Goal: Task Accomplishment & Management: Complete application form

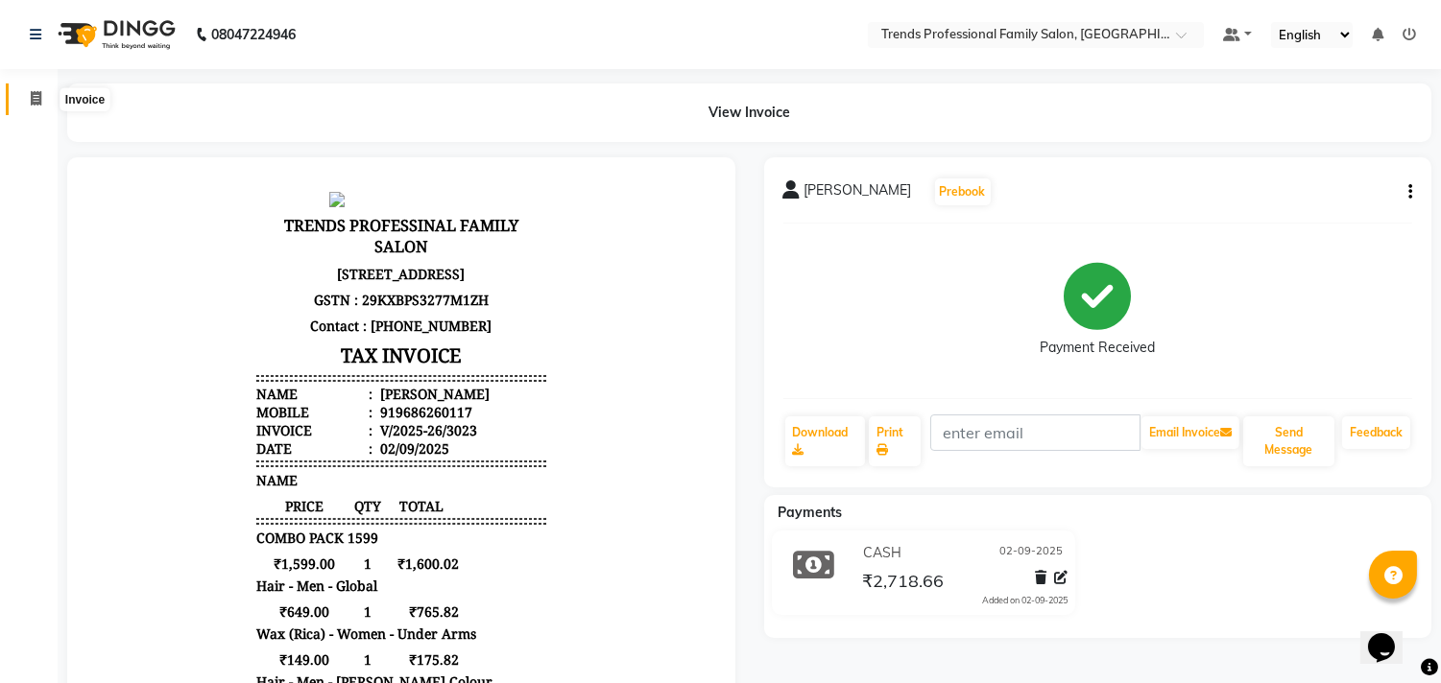
click at [36, 96] on icon at bounding box center [36, 98] width 11 height 14
select select "service"
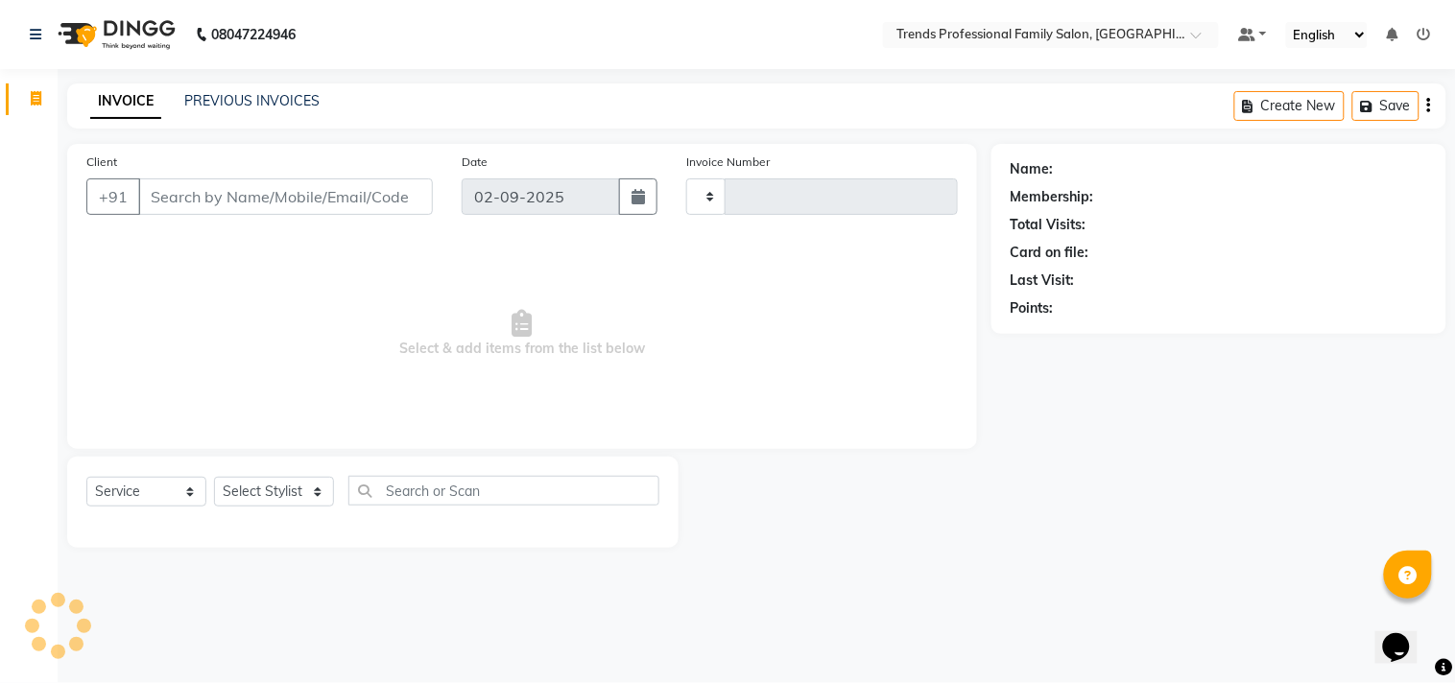
type input "3024"
select select "7345"
click at [288, 491] on select "Select Stylist [PERSON_NAME] [PERSON_NAME] [PERSON_NAME] [PERSON_NAME] RUSTHAM …" at bounding box center [274, 492] width 120 height 30
select select "72180"
click at [214, 478] on select "Select Stylist [PERSON_NAME] [PERSON_NAME] [PERSON_NAME] [PERSON_NAME] RUSTHAM …" at bounding box center [274, 492] width 120 height 30
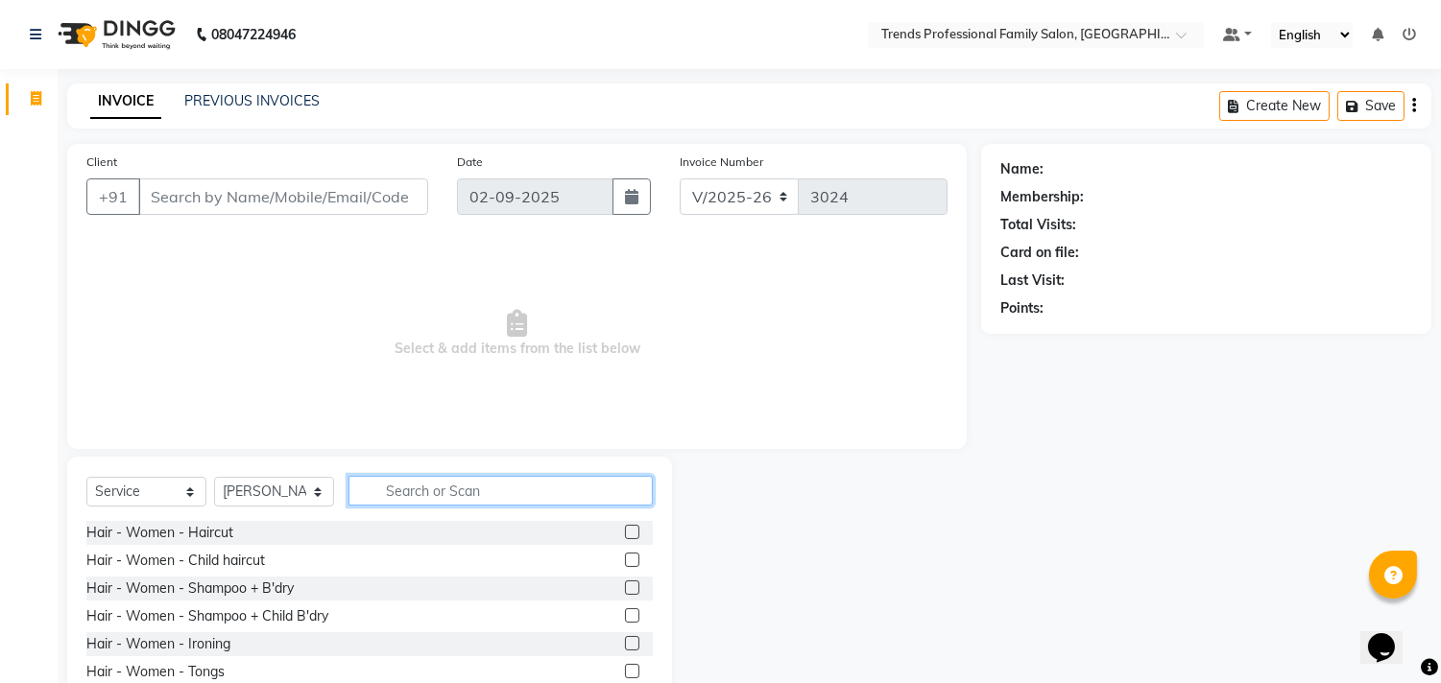
click at [449, 490] on input "text" at bounding box center [500, 491] width 304 height 30
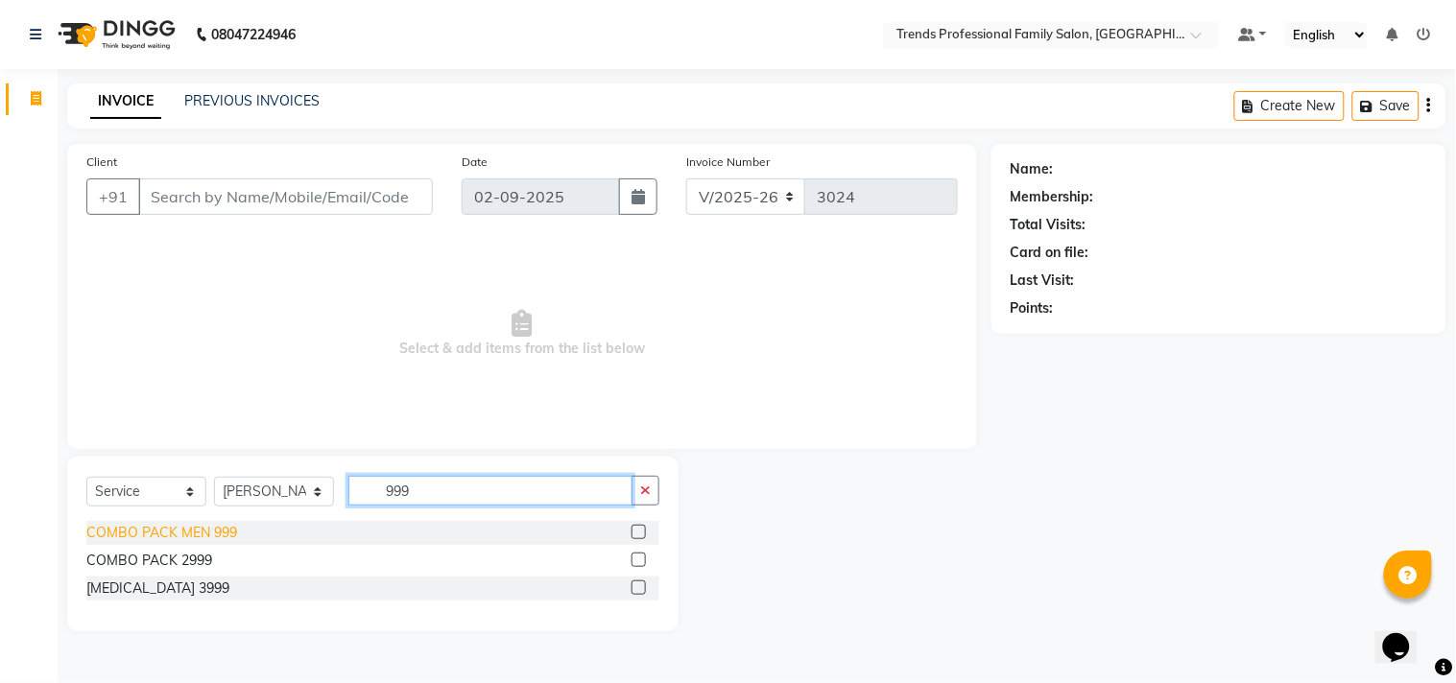
type input "999"
click at [228, 529] on div "COMBO PACK MEN 999" at bounding box center [161, 533] width 151 height 20
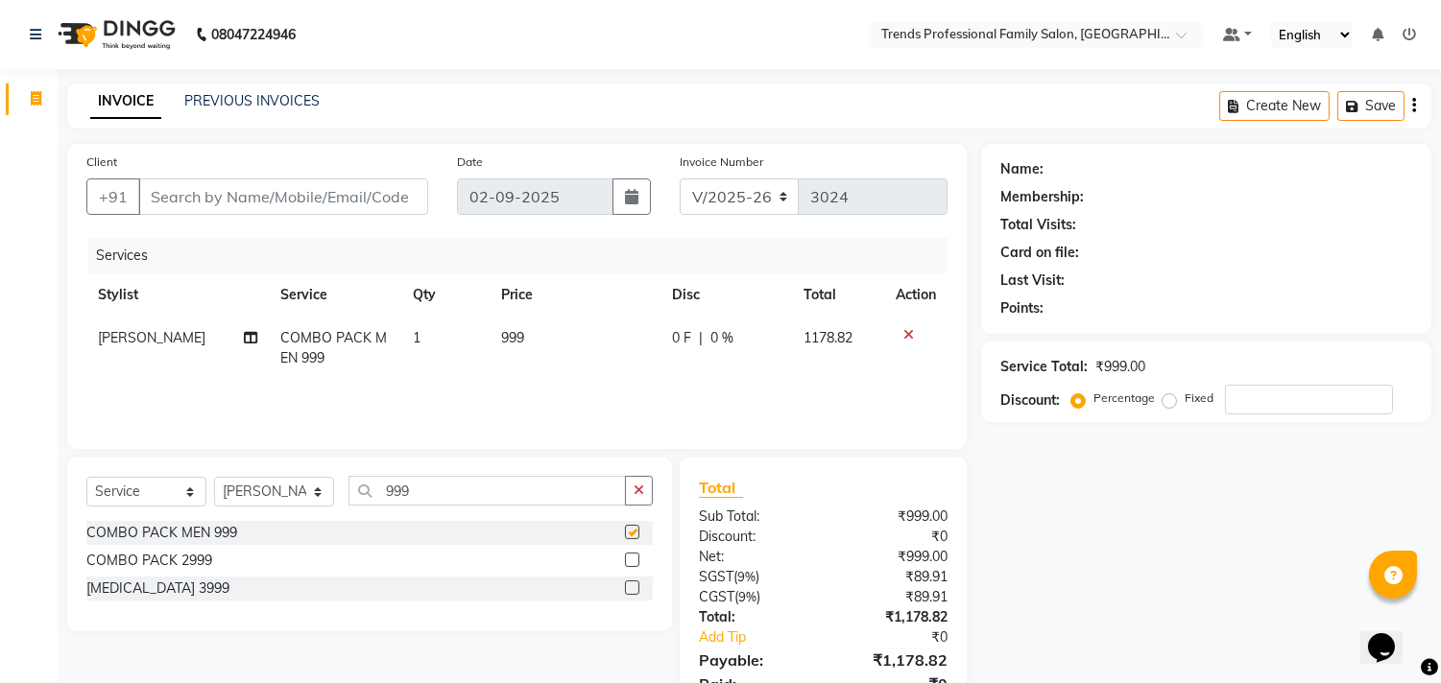
checkbox input "false"
click at [634, 496] on icon "button" at bounding box center [639, 490] width 11 height 13
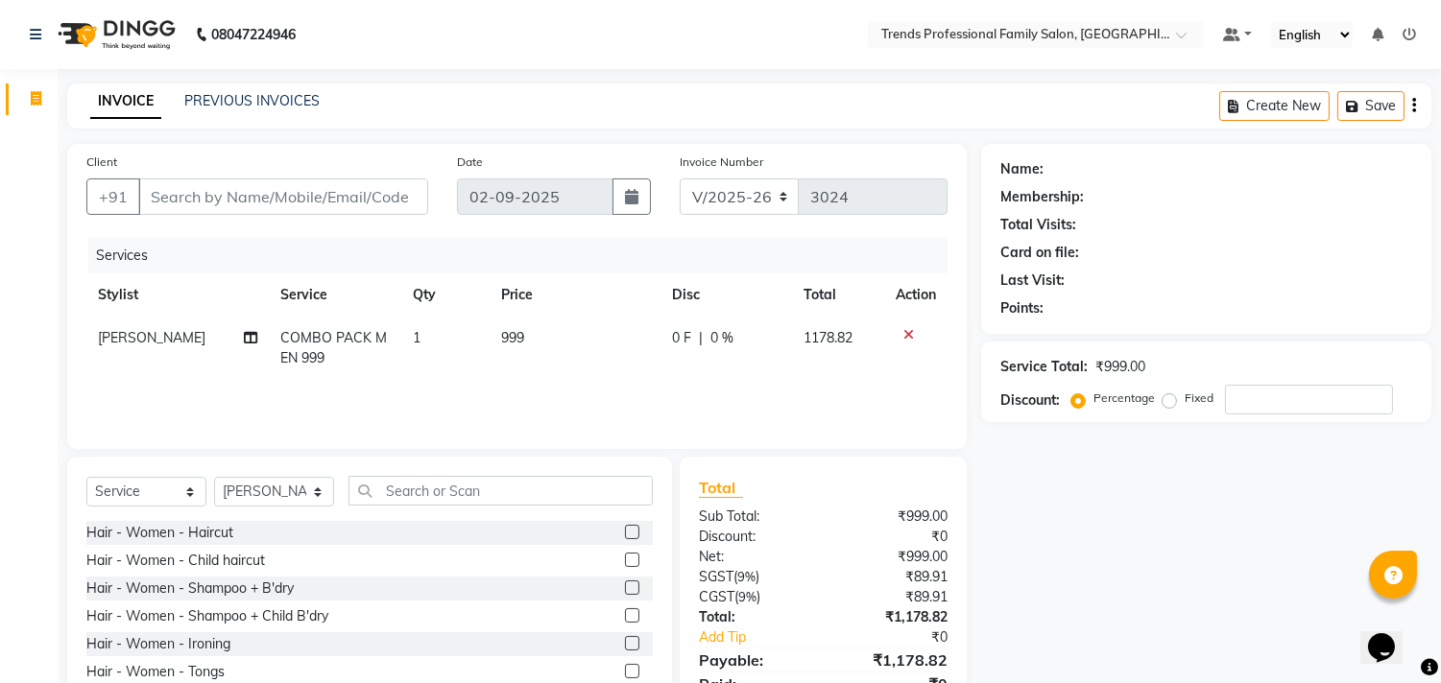
click at [1413, 106] on icon "button" at bounding box center [1414, 106] width 4 height 1
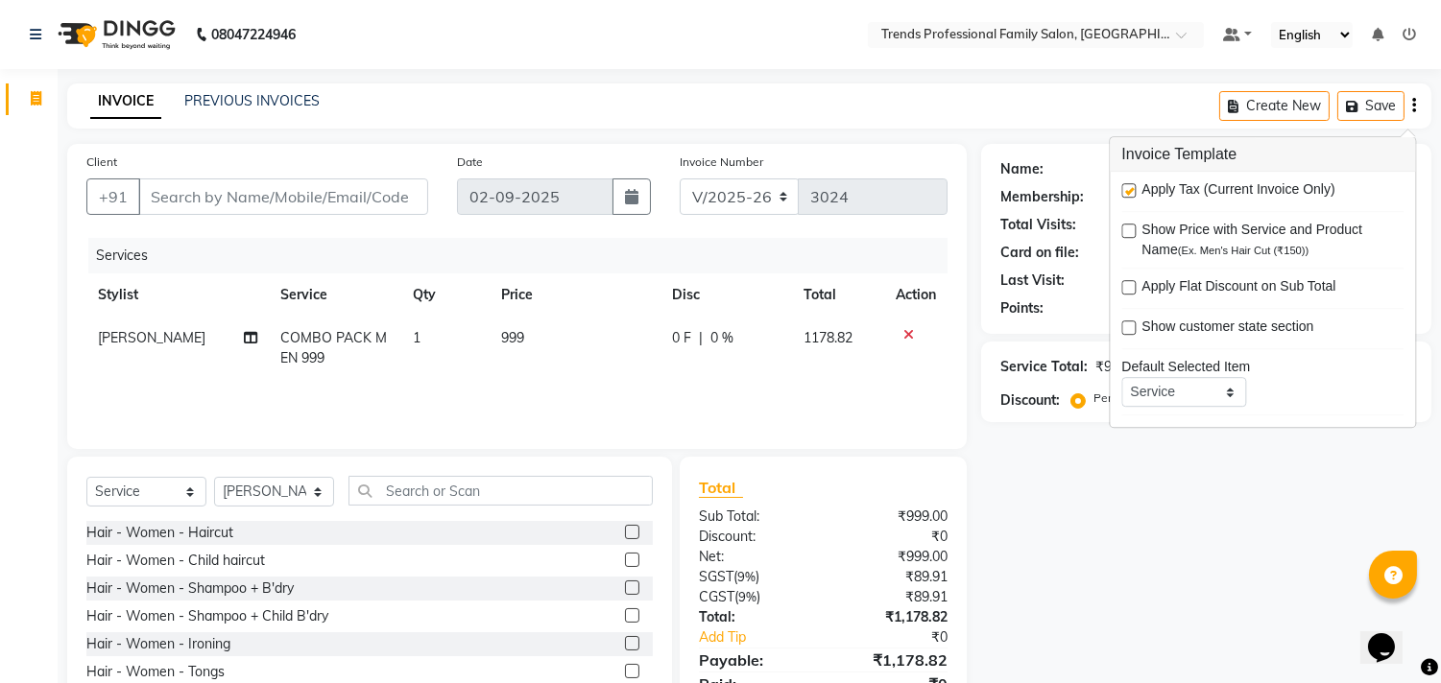
click at [1130, 190] on label at bounding box center [1128, 190] width 14 height 14
click at [1130, 190] on input "checkbox" at bounding box center [1127, 191] width 12 height 12
checkbox input "false"
click at [954, 122] on div "INVOICE PREVIOUS INVOICES Create New Save" at bounding box center [749, 106] width 1364 height 45
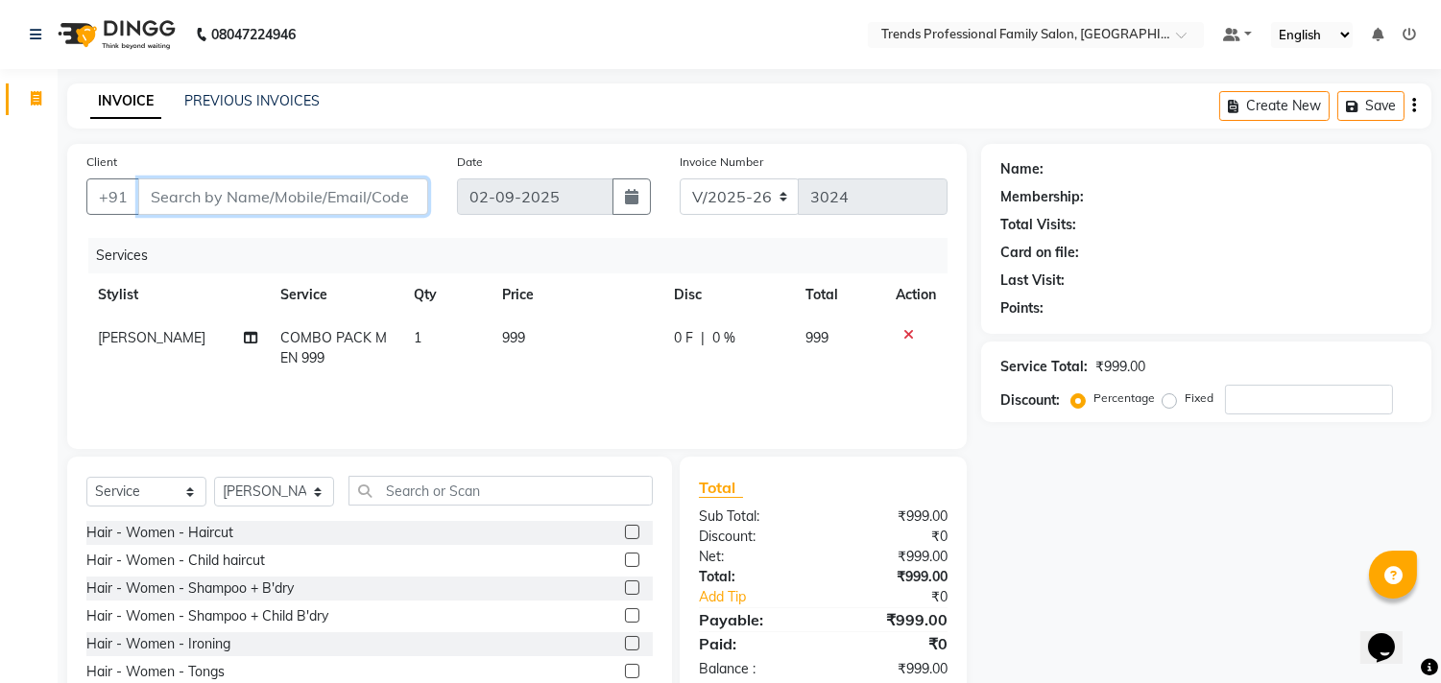
click at [391, 190] on input "Client" at bounding box center [283, 197] width 290 height 36
click at [248, 343] on icon at bounding box center [251, 337] width 13 height 13
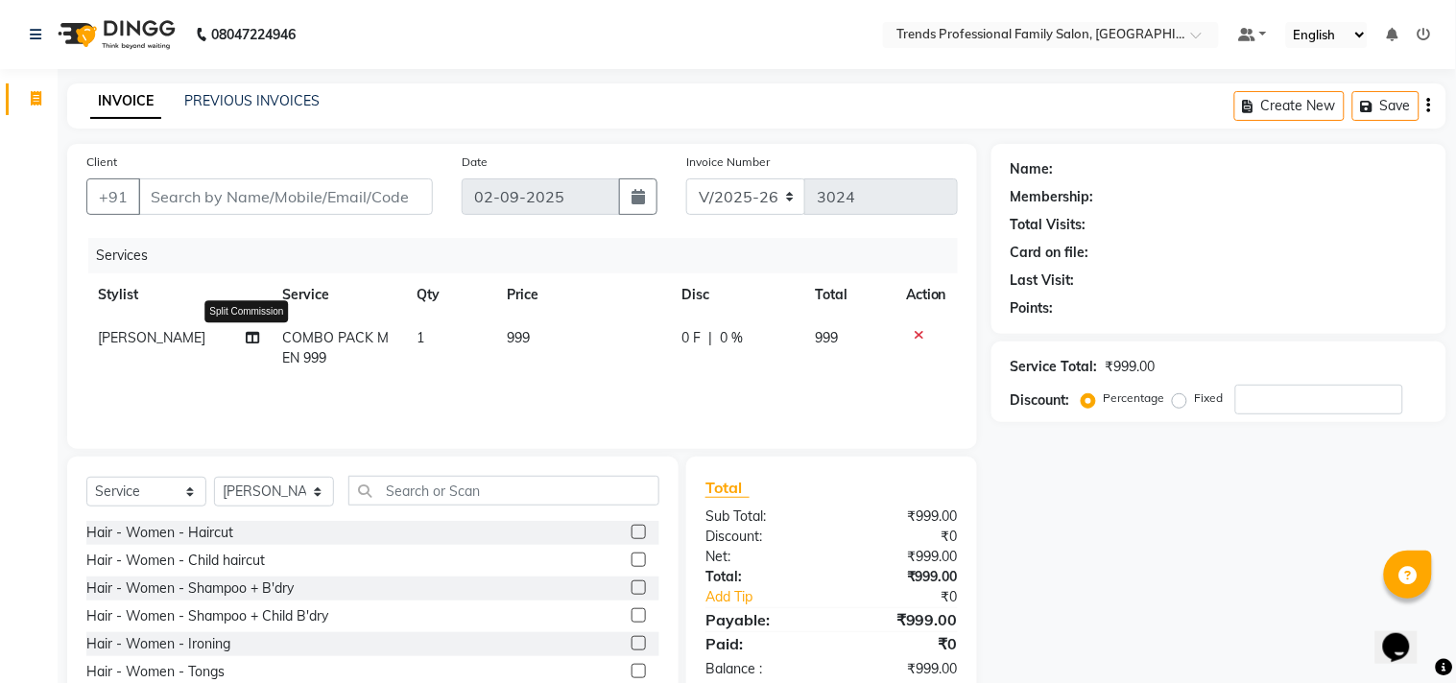
select select "72180"
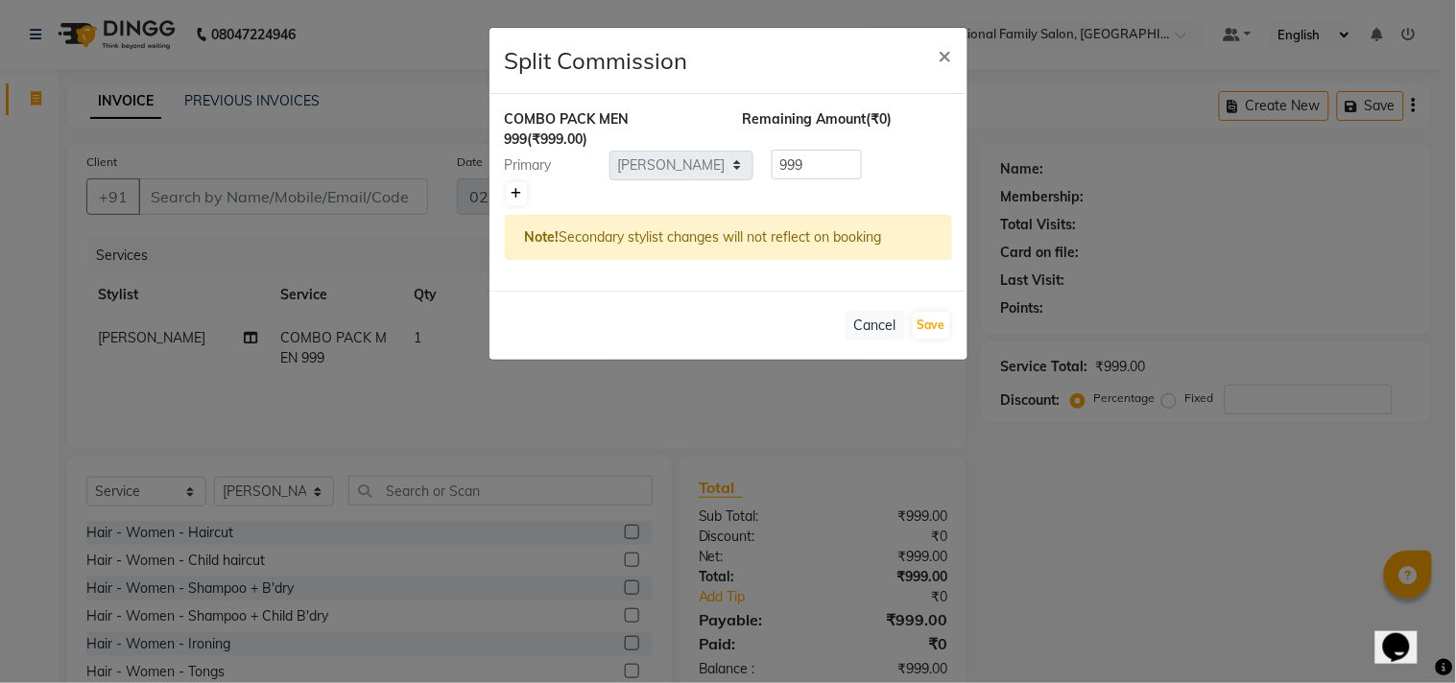
click at [520, 188] on icon at bounding box center [517, 194] width 11 height 12
type input "499.5"
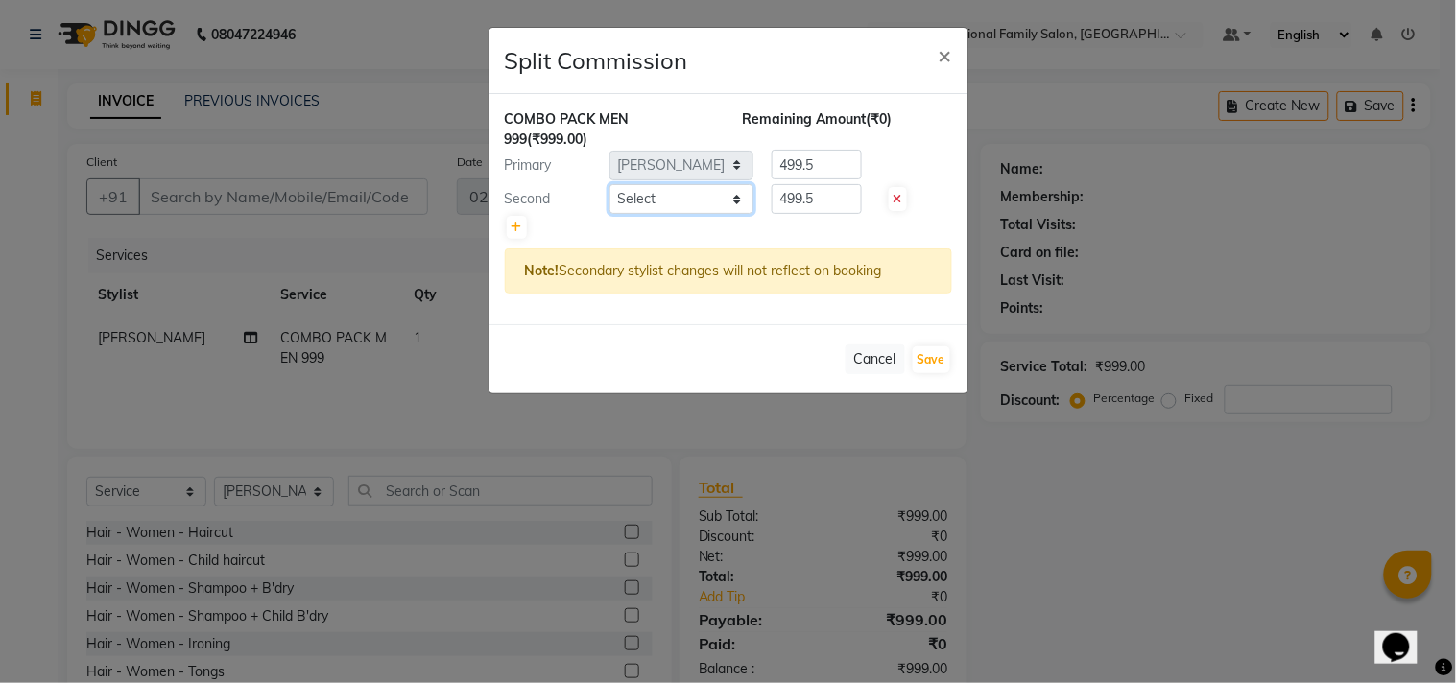
click at [650, 185] on select "Select [PERSON_NAME] [PERSON_NAME] [PERSON_NAME] [PERSON_NAME] RUSTHAM [PERSON_…" at bounding box center [682, 199] width 144 height 30
select select "84239"
click at [610, 184] on select "Select [PERSON_NAME] [PERSON_NAME] [PERSON_NAME] [PERSON_NAME] RUSTHAM [PERSON_…" at bounding box center [682, 199] width 144 height 30
click at [830, 166] on input "499.5" at bounding box center [817, 165] width 90 height 30
type input "4"
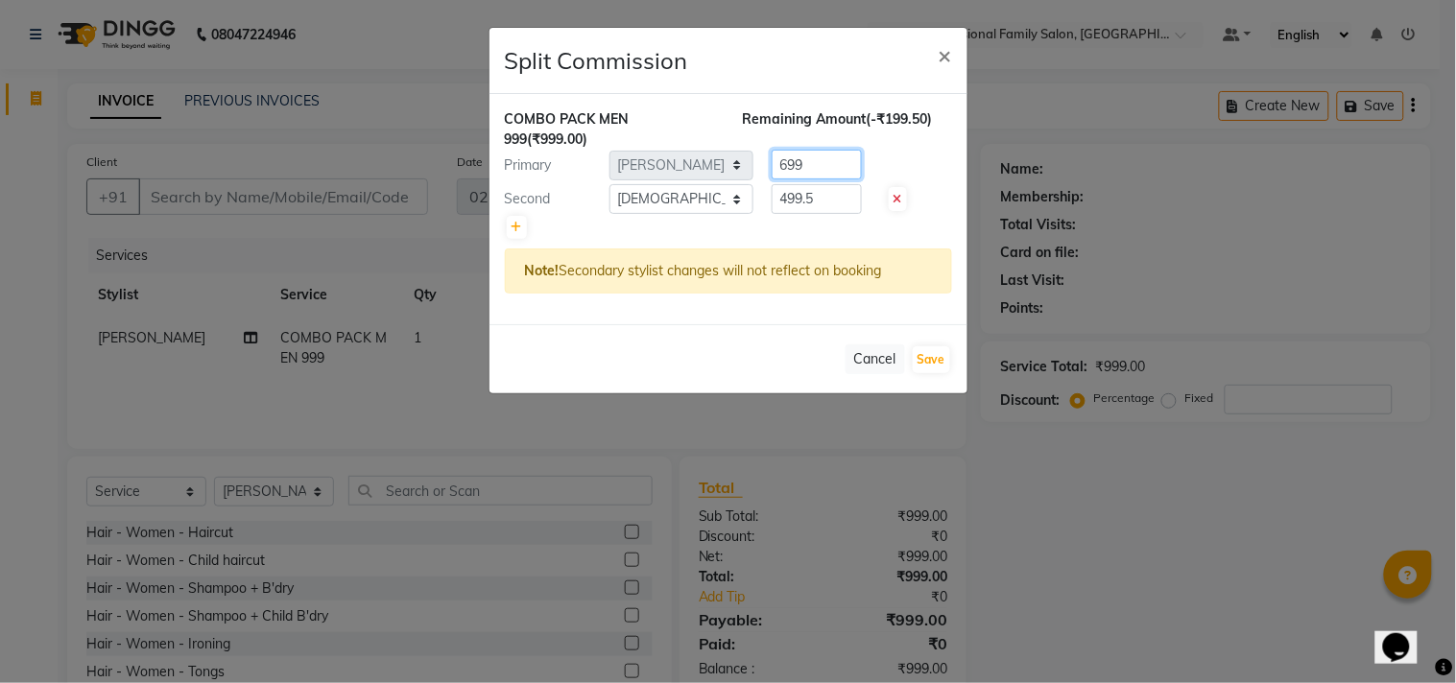
type input "699"
drag, startPoint x: 841, startPoint y: 207, endPoint x: 848, endPoint y: 193, distance: 15.9
click at [848, 193] on input "499.5" at bounding box center [817, 199] width 90 height 30
type input "4"
type input "300"
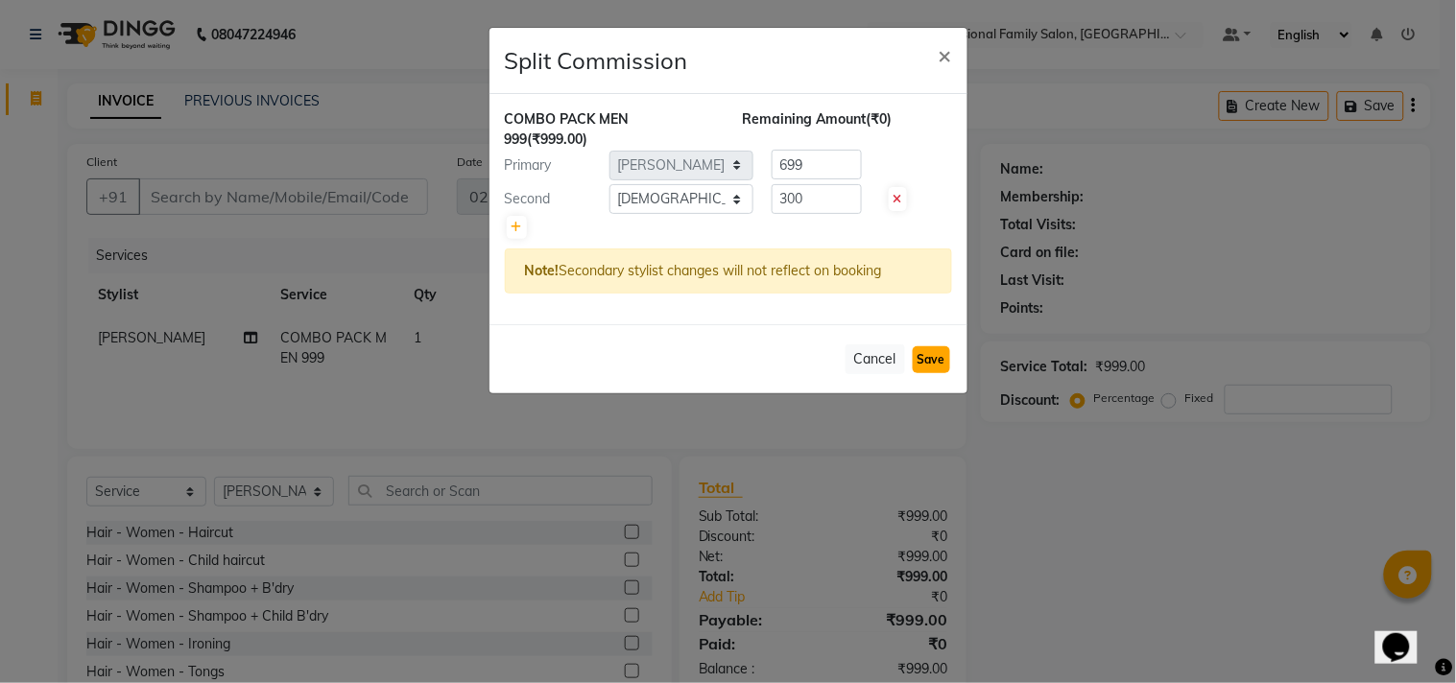
click at [944, 356] on button "Save" at bounding box center [931, 360] width 37 height 27
select select "Select"
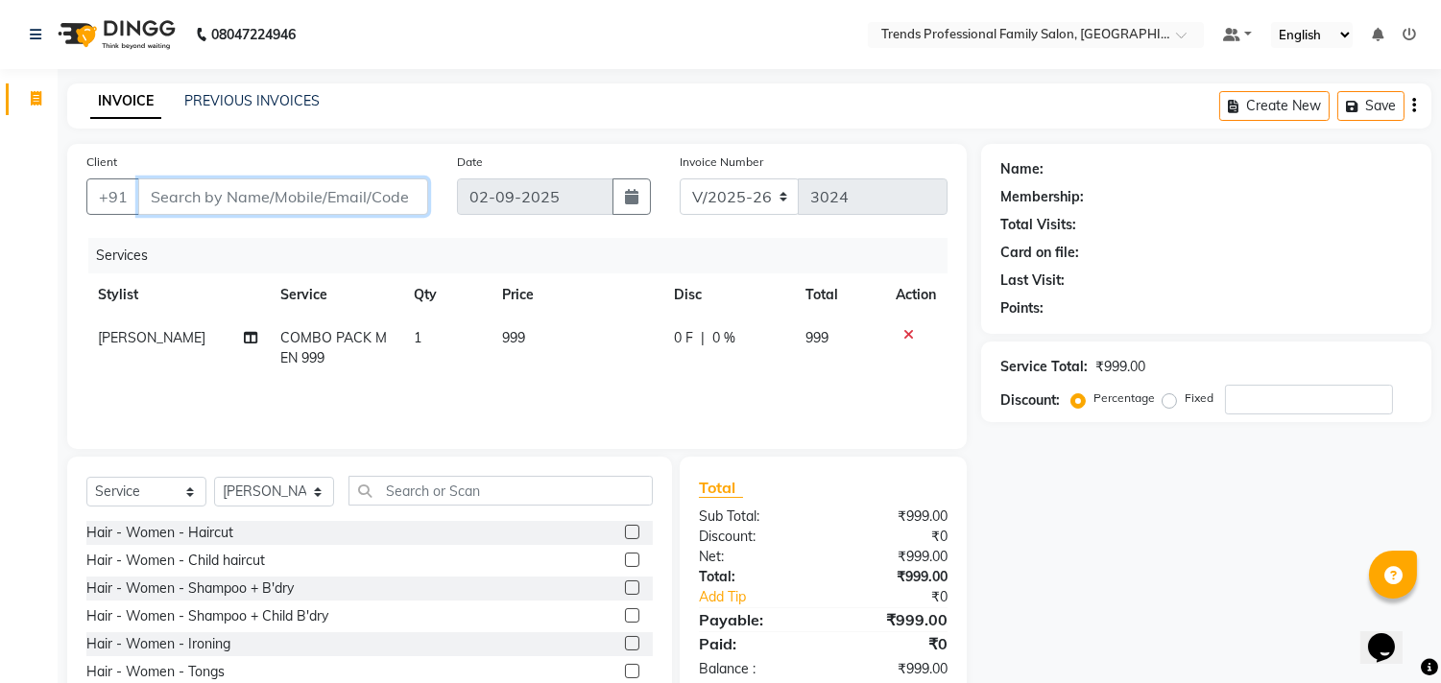
click at [359, 195] on input "Client" at bounding box center [283, 197] width 290 height 36
click at [134, 331] on span "[PERSON_NAME]" at bounding box center [152, 337] width 108 height 17
select select "72180"
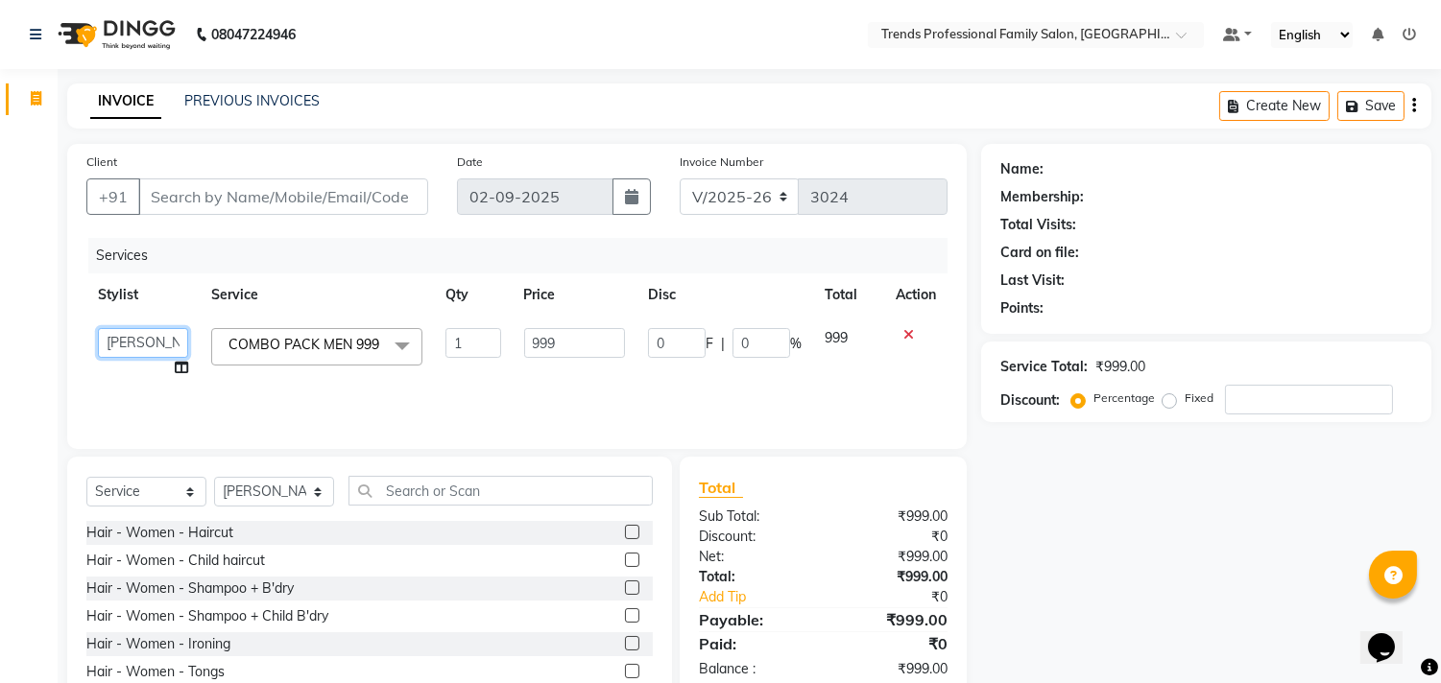
click at [134, 331] on select "[PERSON_NAME] [PERSON_NAME] [PERSON_NAME] [PERSON_NAME] RUSTHAM [PERSON_NAME] […" at bounding box center [143, 343] width 90 height 30
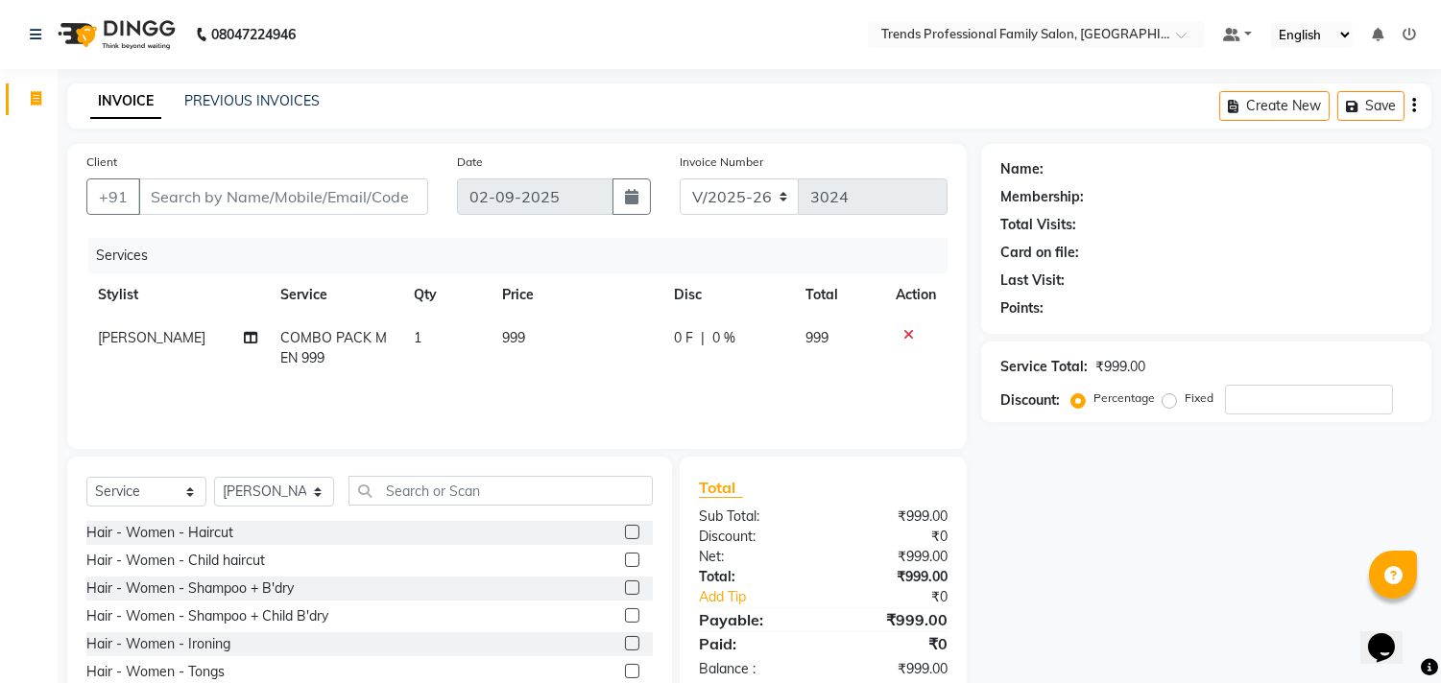
click at [183, 377] on td "[PERSON_NAME]" at bounding box center [177, 348] width 183 height 63
select select "72180"
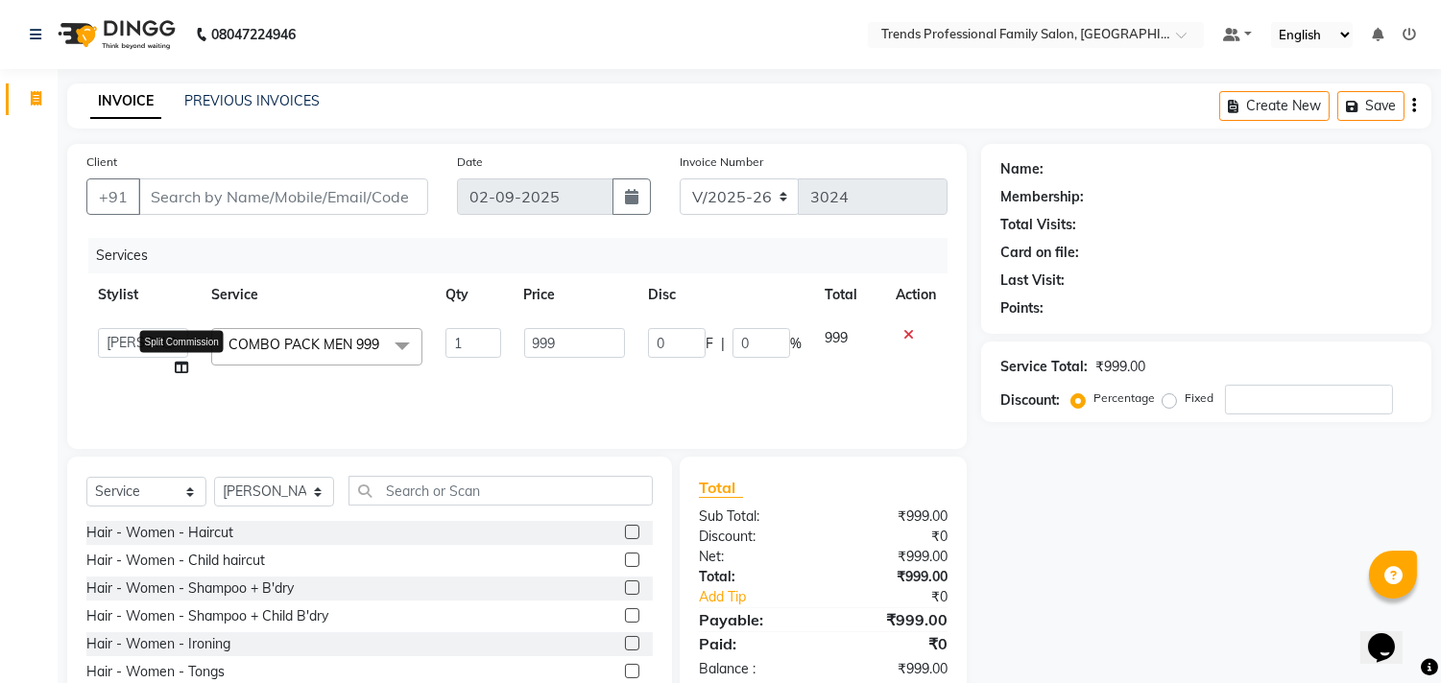
click at [179, 367] on icon at bounding box center [181, 367] width 13 height 13
select select "72180"
select select "84239"
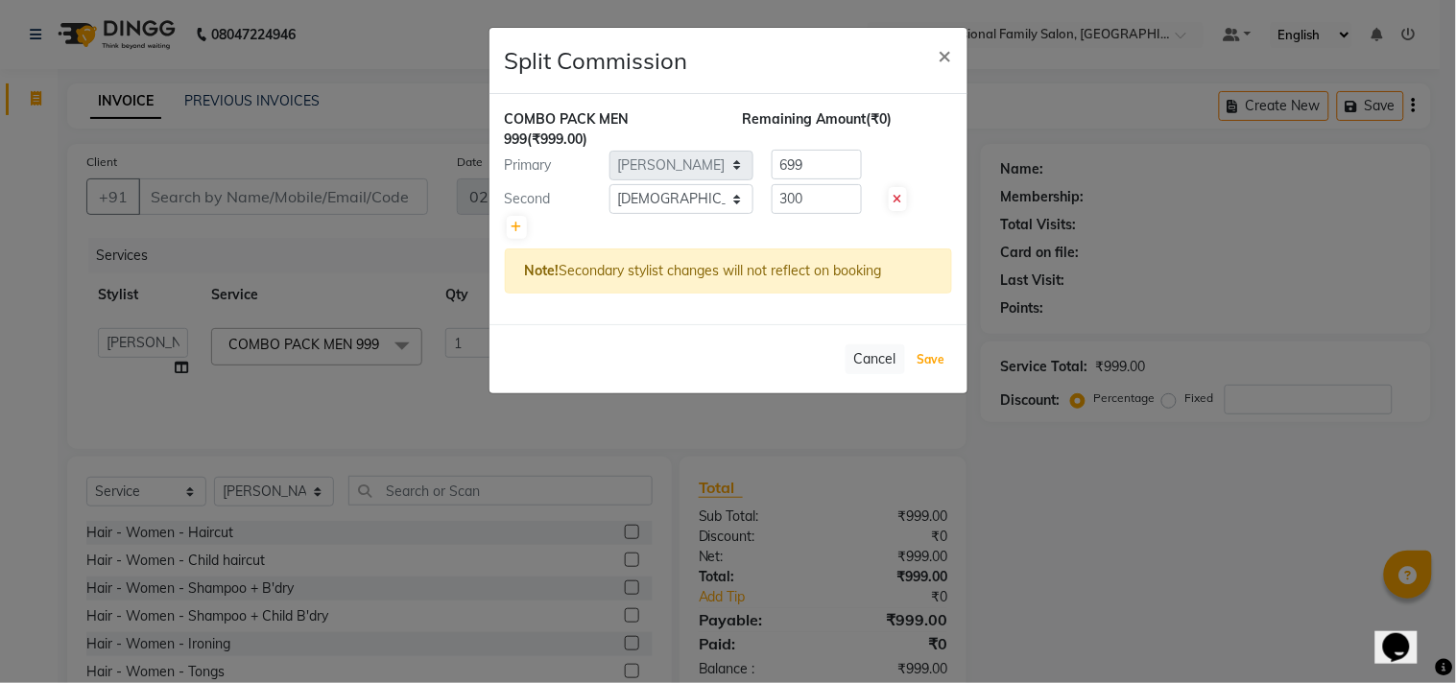
click at [931, 357] on button "Save" at bounding box center [931, 360] width 37 height 27
select select "Select"
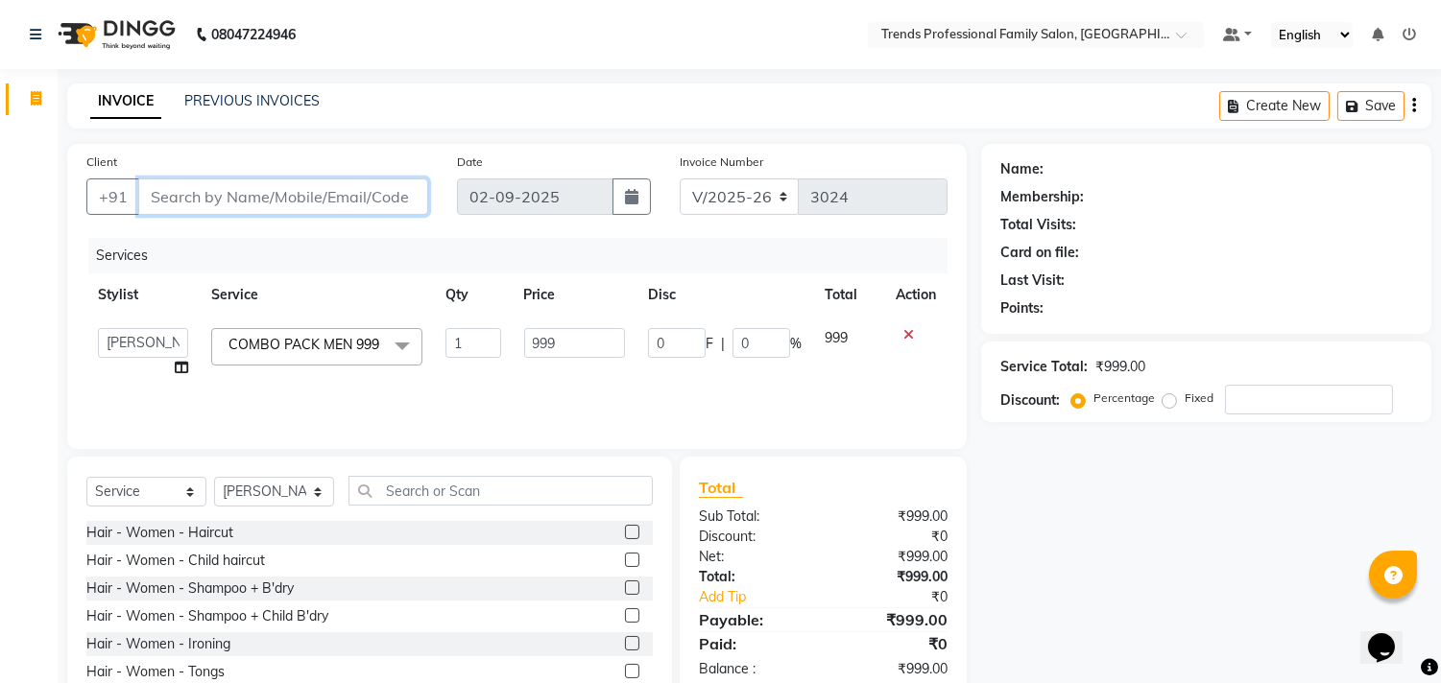
click at [330, 187] on input "Client" at bounding box center [283, 197] width 290 height 36
type input "8"
type input "0"
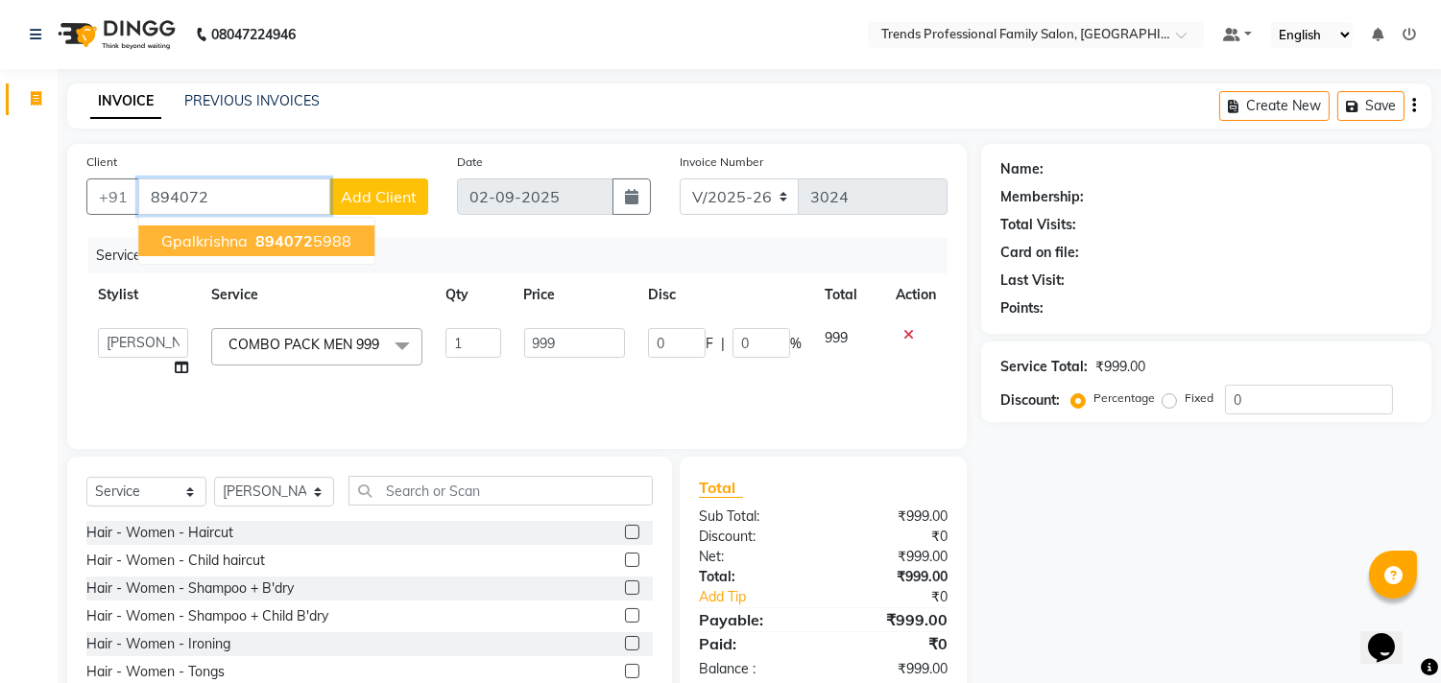
click at [339, 245] on ngb-highlight "894072 5988" at bounding box center [301, 240] width 100 height 19
type input "8940725988"
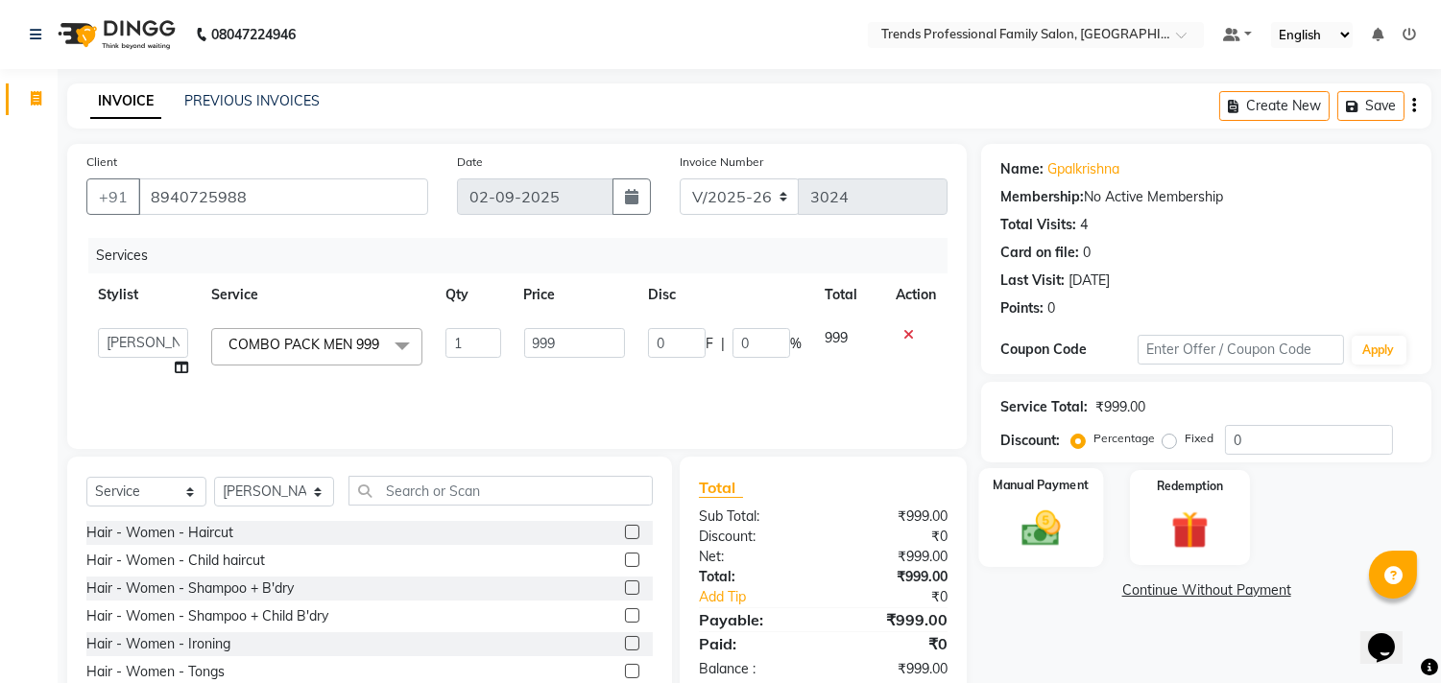
click at [1025, 513] on img at bounding box center [1041, 529] width 63 height 45
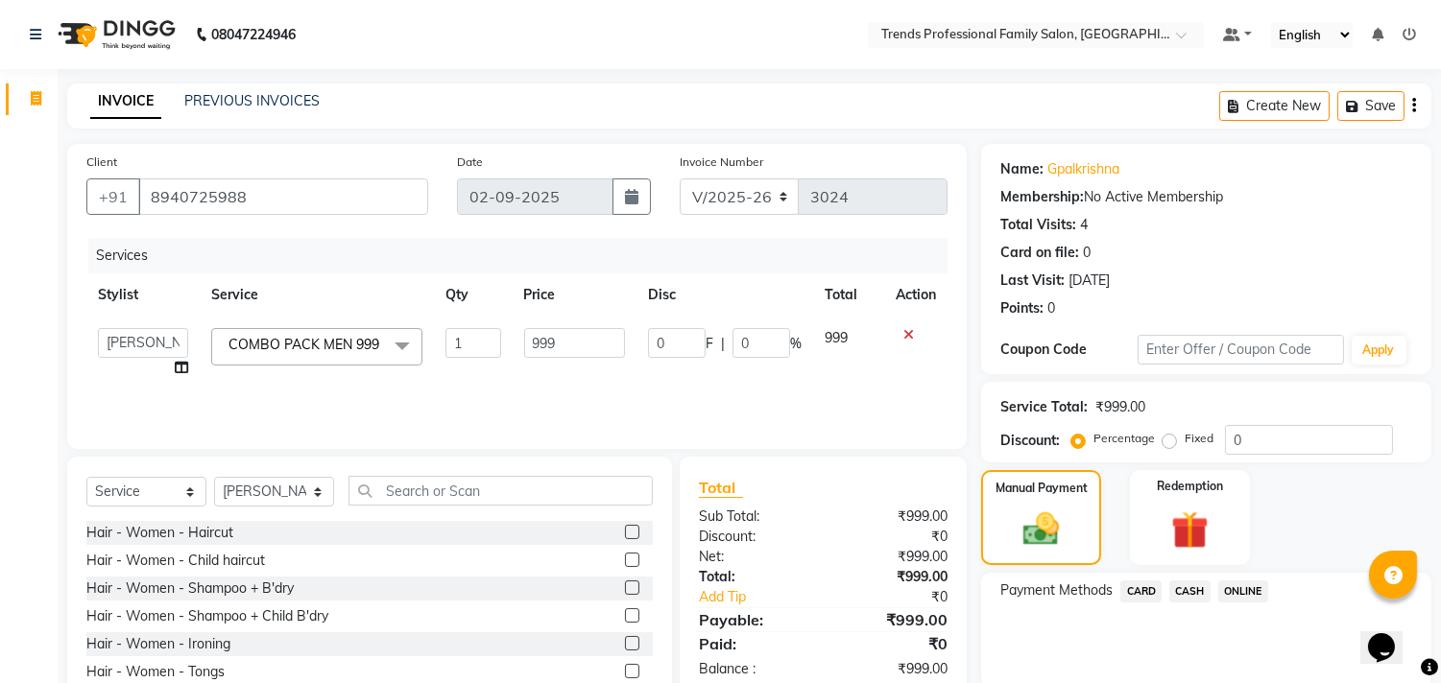
click at [1238, 587] on span "ONLINE" at bounding box center [1243, 592] width 50 height 22
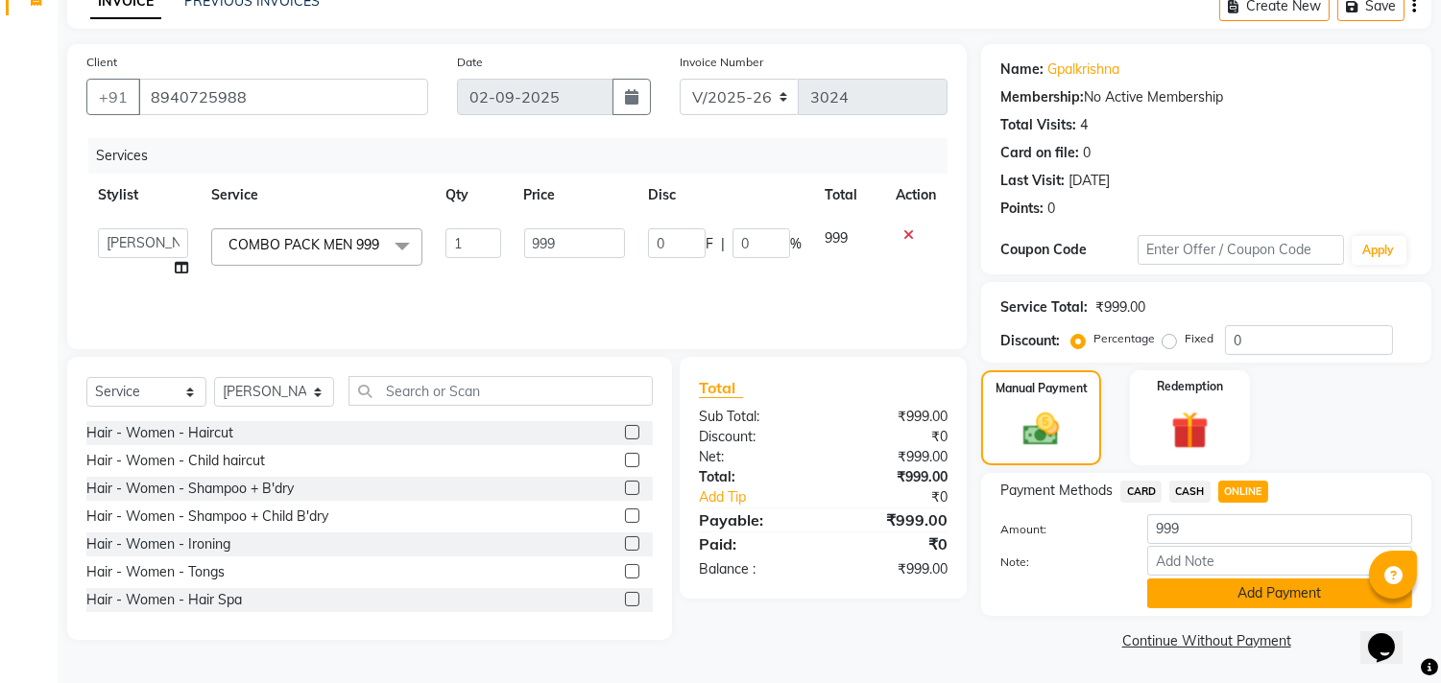
click at [1208, 595] on button "Add Payment" at bounding box center [1279, 594] width 265 height 30
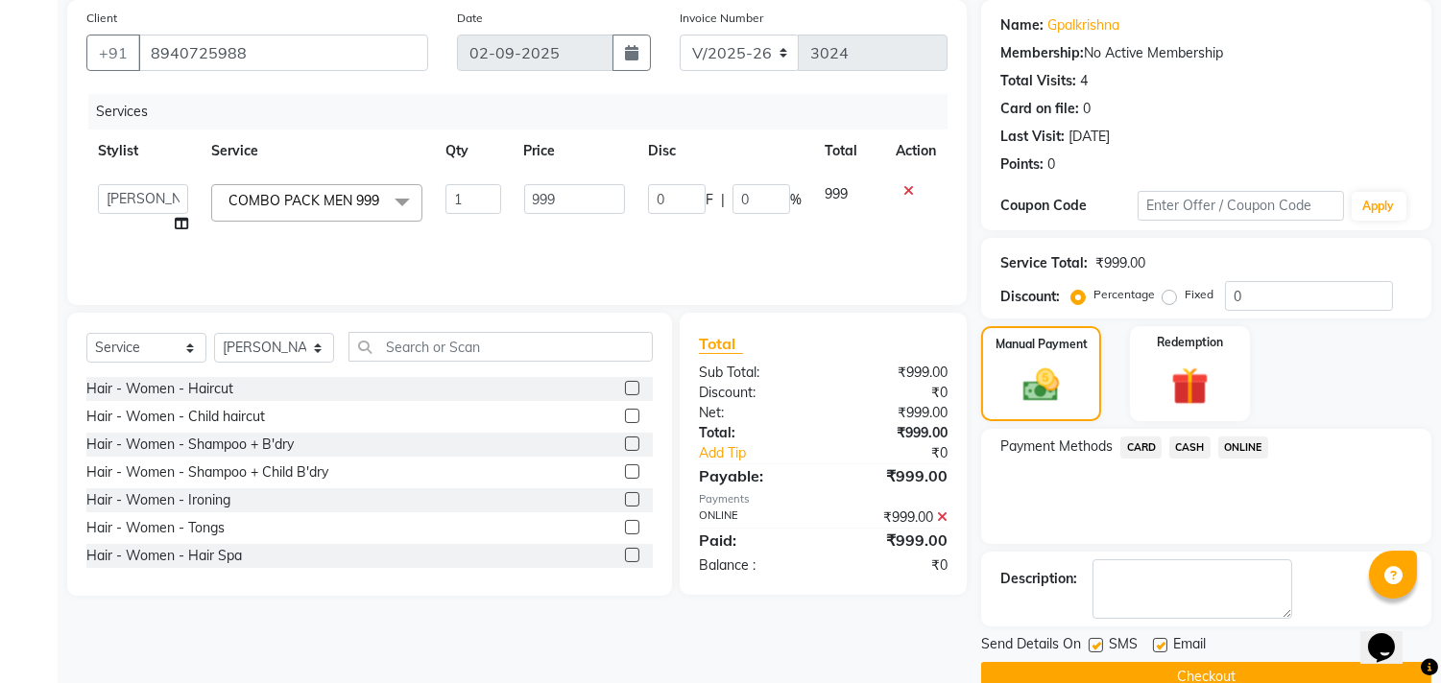
scroll to position [180, 0]
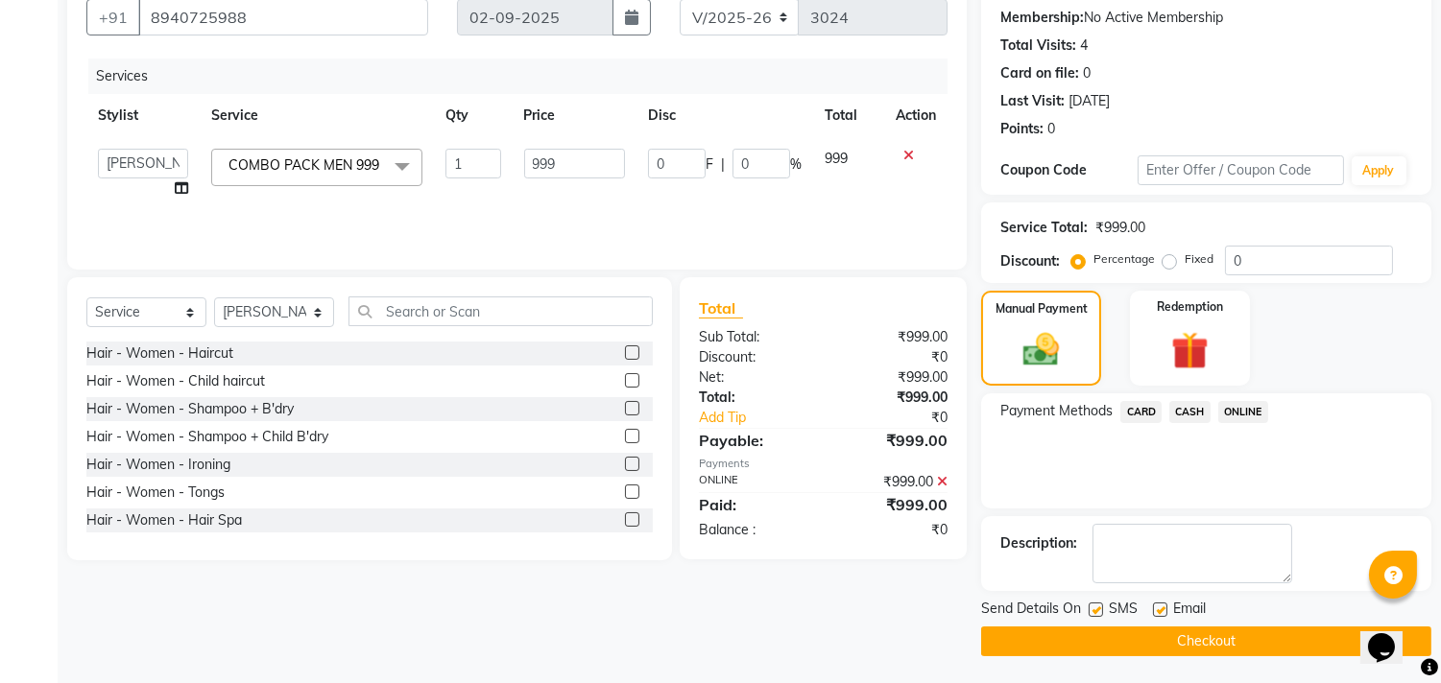
click at [1164, 605] on label at bounding box center [1160, 610] width 14 height 14
click at [1164, 605] on input "checkbox" at bounding box center [1159, 611] width 12 height 12
checkbox input "false"
click at [1094, 612] on label at bounding box center [1096, 610] width 14 height 14
click at [1094, 612] on input "checkbox" at bounding box center [1095, 611] width 12 height 12
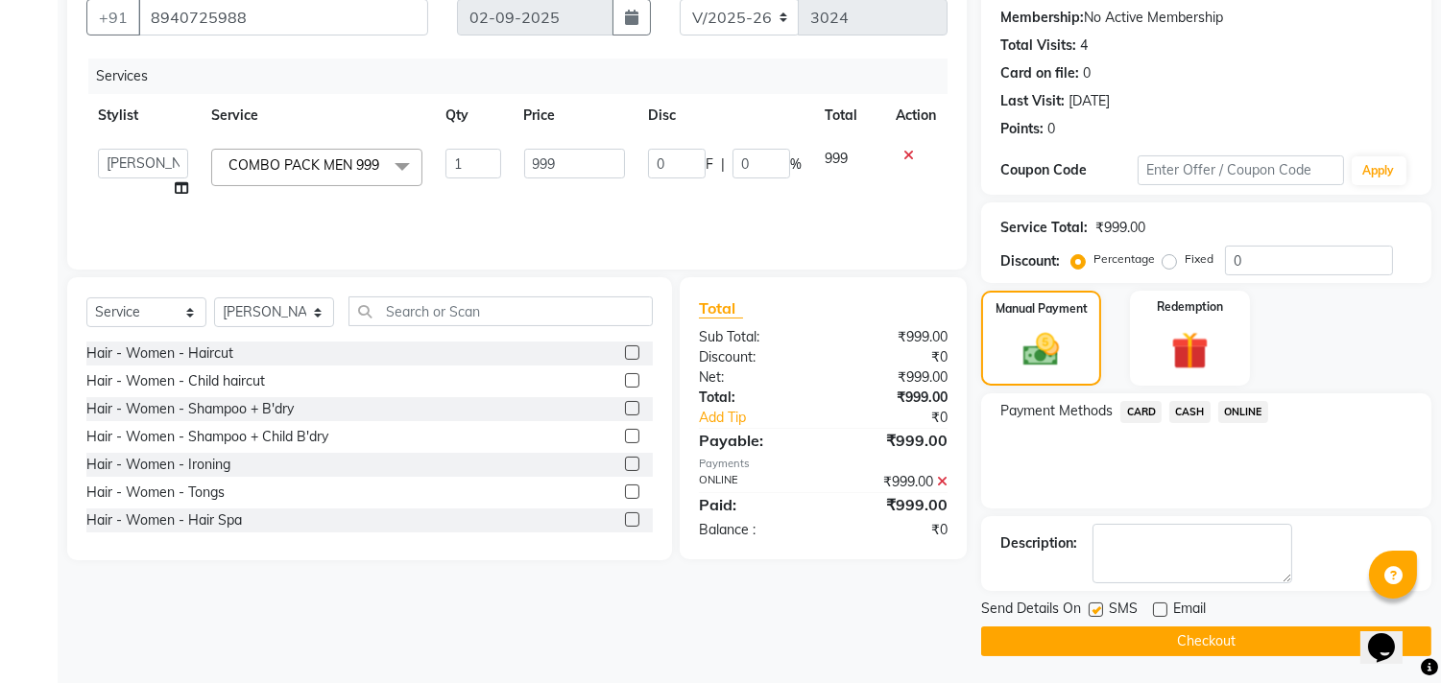
checkbox input "false"
click at [1100, 644] on button "Checkout" at bounding box center [1206, 642] width 450 height 30
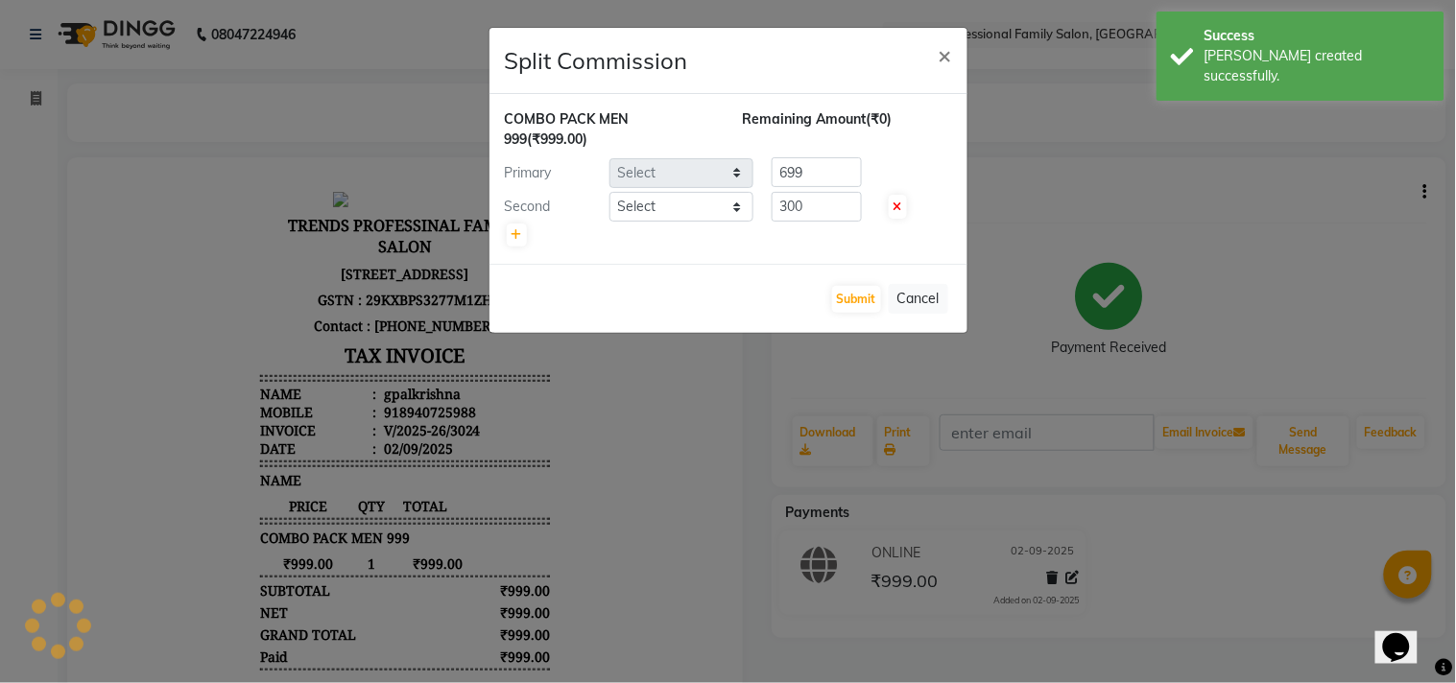
select select "72180"
select select "84239"
click at [854, 302] on button "Submit" at bounding box center [856, 299] width 49 height 27
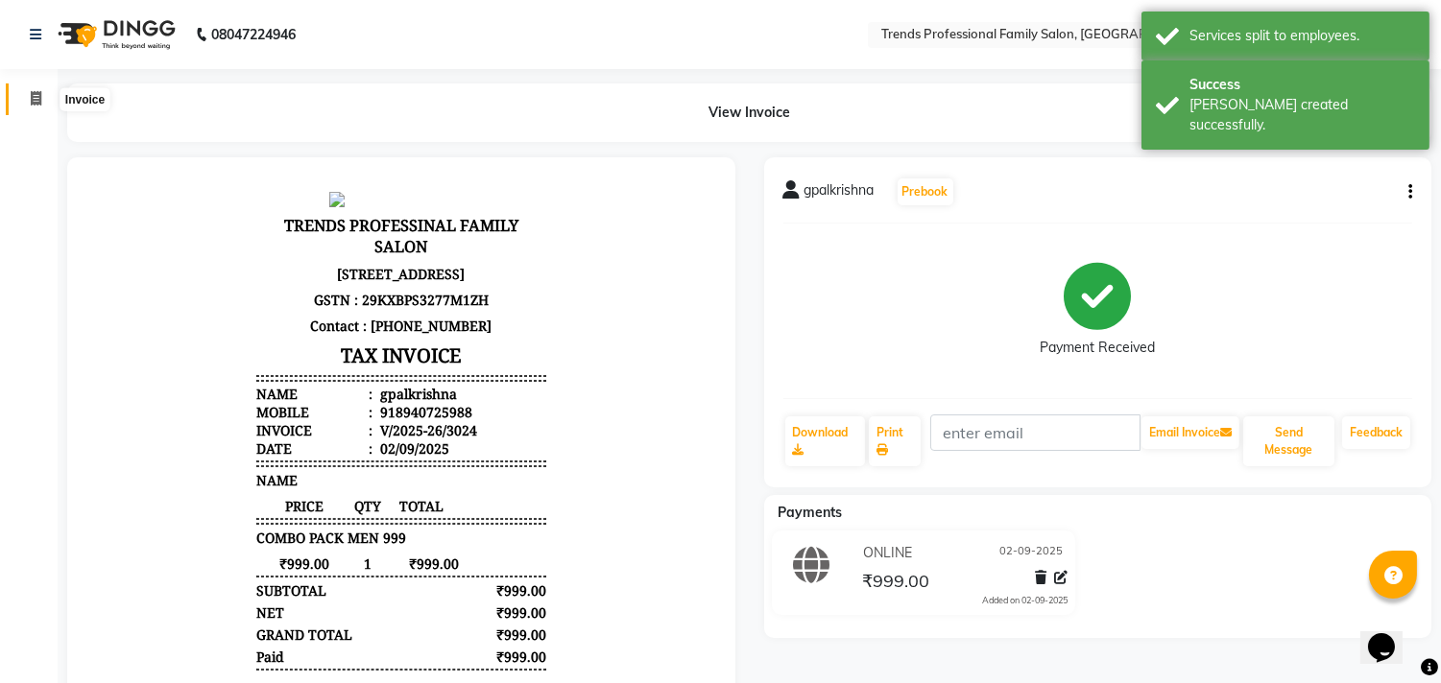
click at [27, 98] on span at bounding box center [36, 99] width 34 height 22
select select "service"
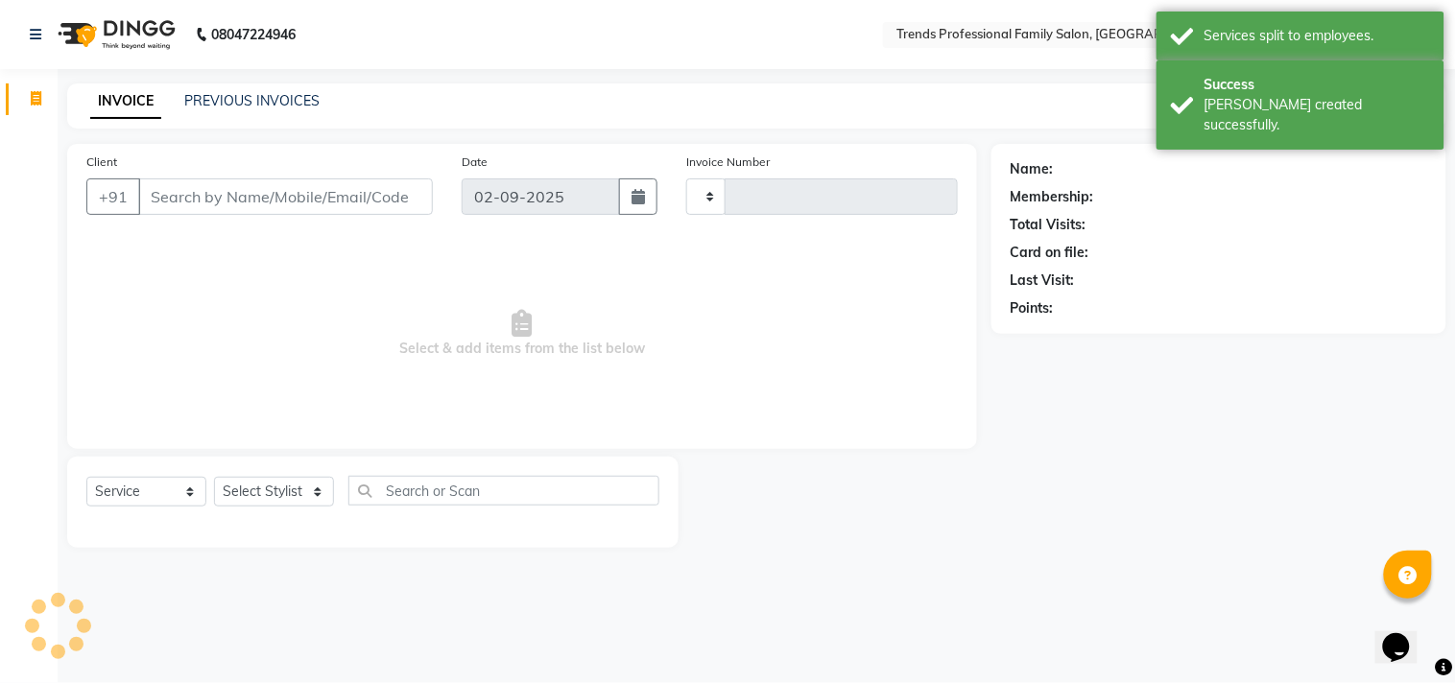
type input "3025"
select select "7345"
click at [291, 478] on select "Select Stylist" at bounding box center [274, 492] width 120 height 30
select select "63524"
click at [214, 478] on select "Select Stylist [PERSON_NAME] [PERSON_NAME] [PERSON_NAME] [PERSON_NAME] RUSTHAM …" at bounding box center [274, 492] width 120 height 30
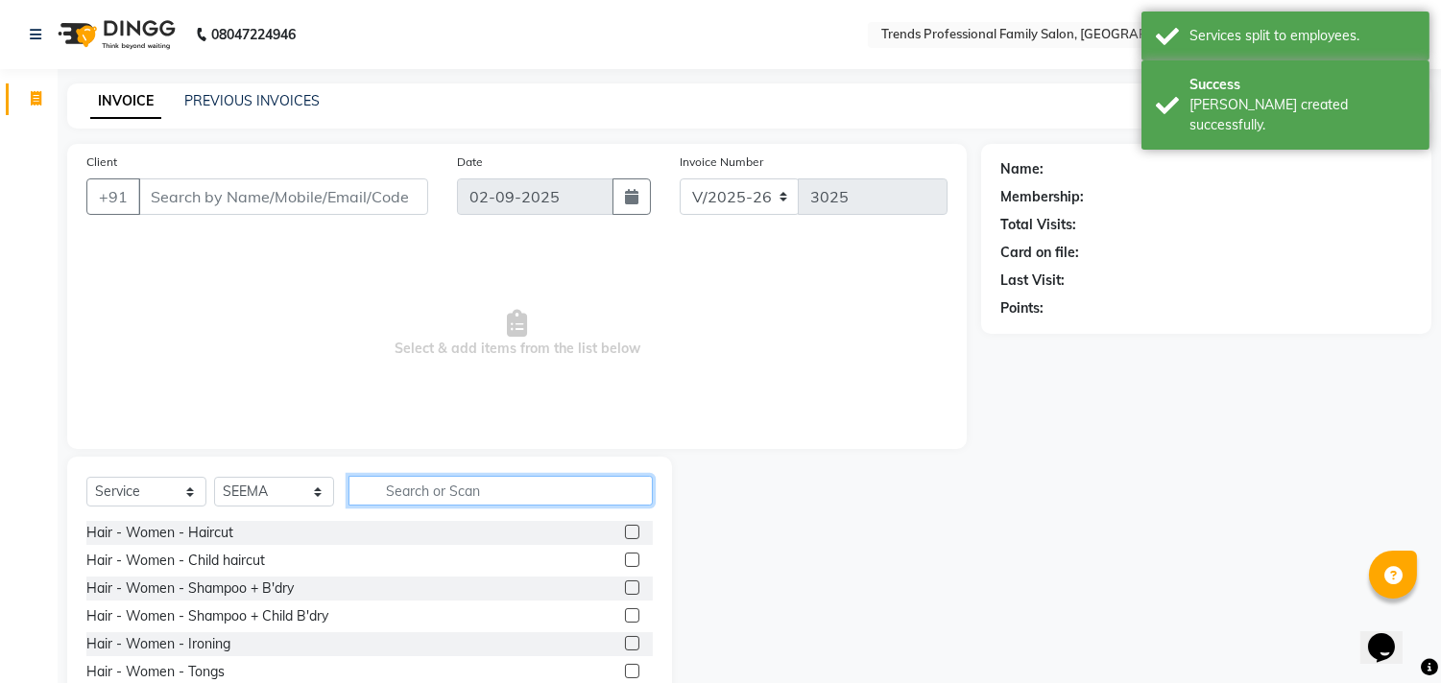
click at [468, 491] on input "text" at bounding box center [500, 491] width 304 height 30
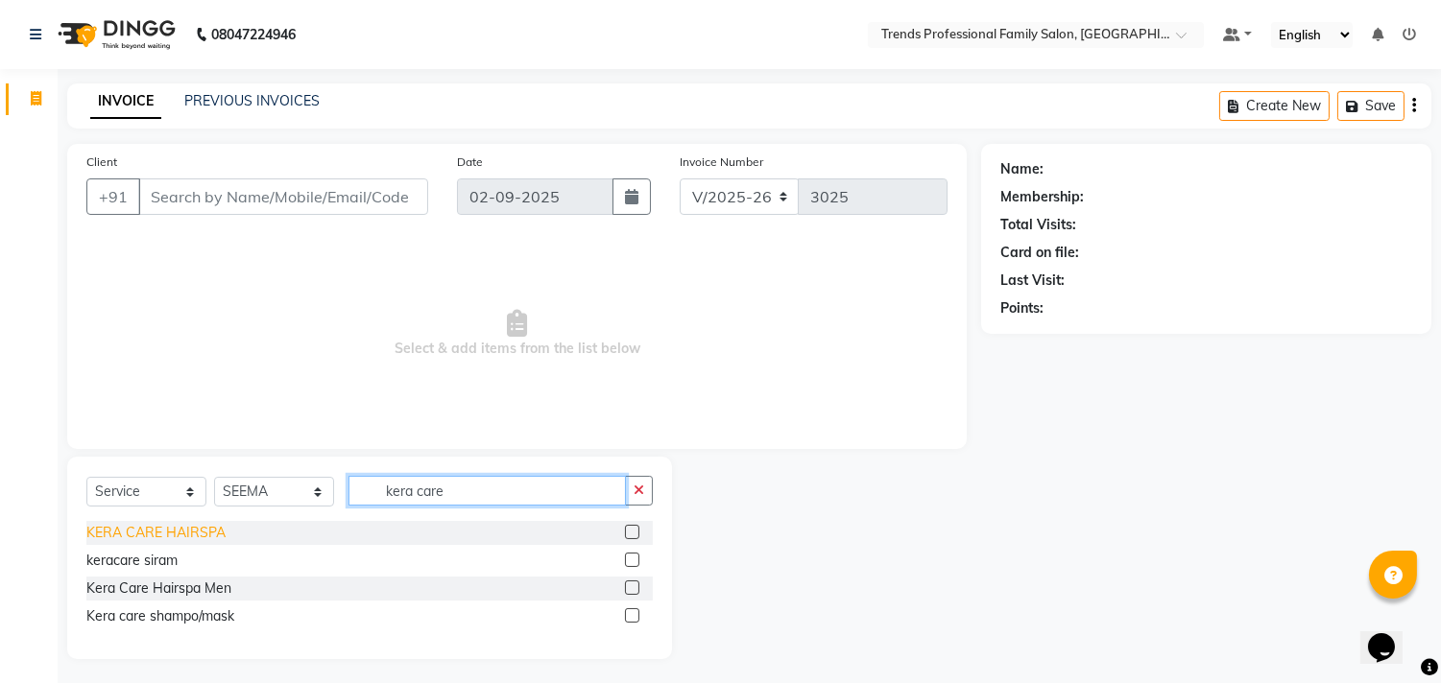
type input "kera care"
click at [167, 530] on div "KERA CARE HAIRSPA" at bounding box center [155, 533] width 139 height 20
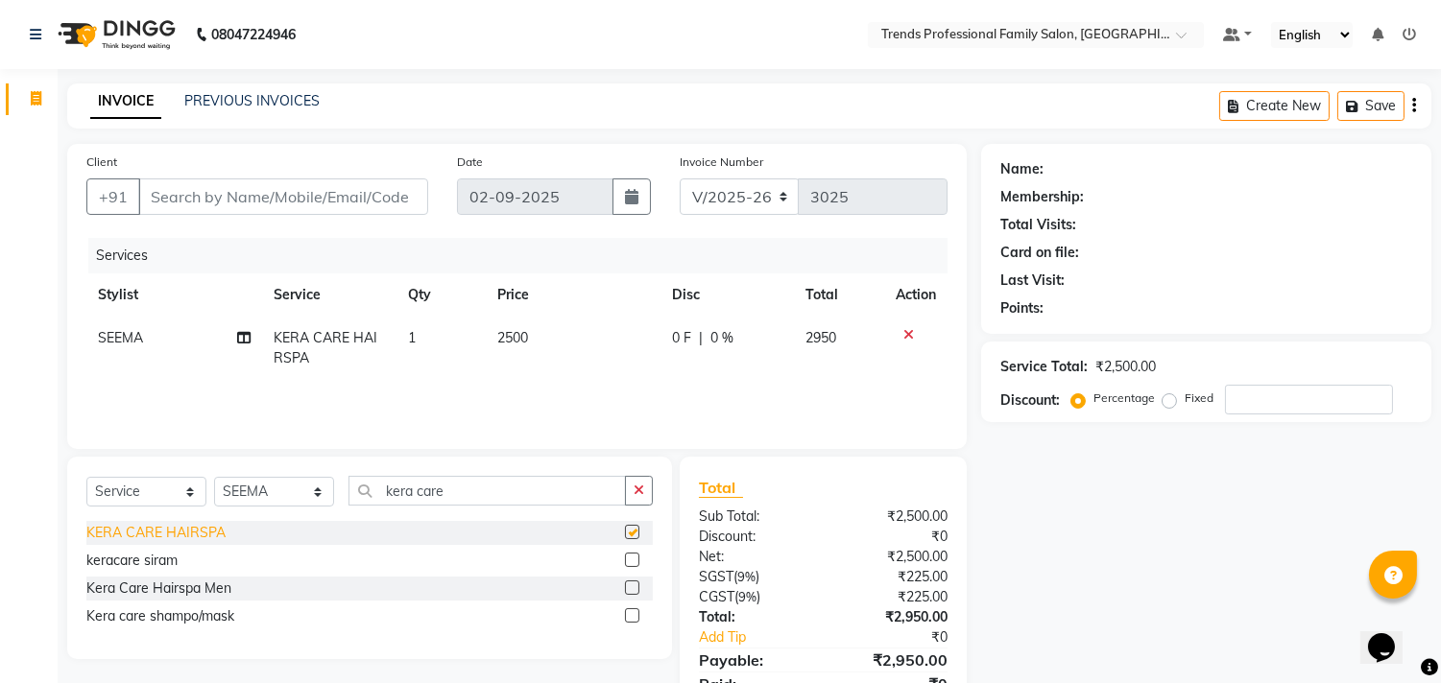
checkbox input "false"
drag, startPoint x: 276, startPoint y: 500, endPoint x: 290, endPoint y: 488, distance: 18.3
click at [276, 500] on select "Select Stylist [PERSON_NAME] [PERSON_NAME] [PERSON_NAME] [PERSON_NAME] RUSTHAM …" at bounding box center [274, 492] width 120 height 30
click at [214, 478] on select "Select Stylist [PERSON_NAME] [PERSON_NAME] [PERSON_NAME] [PERSON_NAME] RUSTHAM …" at bounding box center [274, 492] width 120 height 30
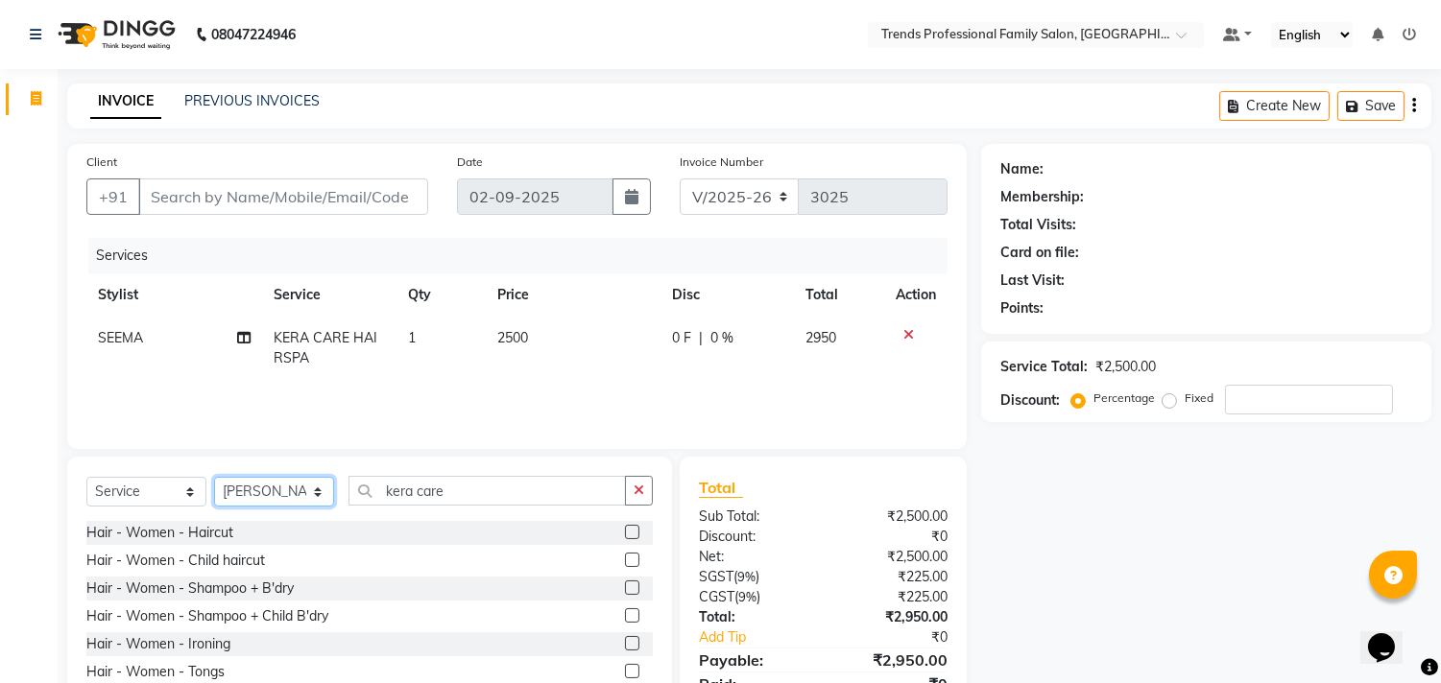
click at [264, 504] on select "Select Stylist [PERSON_NAME] [PERSON_NAME] [PERSON_NAME] [PERSON_NAME] RUSTHAM …" at bounding box center [274, 492] width 120 height 30
select select "63551"
click at [214, 478] on select "Select Stylist [PERSON_NAME] [PERSON_NAME] [PERSON_NAME] [PERSON_NAME] RUSTHAM …" at bounding box center [274, 492] width 120 height 30
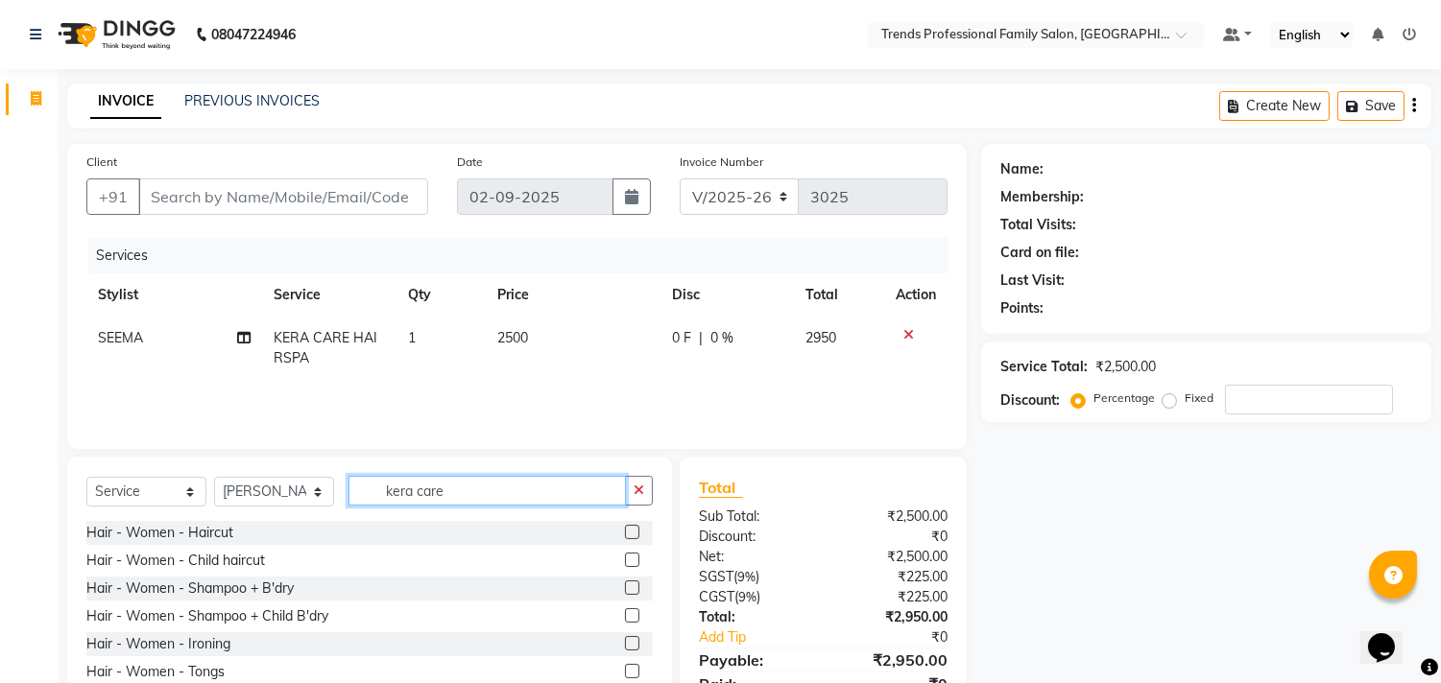
click at [478, 504] on input "kera care" at bounding box center [486, 491] width 277 height 30
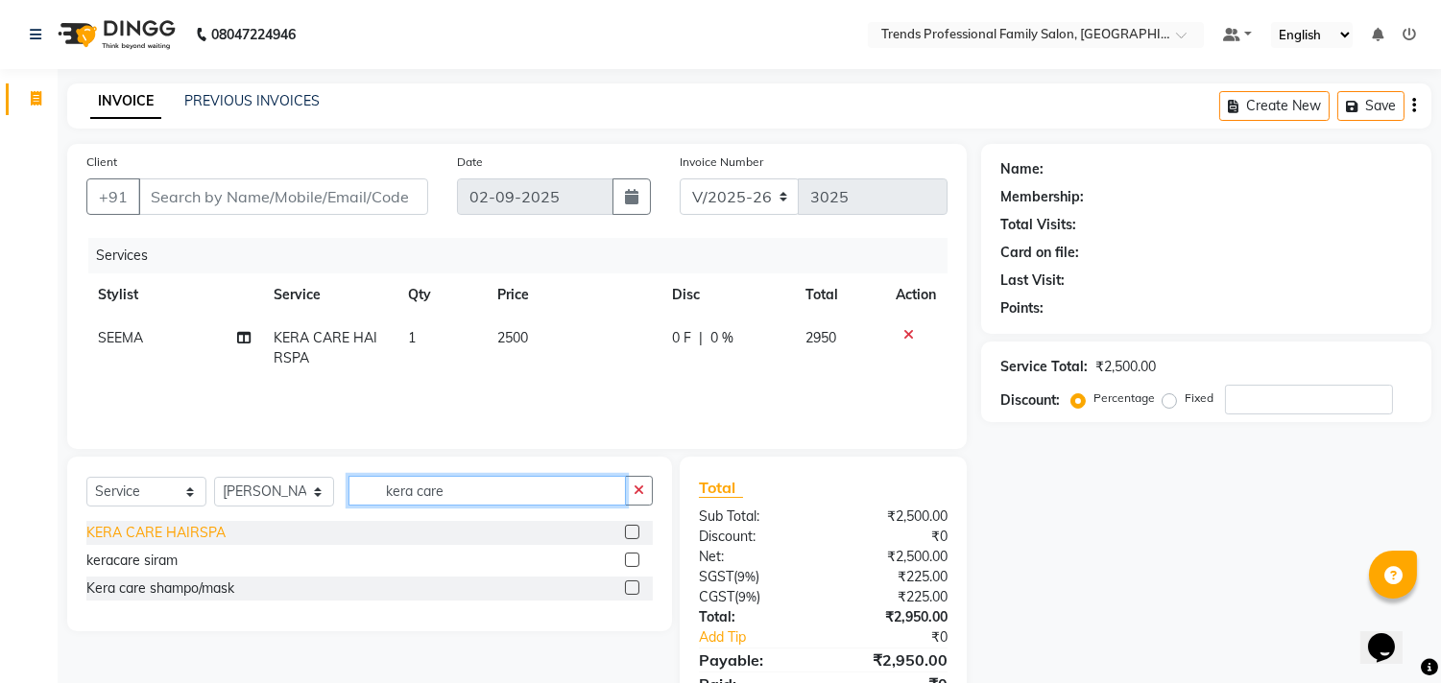
type input "kera care"
click at [160, 534] on div "KERA CARE HAIRSPA" at bounding box center [155, 533] width 139 height 20
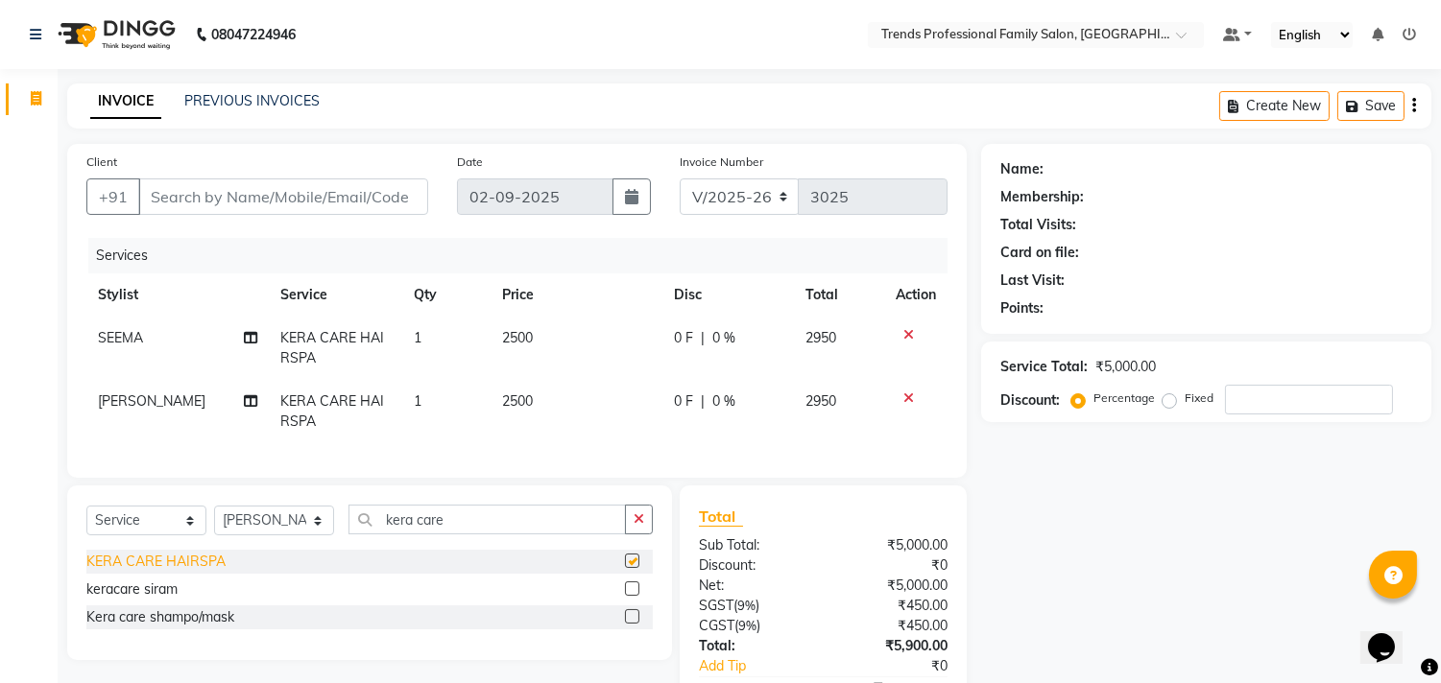
checkbox input "false"
click at [631, 533] on button "button" at bounding box center [639, 520] width 28 height 30
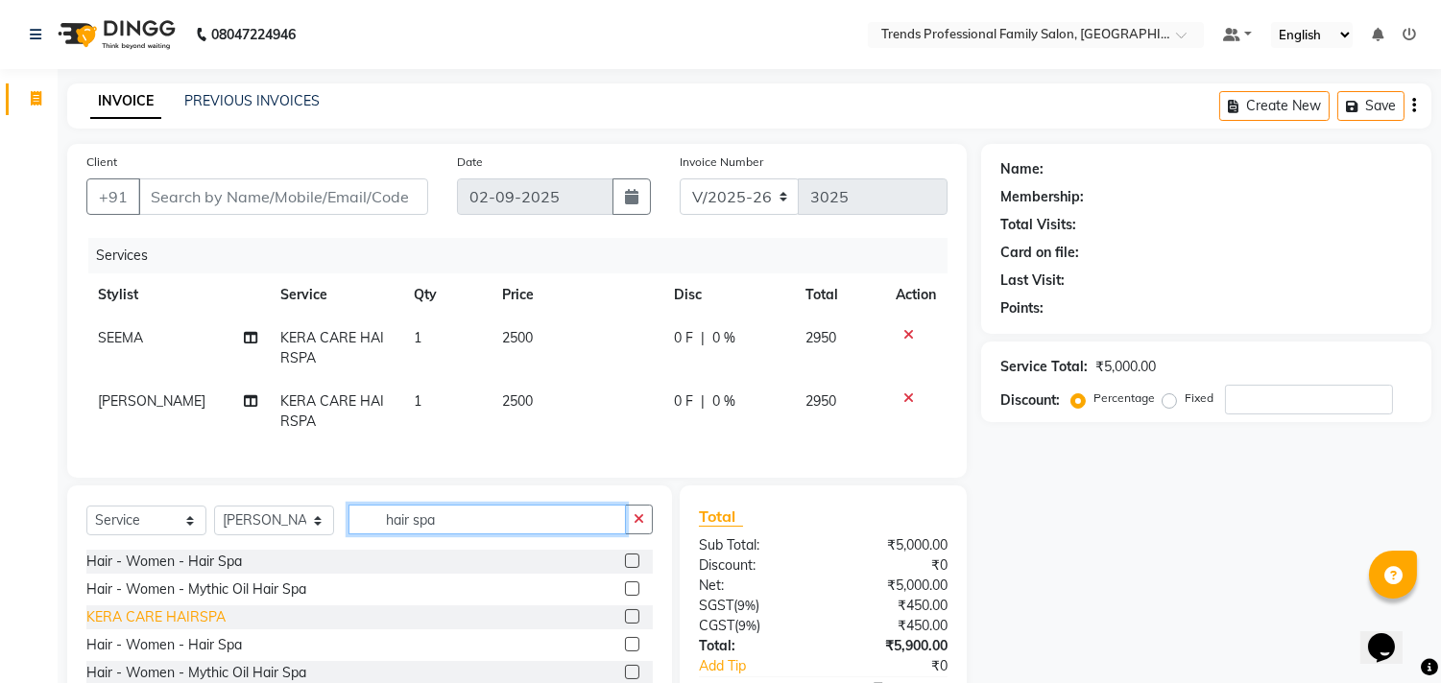
type input "hair spa"
click at [183, 628] on div "KERA CARE HAIRSPA" at bounding box center [155, 618] width 139 height 20
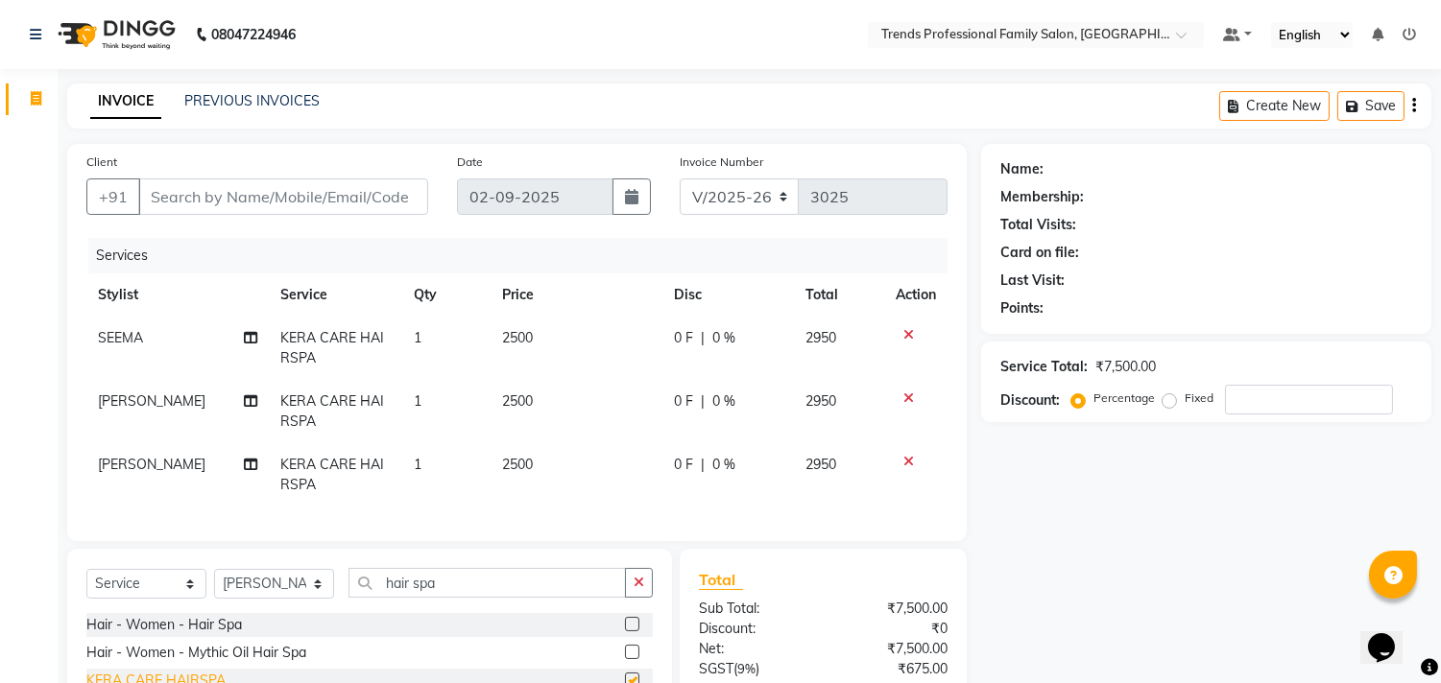
checkbox input "false"
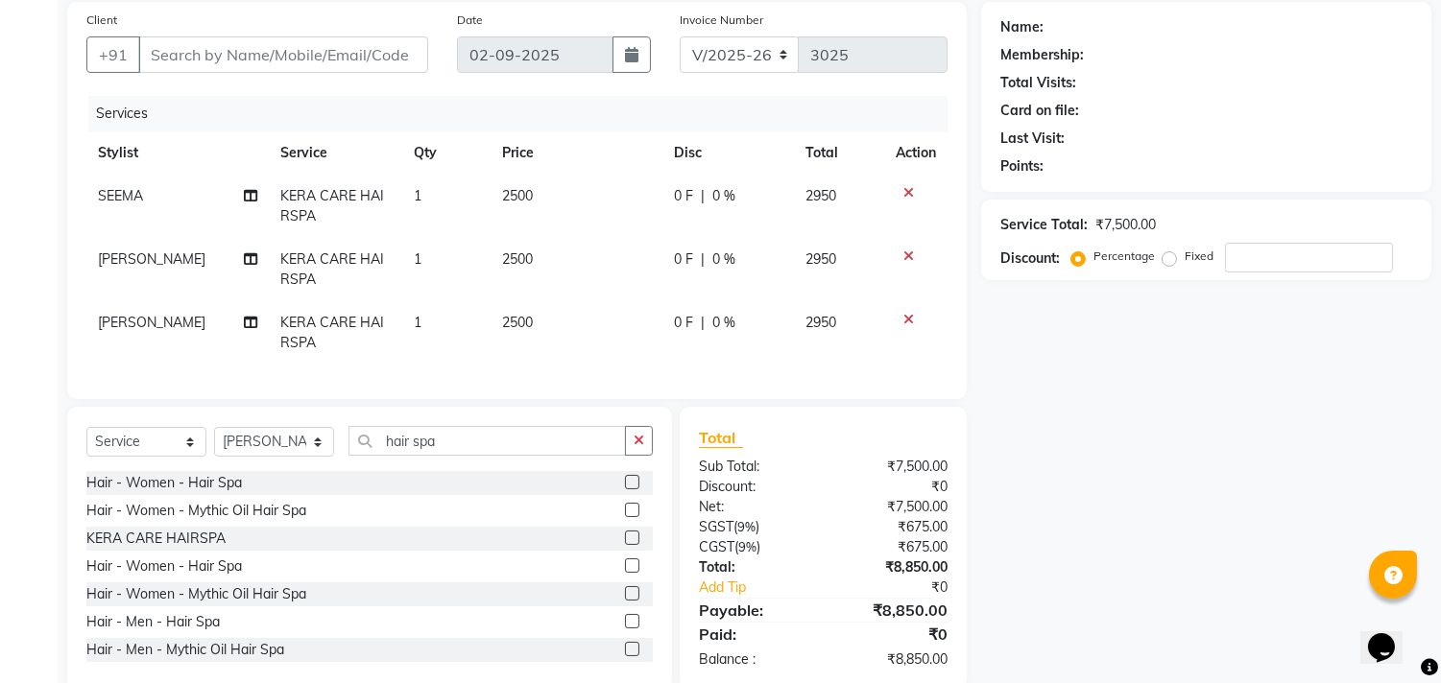
scroll to position [194, 0]
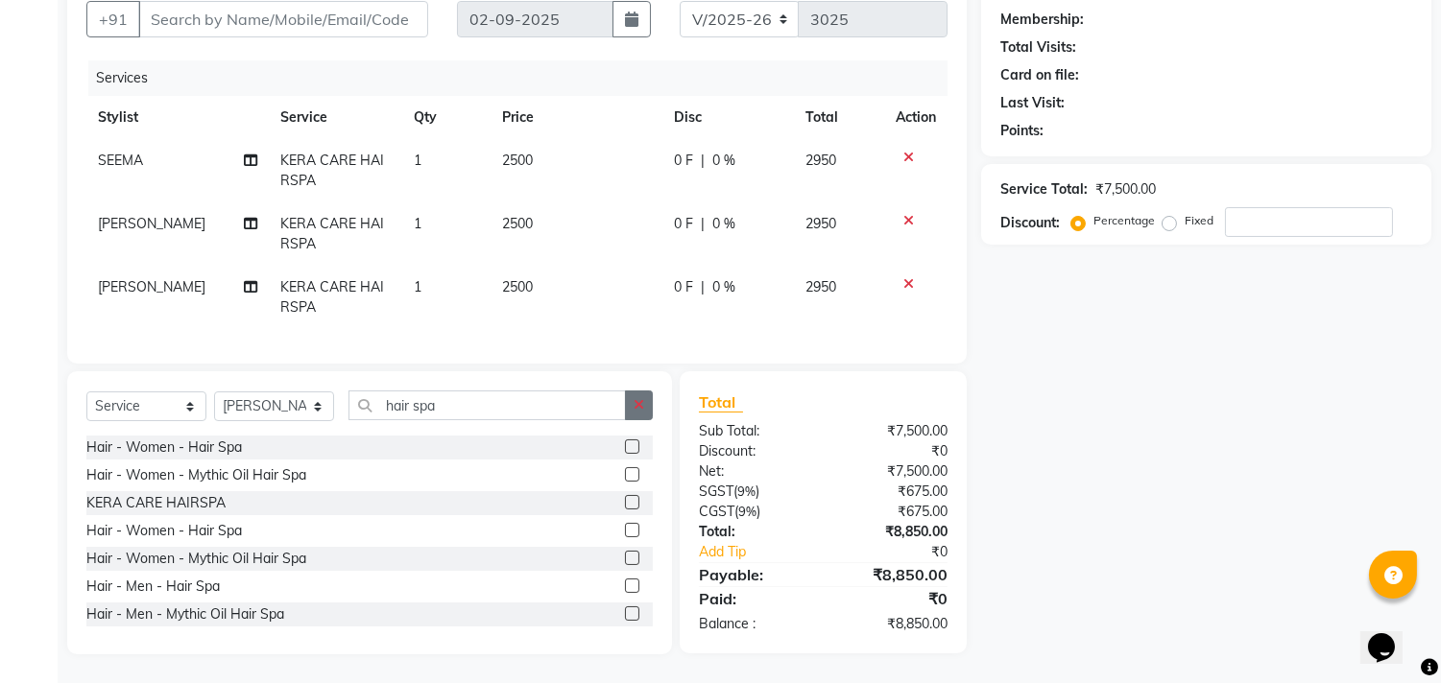
click at [634, 404] on icon "button" at bounding box center [639, 404] width 11 height 13
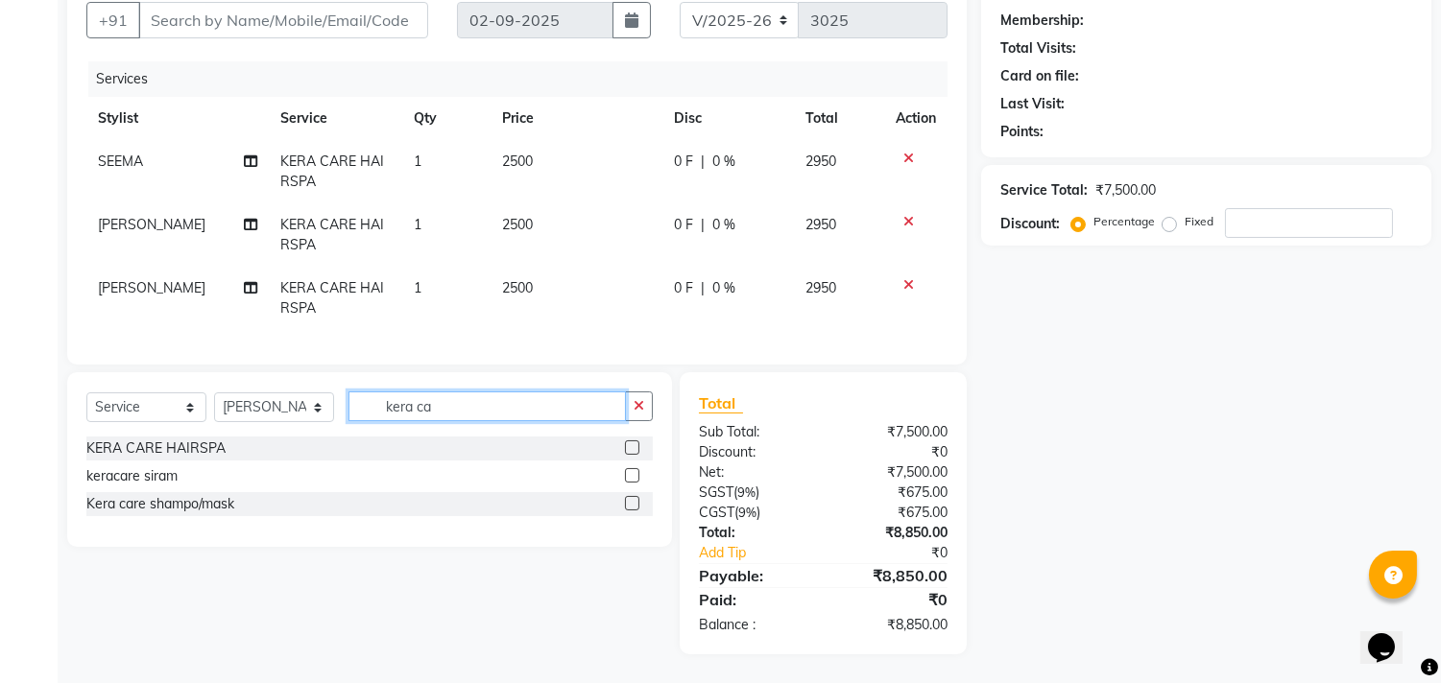
scroll to position [193, 0]
type input "kera ca"
click at [657, 417] on div "Select Service Product Membership Package Voucher Prepaid Gift Card Select Styl…" at bounding box center [369, 459] width 605 height 175
drag, startPoint x: 631, startPoint y: 409, endPoint x: 762, endPoint y: 348, distance: 144.7
click at [632, 408] on button "button" at bounding box center [639, 407] width 28 height 30
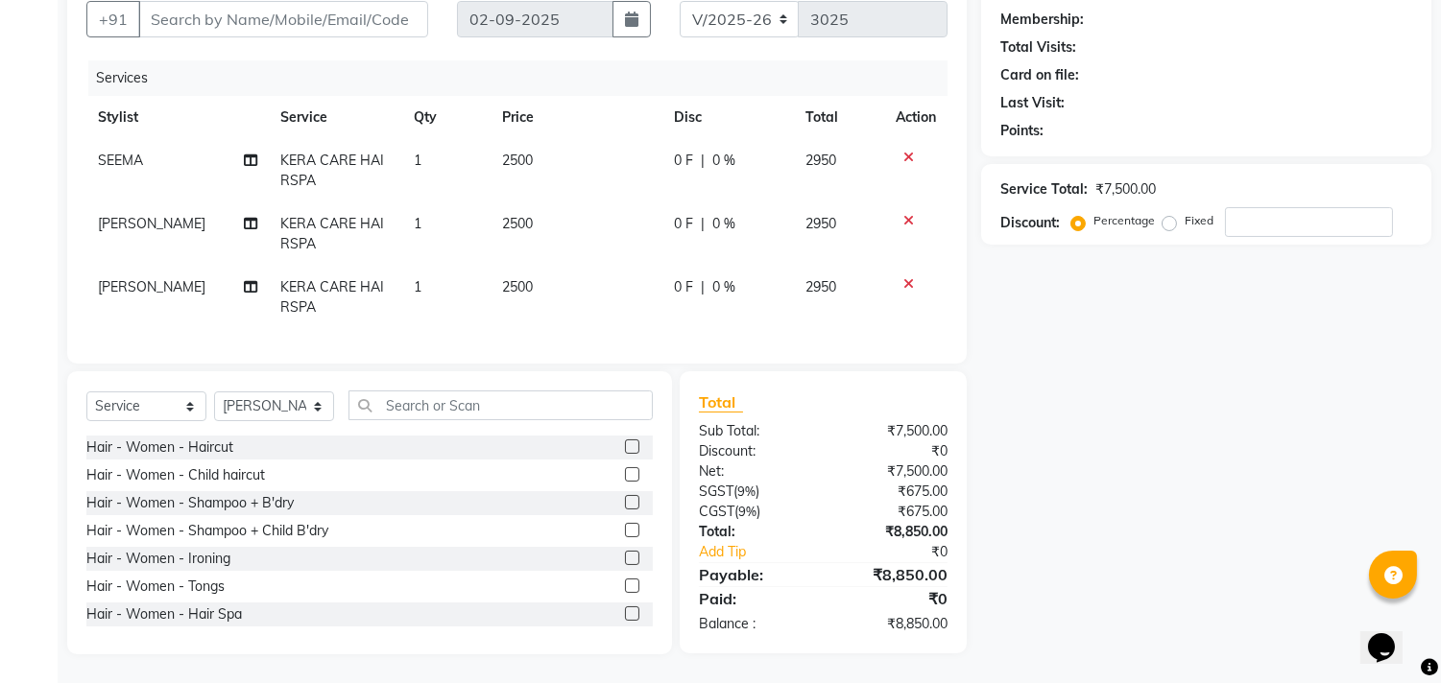
click at [905, 266] on td at bounding box center [915, 297] width 63 height 63
click at [899, 277] on div at bounding box center [916, 283] width 40 height 13
click at [903, 277] on icon at bounding box center [908, 283] width 11 height 13
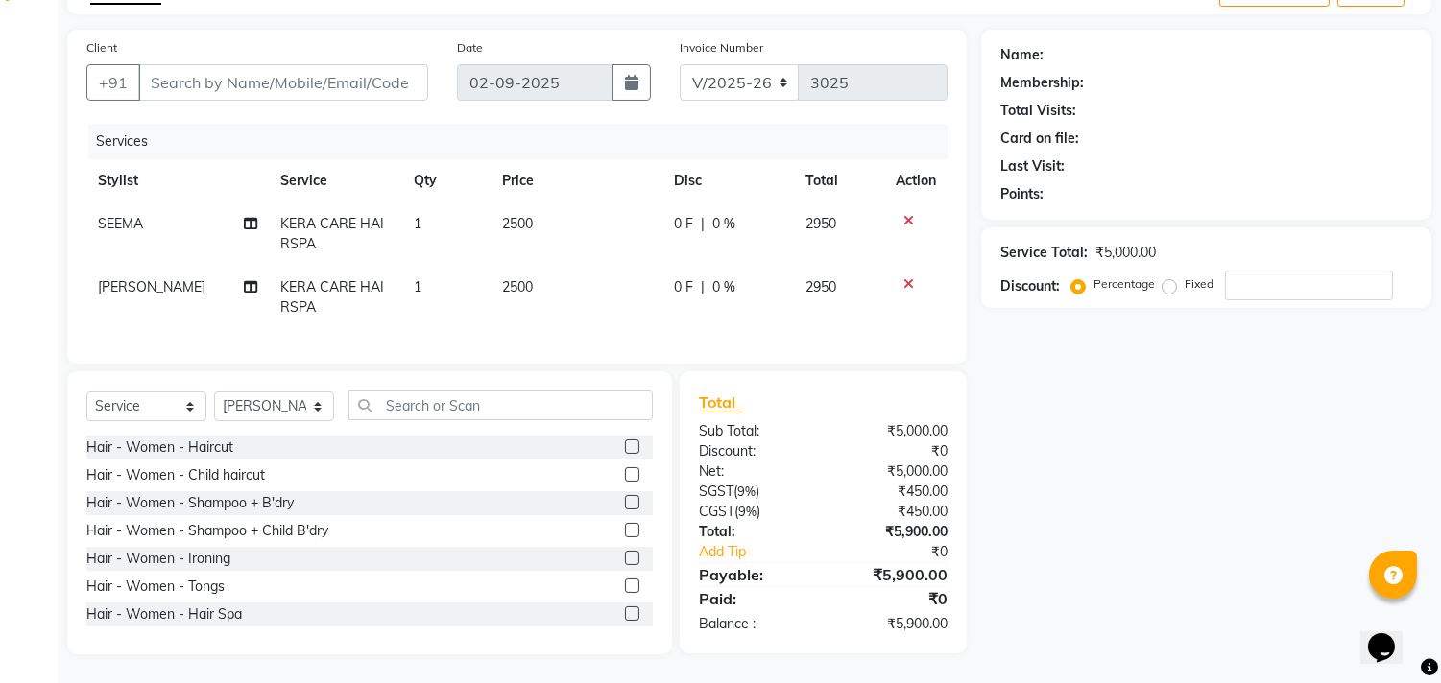
scroll to position [130, 0]
click at [515, 215] on span "2500" at bounding box center [517, 223] width 31 height 17
select select "63524"
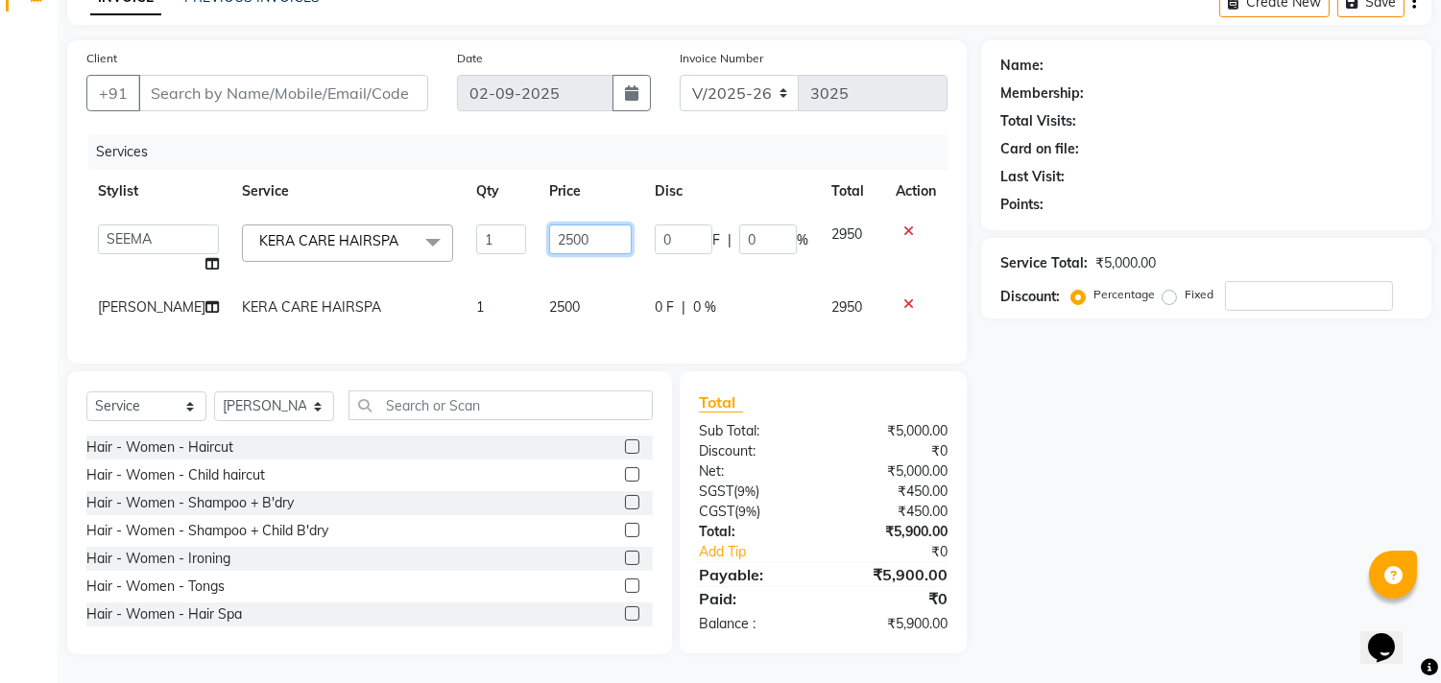
click at [571, 225] on input "2500" at bounding box center [590, 240] width 83 height 30
type input "2"
type input "1000"
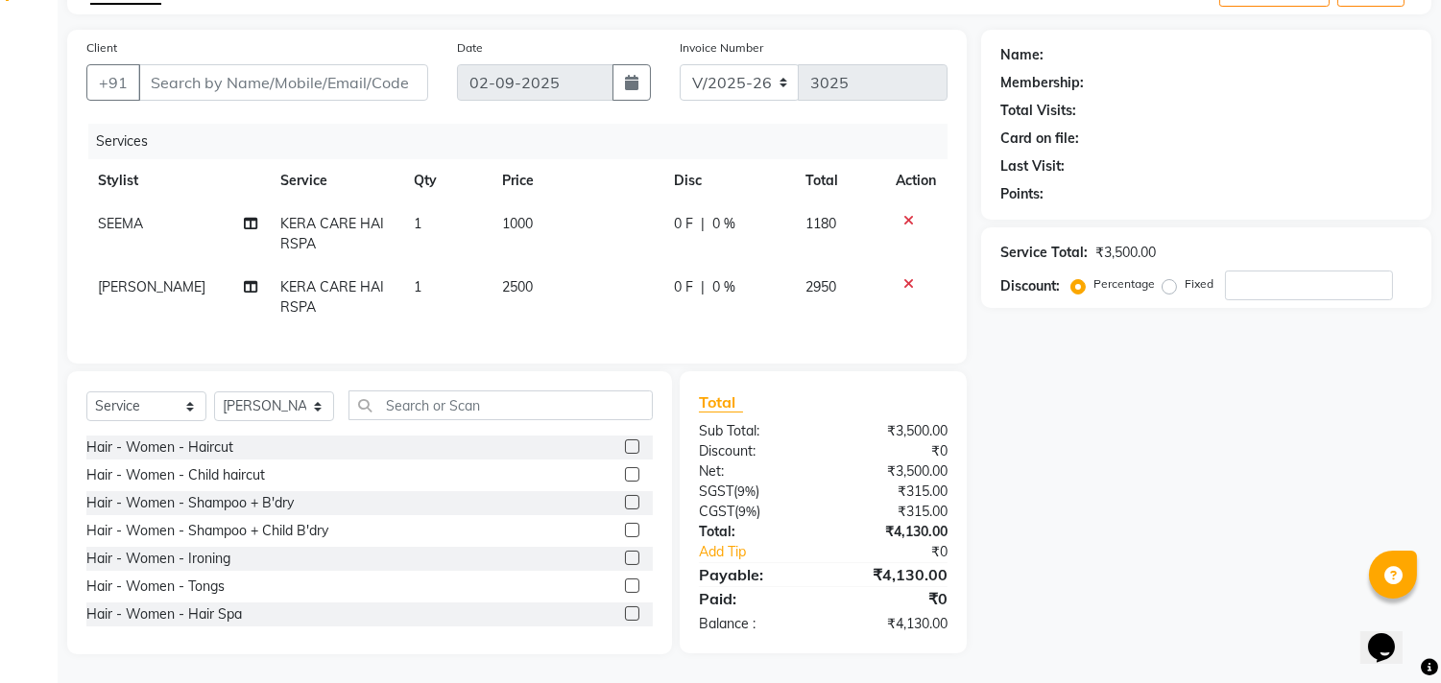
click at [555, 275] on td "2500" at bounding box center [577, 297] width 172 height 63
select select "63551"
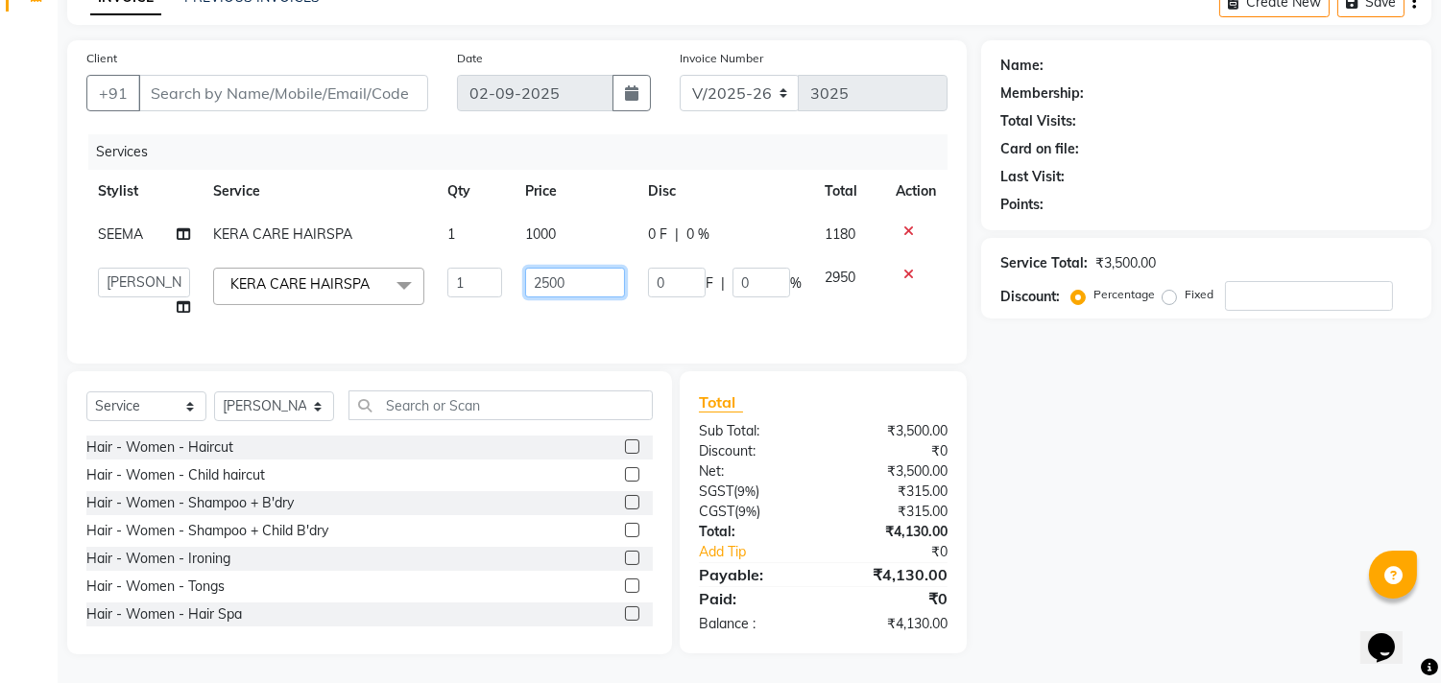
click at [583, 269] on input "2500" at bounding box center [575, 283] width 100 height 30
type input "2"
type input "1000"
click at [1204, 549] on div "Name: Membership: Total Visits: Card on file: Last Visit: Points: Service Total…" at bounding box center [1213, 347] width 465 height 614
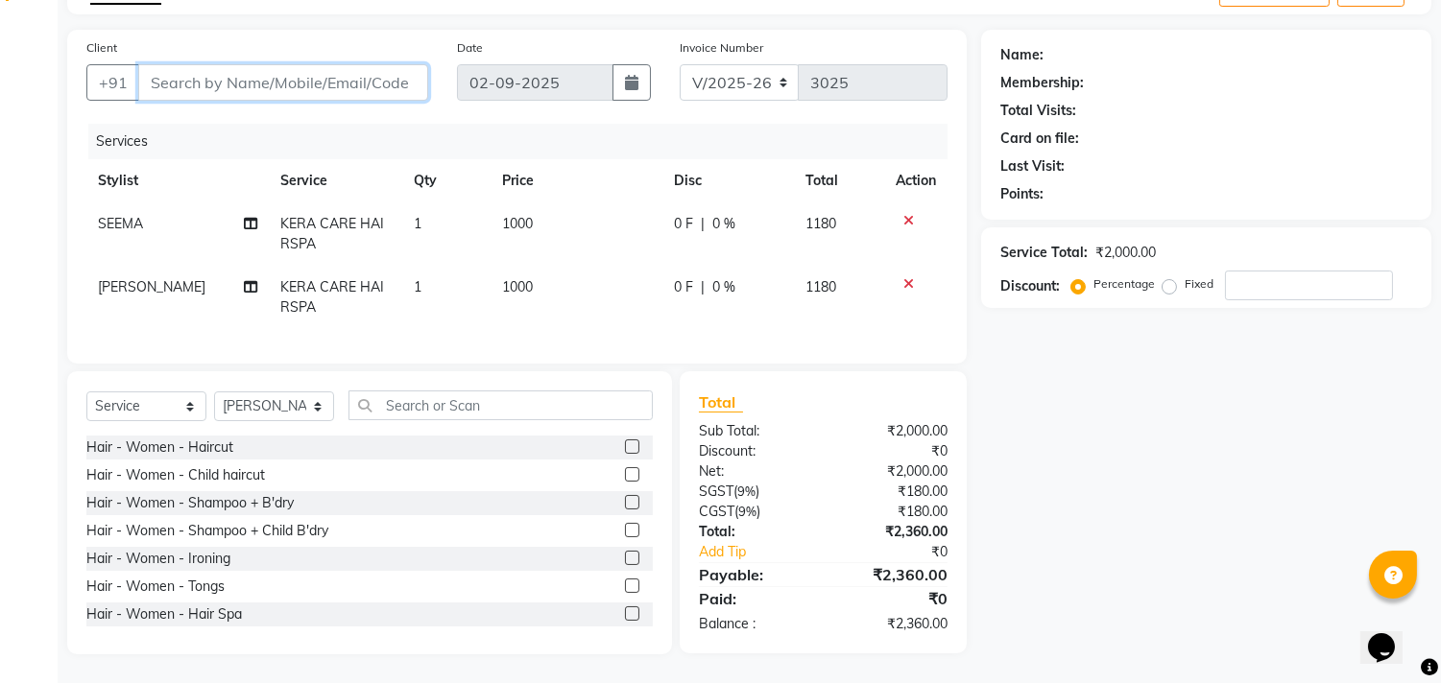
click at [248, 79] on input "Client" at bounding box center [283, 82] width 290 height 36
type input "8"
type input "0"
type input "8"
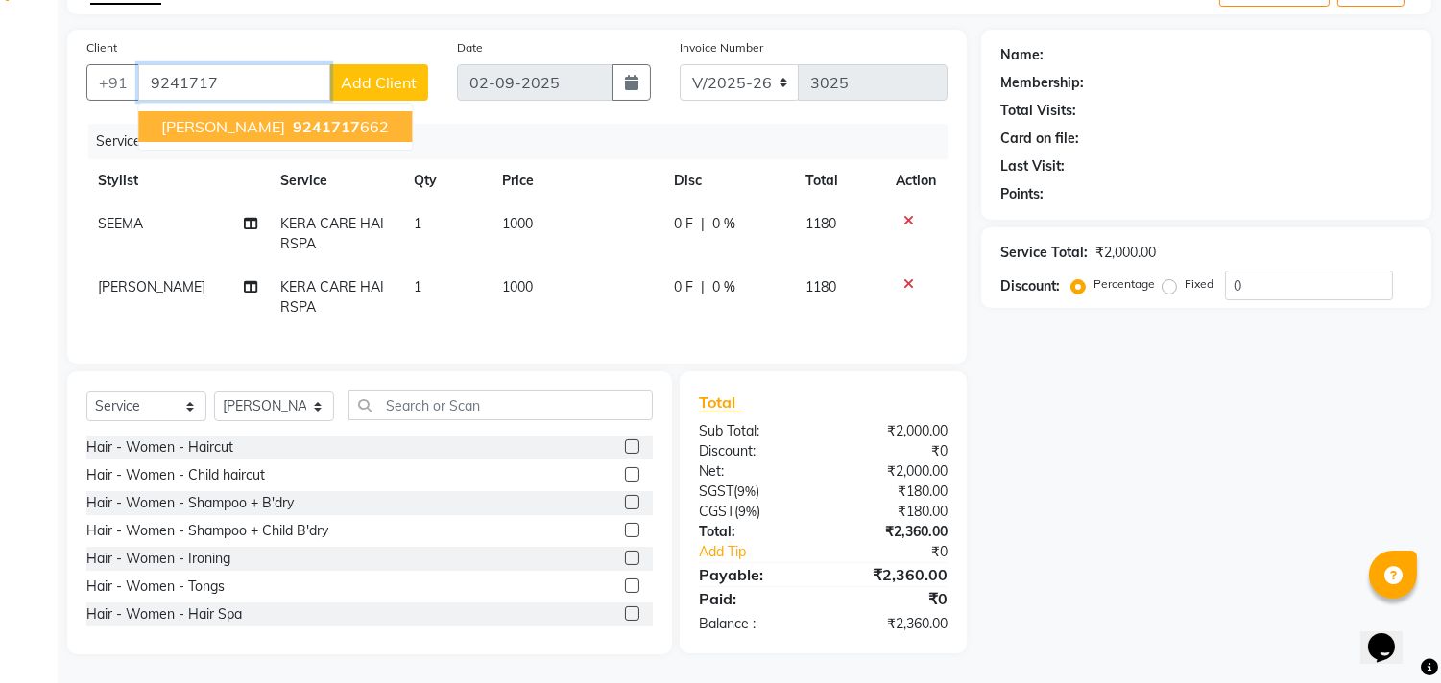
click at [323, 123] on ngb-highlight "9241717 662" at bounding box center [339, 126] width 100 height 19
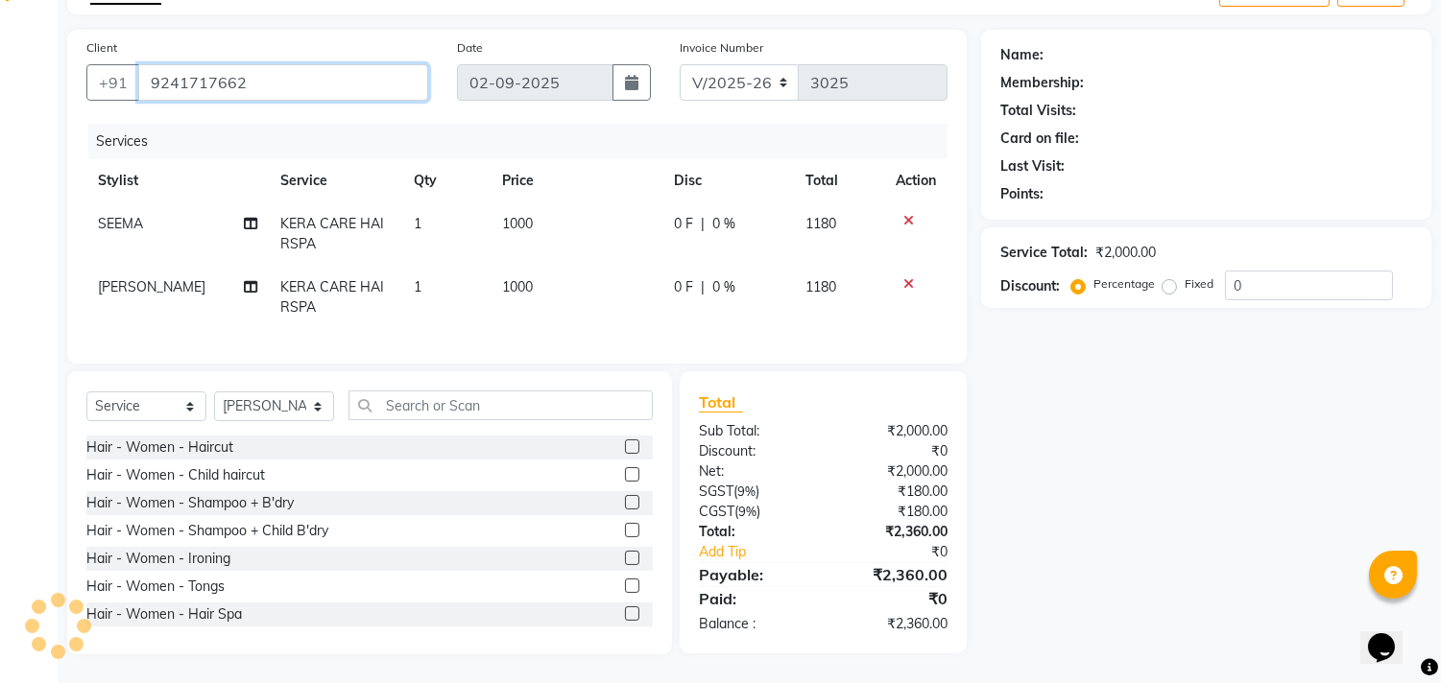
type input "9241717662"
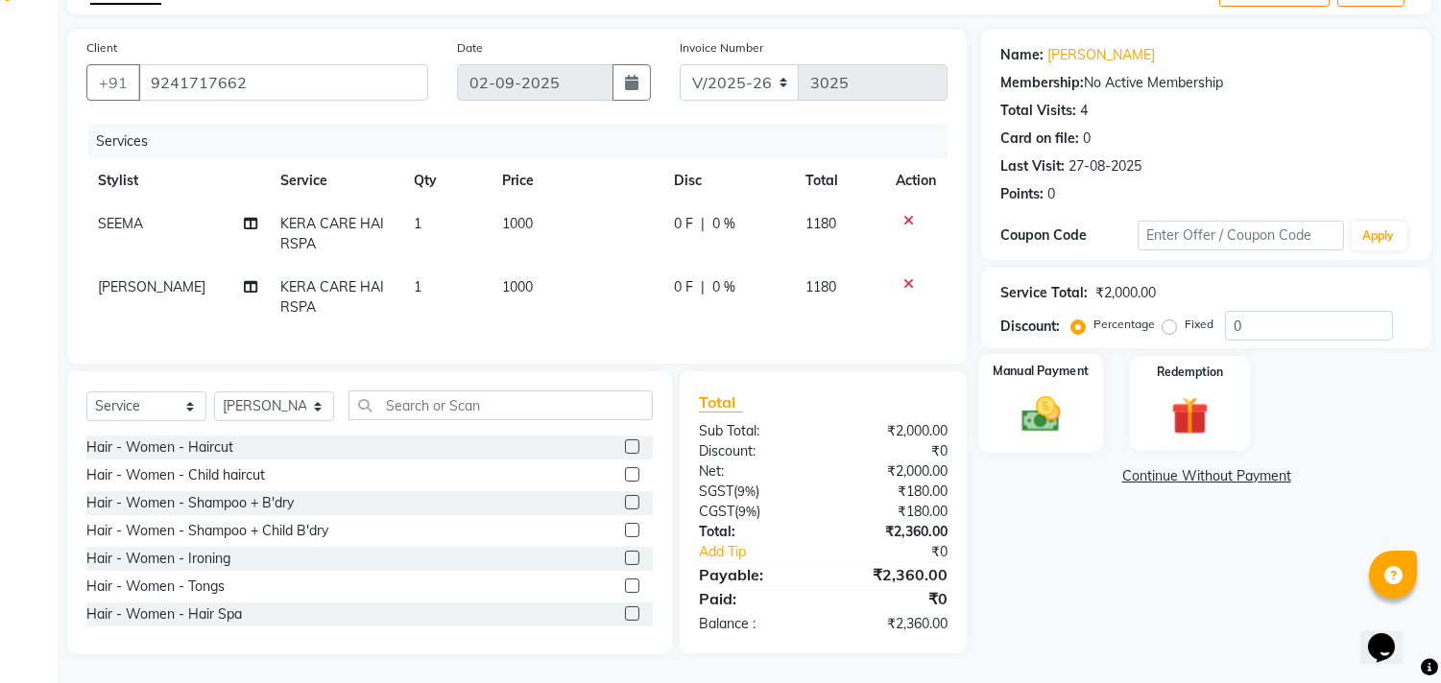
drag, startPoint x: 1043, startPoint y: 395, endPoint x: 1056, endPoint y: 395, distance: 12.5
click at [1044, 395] on img at bounding box center [1041, 415] width 63 height 45
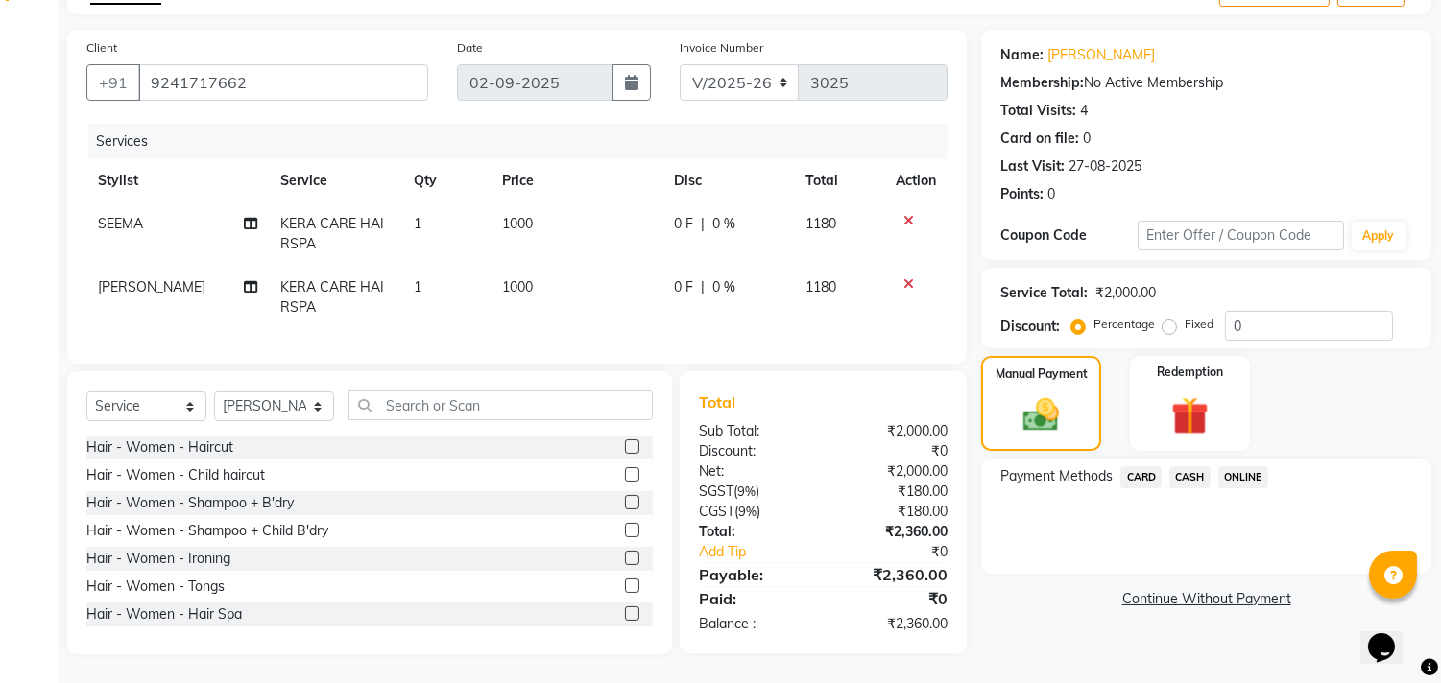
click at [1260, 473] on span "ONLINE" at bounding box center [1243, 478] width 50 height 22
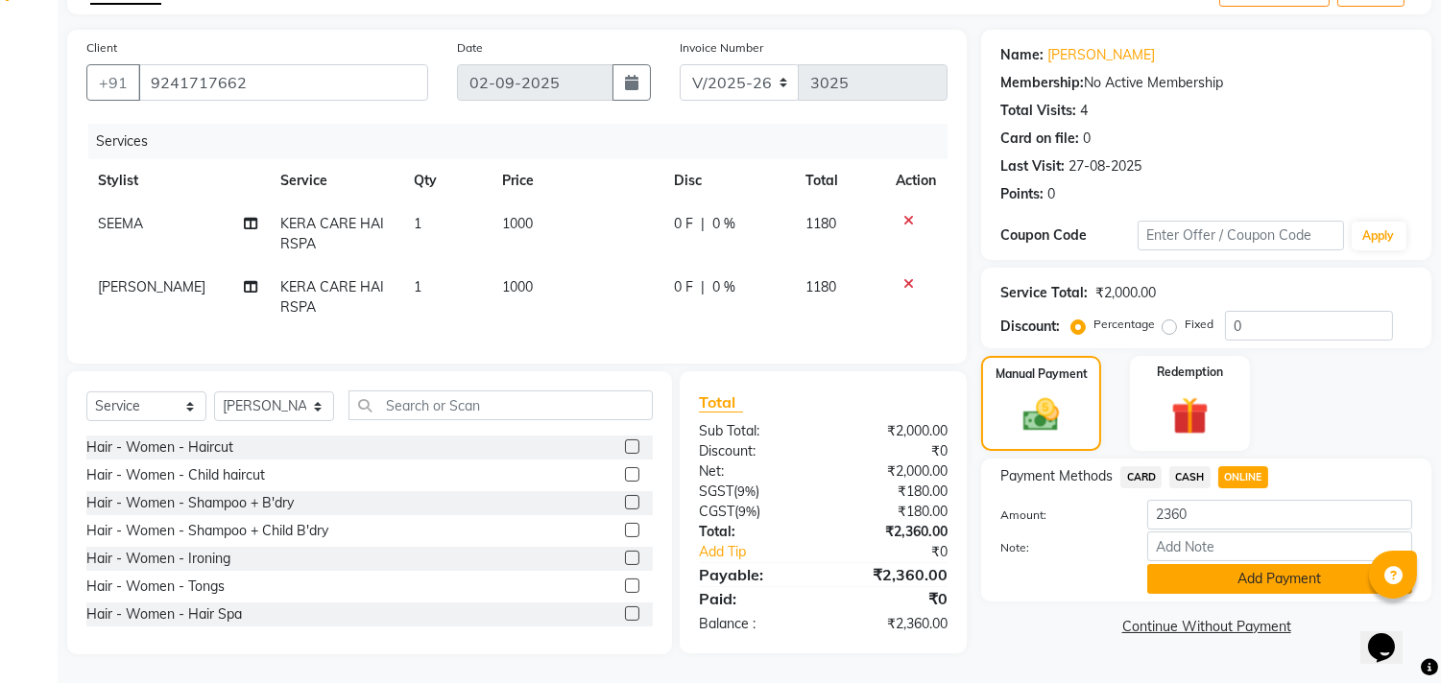
click at [1223, 567] on button "Add Payment" at bounding box center [1279, 579] width 265 height 30
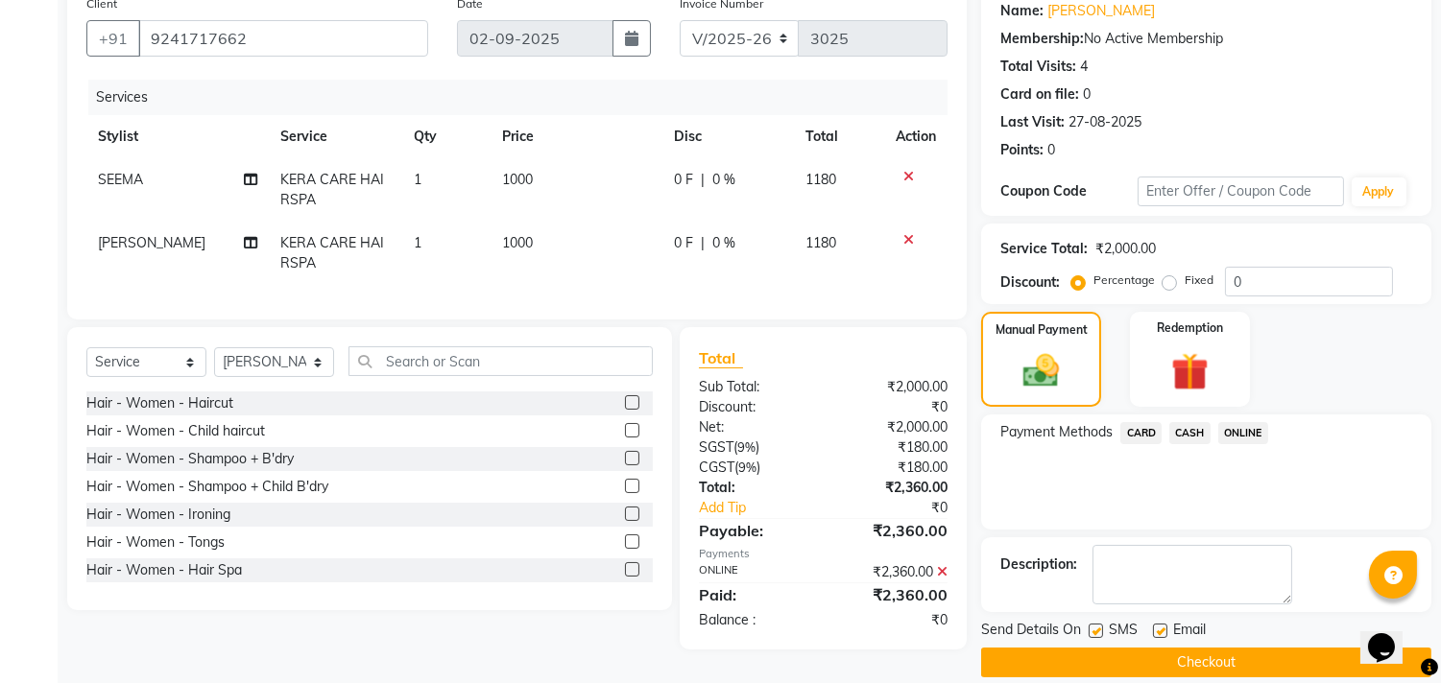
scroll to position [180, 0]
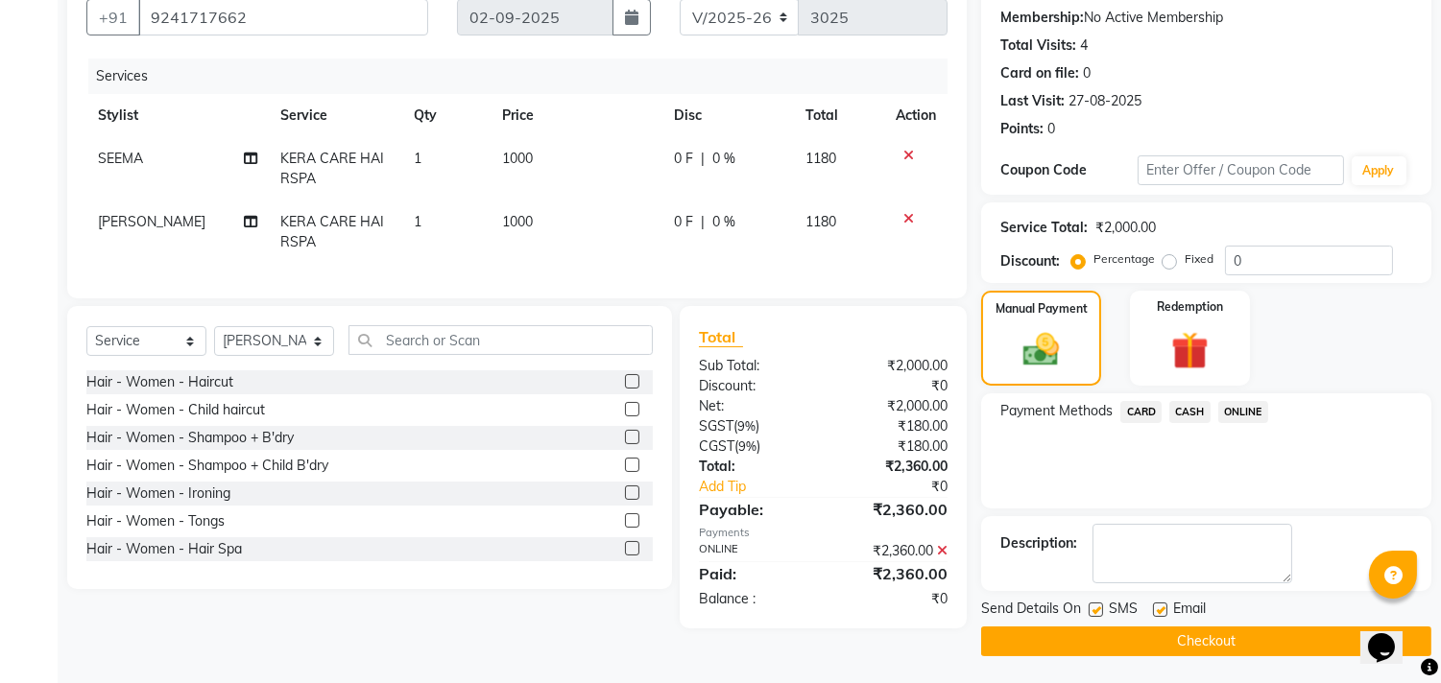
click at [1159, 609] on label at bounding box center [1160, 610] width 14 height 14
click at [1159, 609] on input "checkbox" at bounding box center [1159, 611] width 12 height 12
checkbox input "false"
click at [1143, 636] on button "Checkout" at bounding box center [1206, 642] width 450 height 30
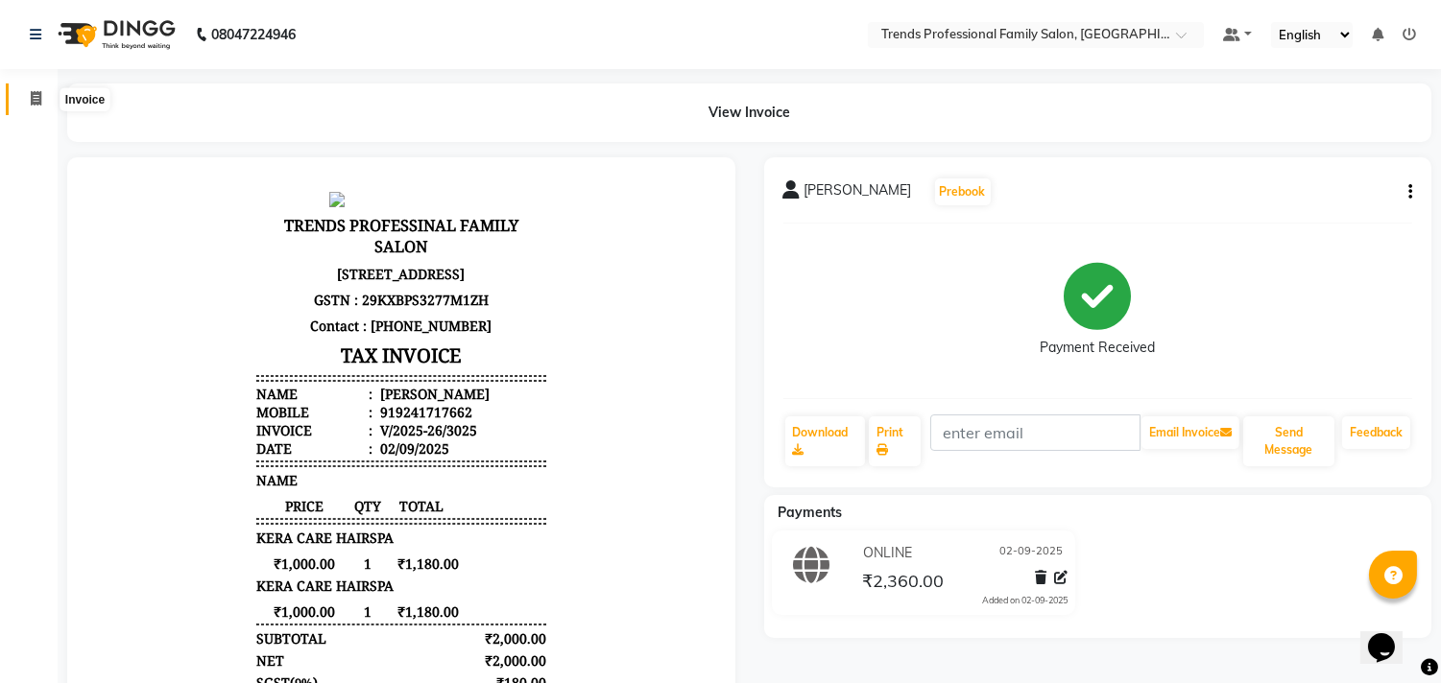
click at [25, 90] on span at bounding box center [36, 99] width 34 height 22
select select "service"
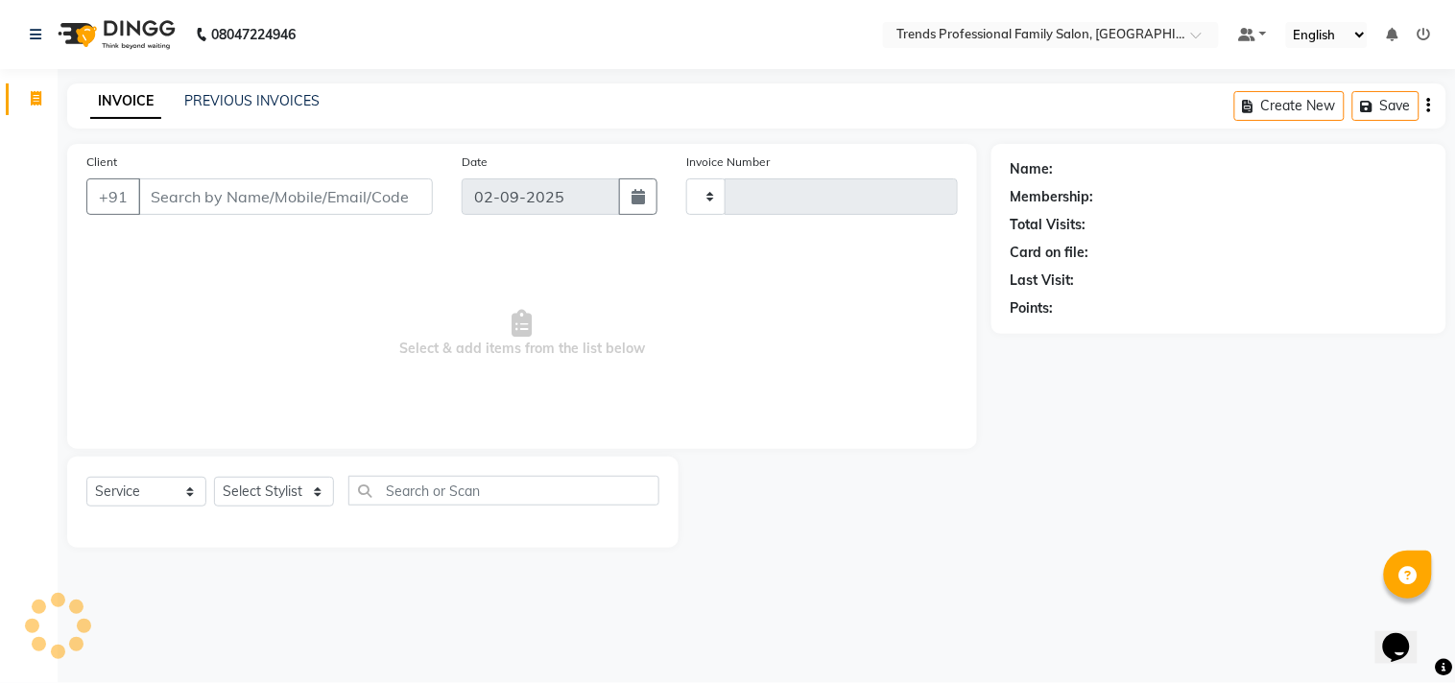
type input "3026"
select select "7345"
click at [292, 481] on select "Select Stylist [PERSON_NAME] [PERSON_NAME] [PERSON_NAME] [PERSON_NAME] RUSTHAM …" at bounding box center [274, 492] width 120 height 30
select select "84239"
click at [214, 478] on select "Select Stylist [PERSON_NAME] [PERSON_NAME] [PERSON_NAME] [PERSON_NAME] RUSTHAM …" at bounding box center [274, 492] width 120 height 30
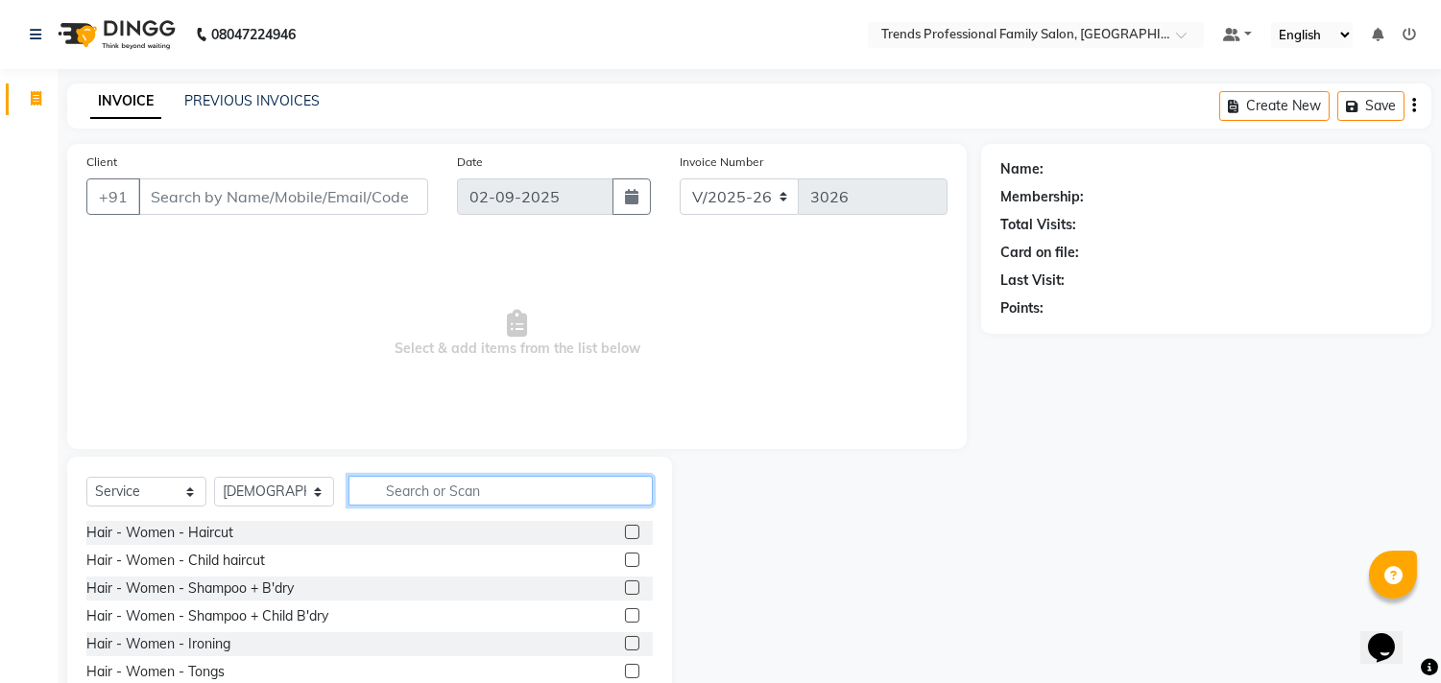
click at [468, 503] on input "text" at bounding box center [500, 491] width 304 height 30
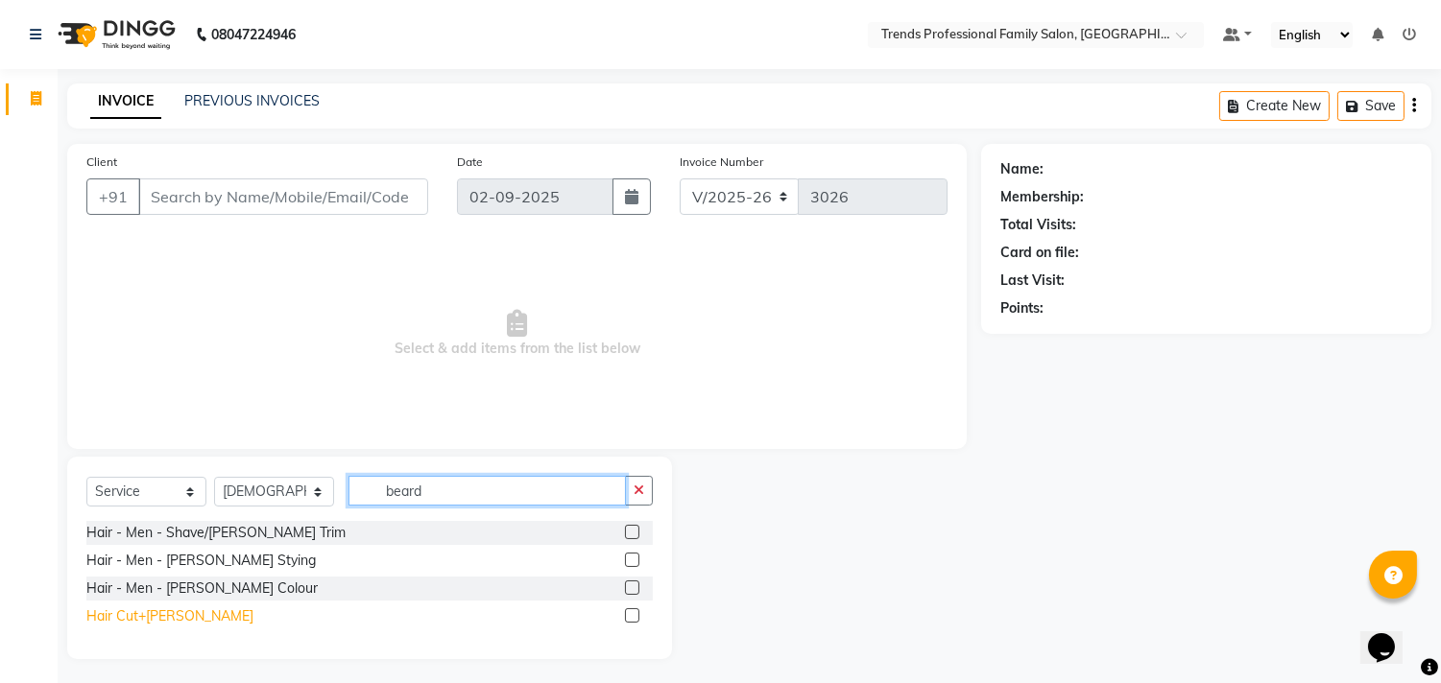
type input "beard"
click at [100, 624] on div "Hair Cut+[PERSON_NAME]" at bounding box center [169, 617] width 167 height 20
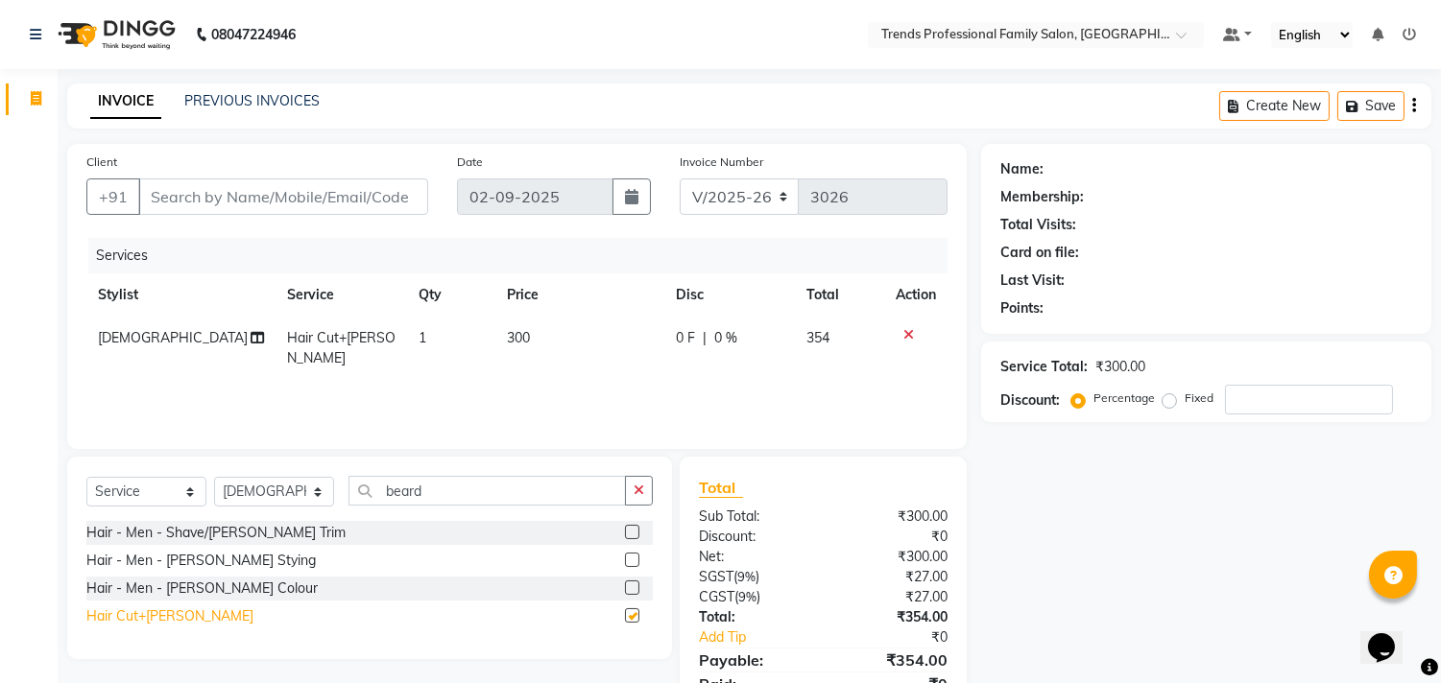
checkbox input "false"
click at [292, 495] on select "Select Stylist [PERSON_NAME] [PERSON_NAME] [PERSON_NAME] [PERSON_NAME] RUSTHAM …" at bounding box center [274, 492] width 120 height 30
select select "72180"
click at [214, 478] on select "Select Stylist [PERSON_NAME] [PERSON_NAME] [PERSON_NAME] [PERSON_NAME] RUSTHAM …" at bounding box center [274, 492] width 120 height 30
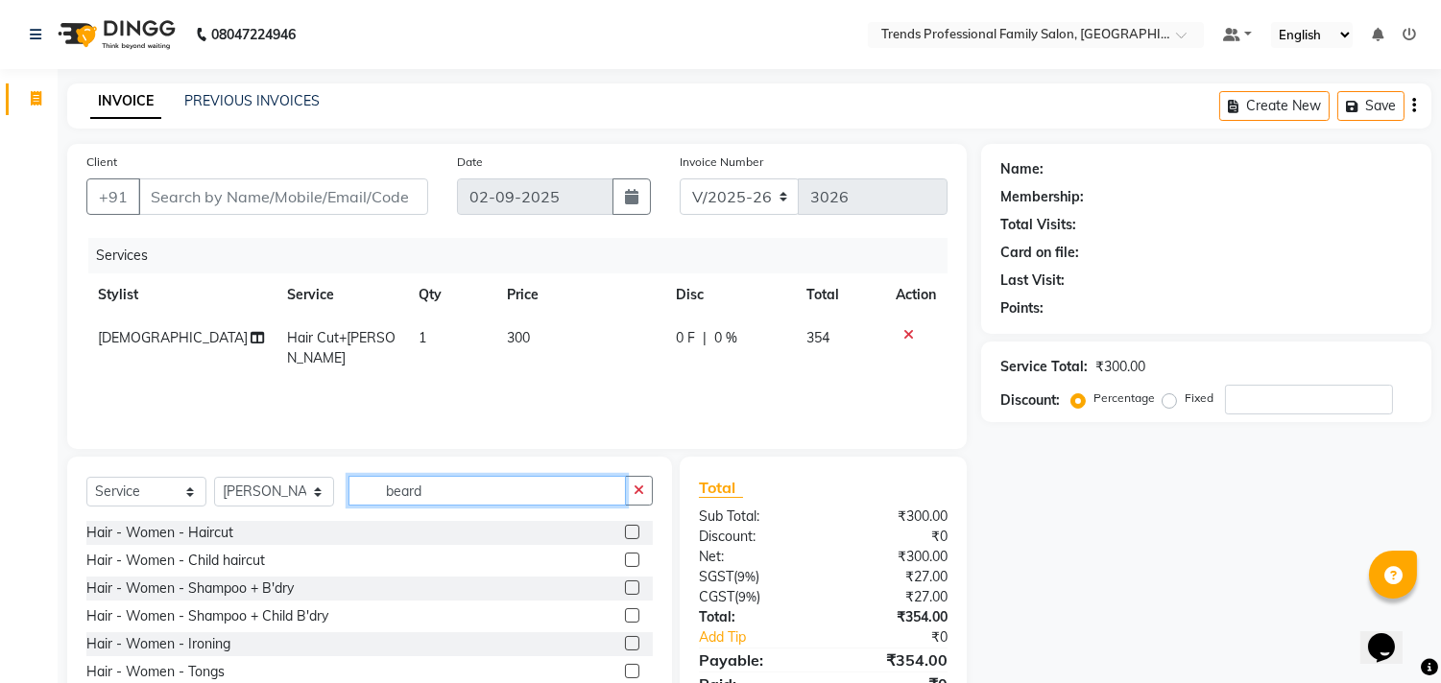
click at [509, 497] on input "beard" at bounding box center [486, 491] width 277 height 30
type input "b"
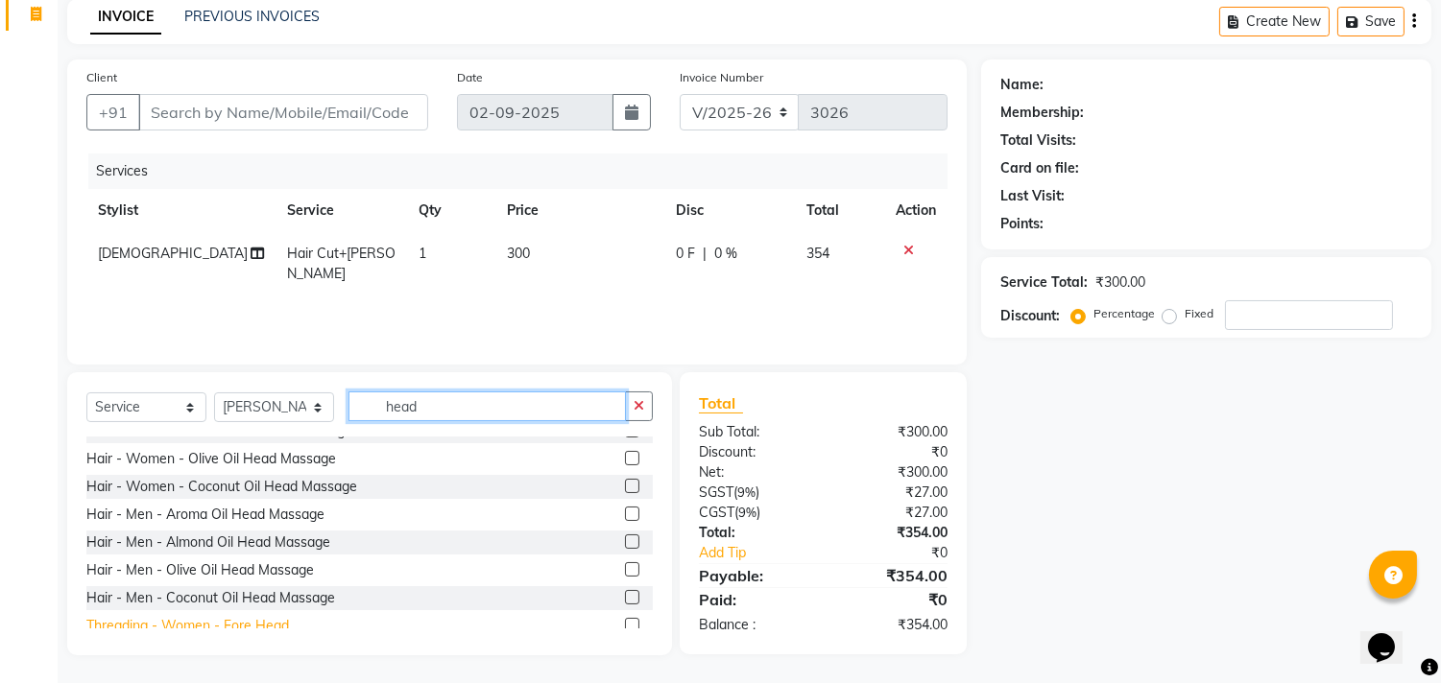
scroll to position [308, 0]
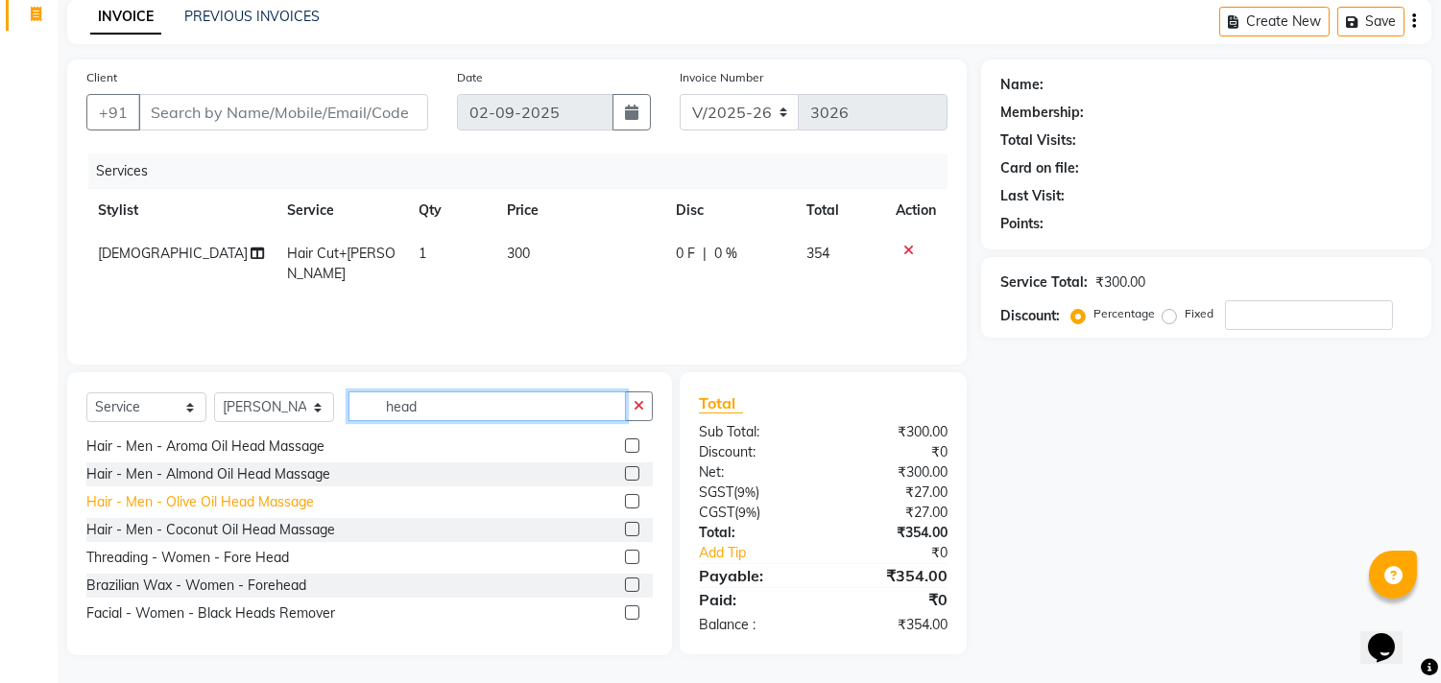
type input "head"
click at [211, 503] on div "Hair - Men - Olive Oil Head Massage" at bounding box center [199, 502] width 227 height 20
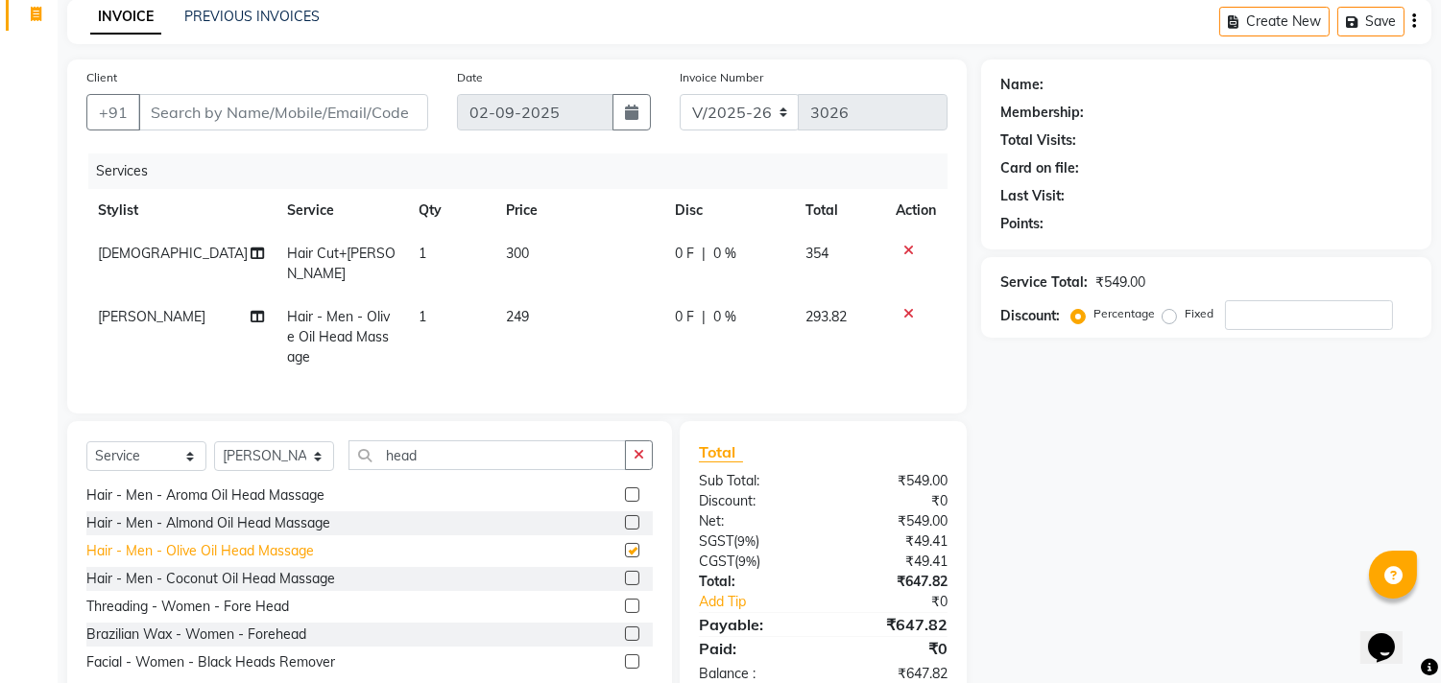
checkbox input "false"
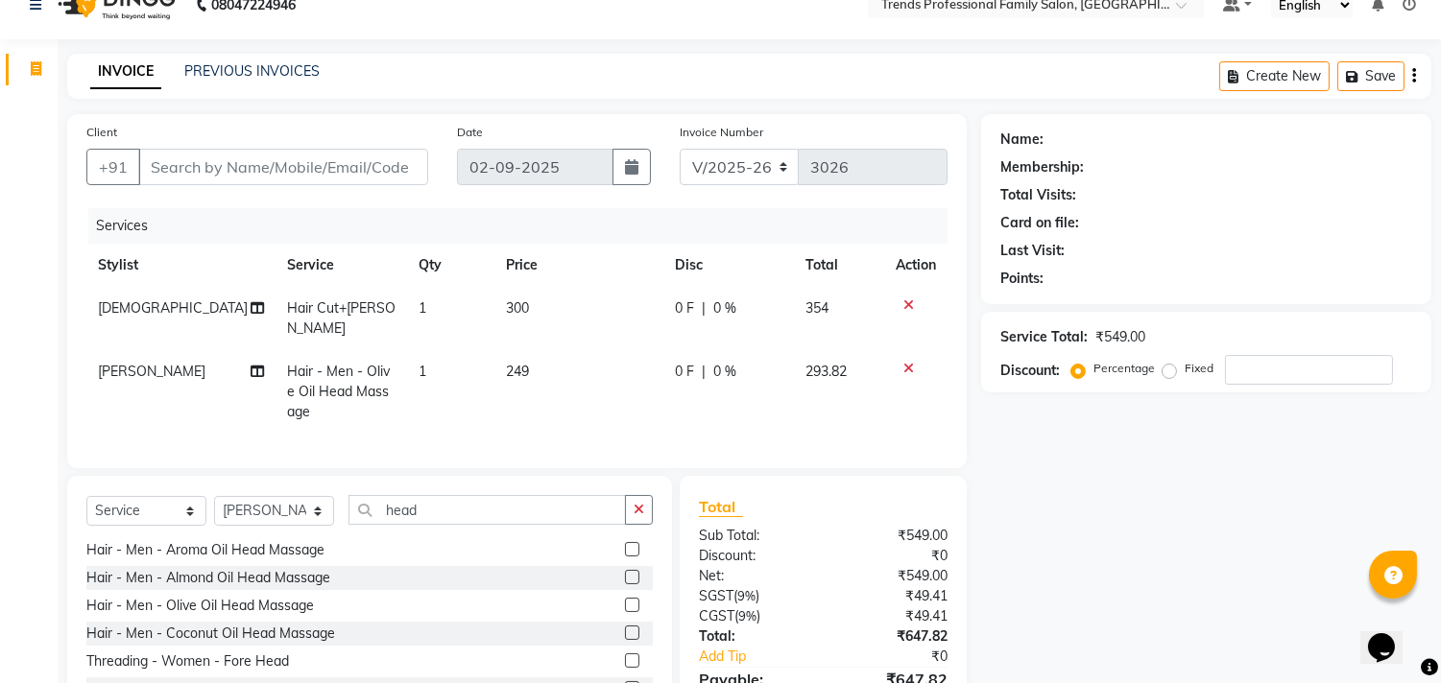
scroll to position [0, 0]
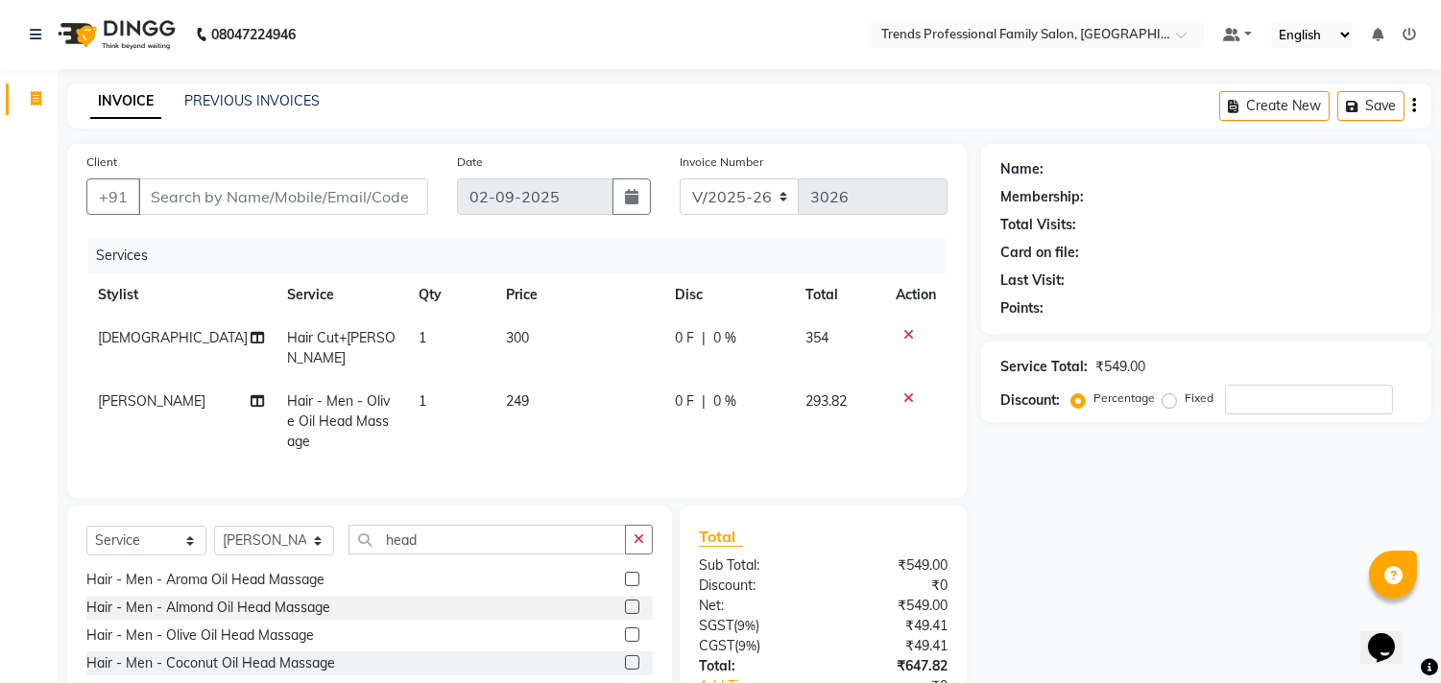
click at [721, 337] on span "0 %" at bounding box center [724, 338] width 23 height 20
select select "84239"
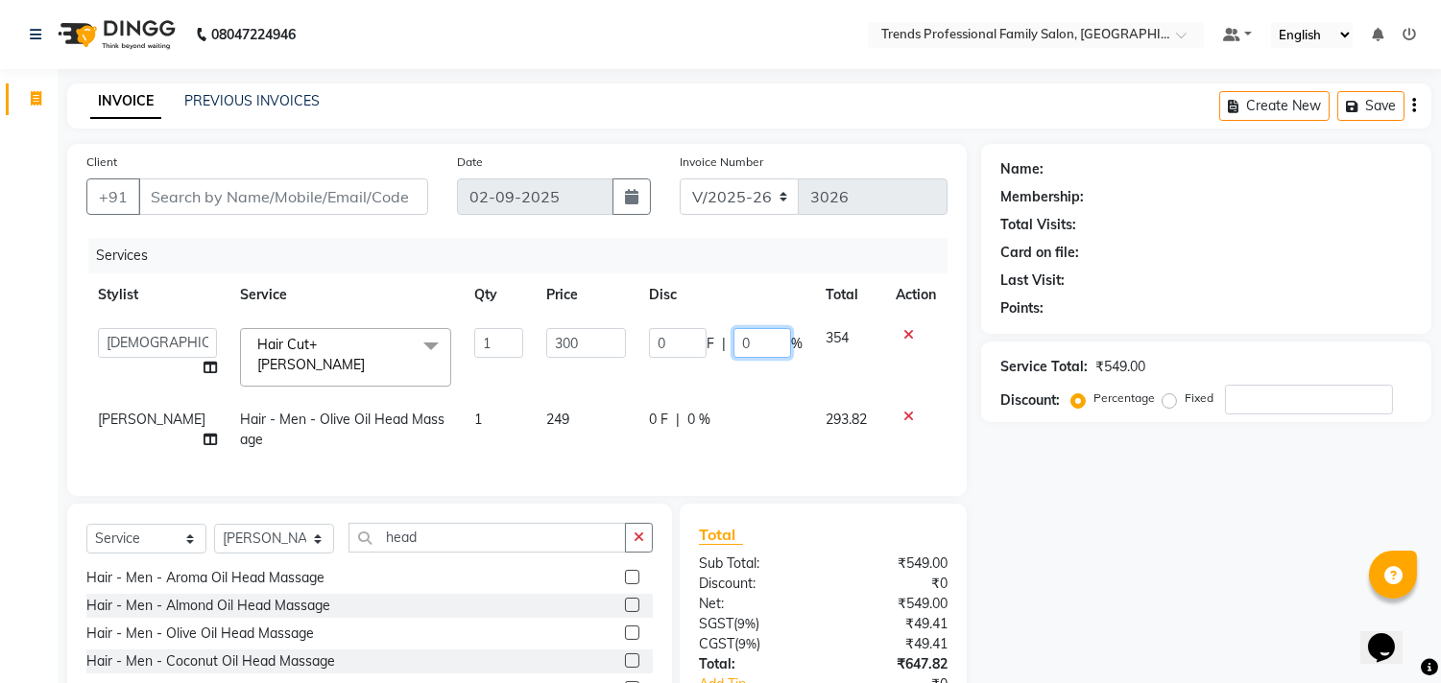
click at [764, 337] on input "0" at bounding box center [762, 343] width 58 height 30
type input "5"
type input "15"
click at [1050, 497] on div "Name: Membership: Total Visits: Card on file: Last Visit: Points: Service Total…" at bounding box center [1213, 465] width 465 height 643
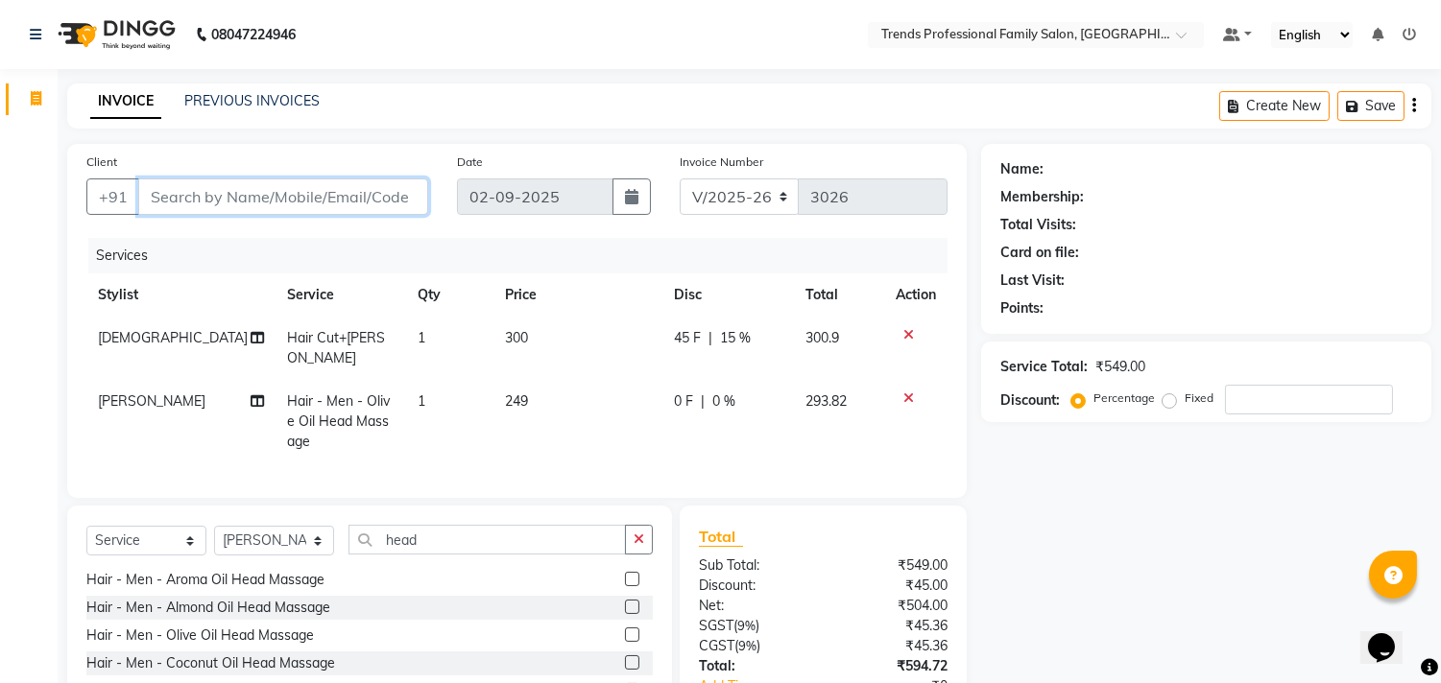
click at [333, 192] on input "Client" at bounding box center [283, 197] width 290 height 36
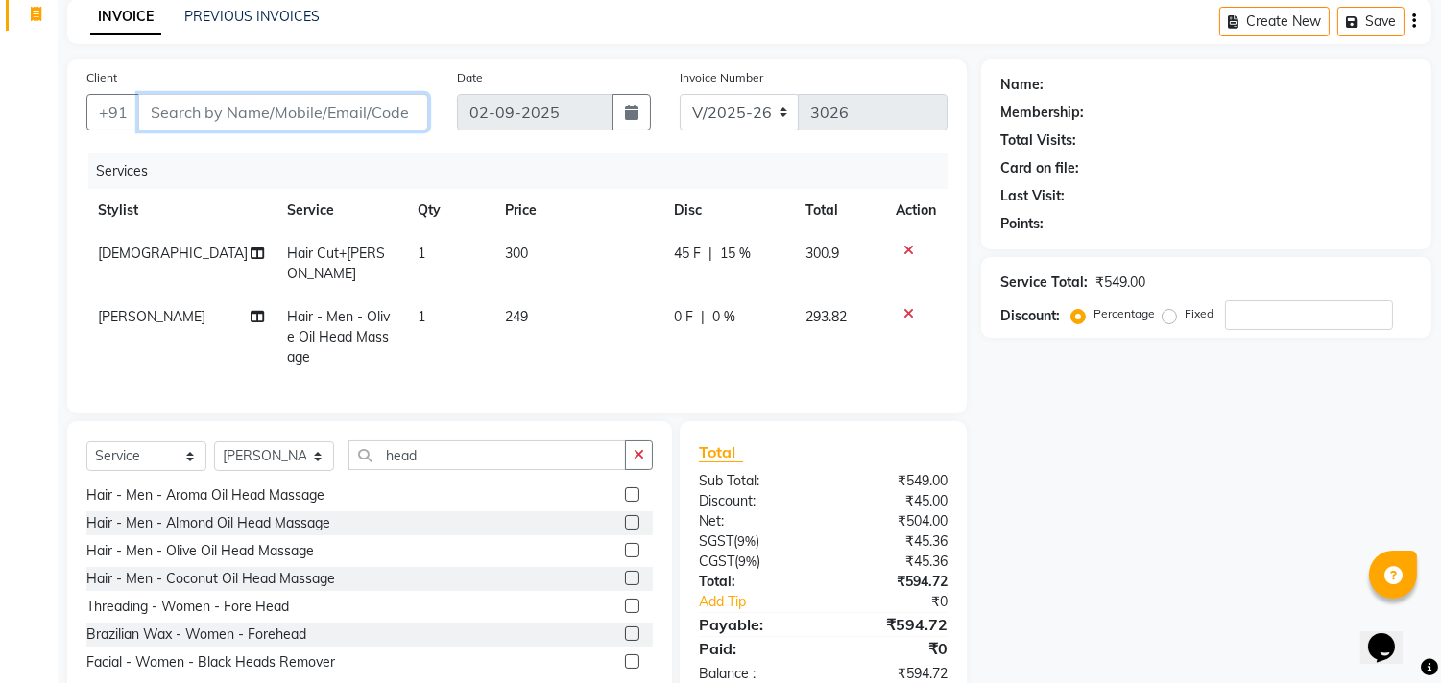
scroll to position [130, 0]
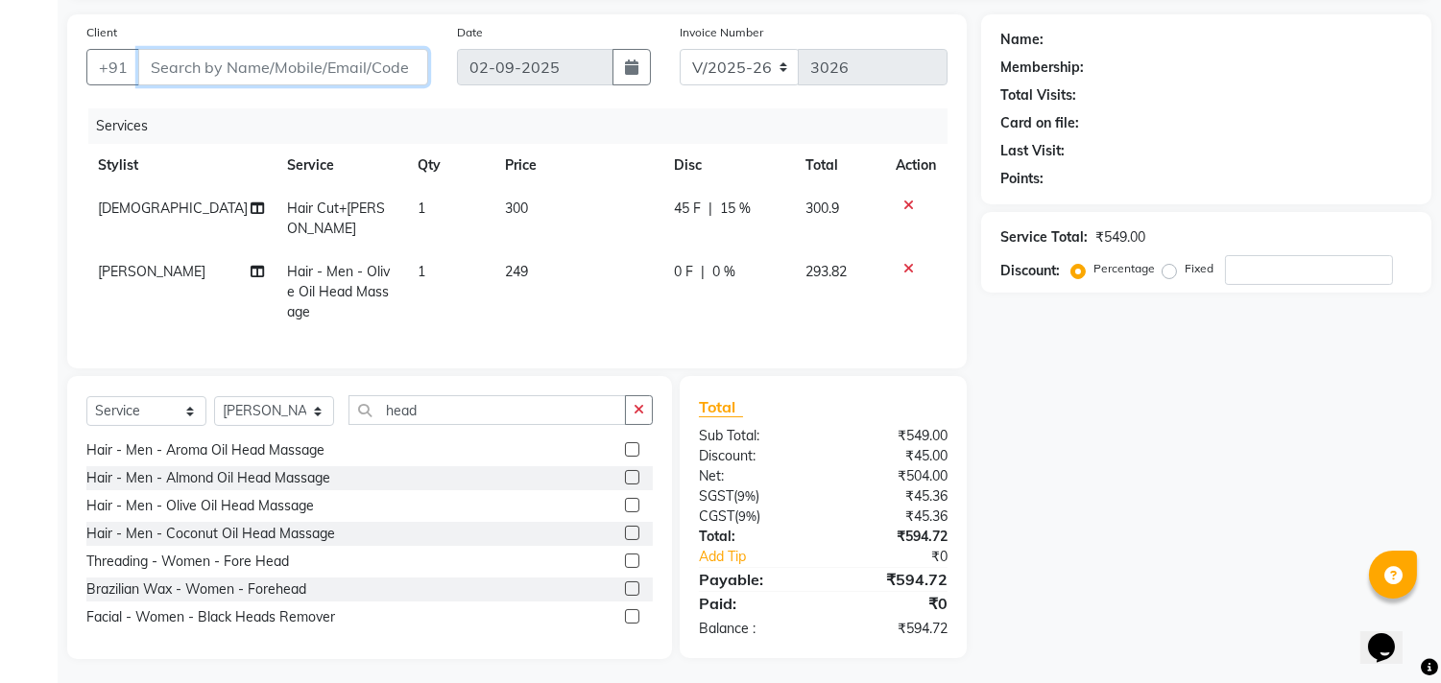
type input "9"
type input "0"
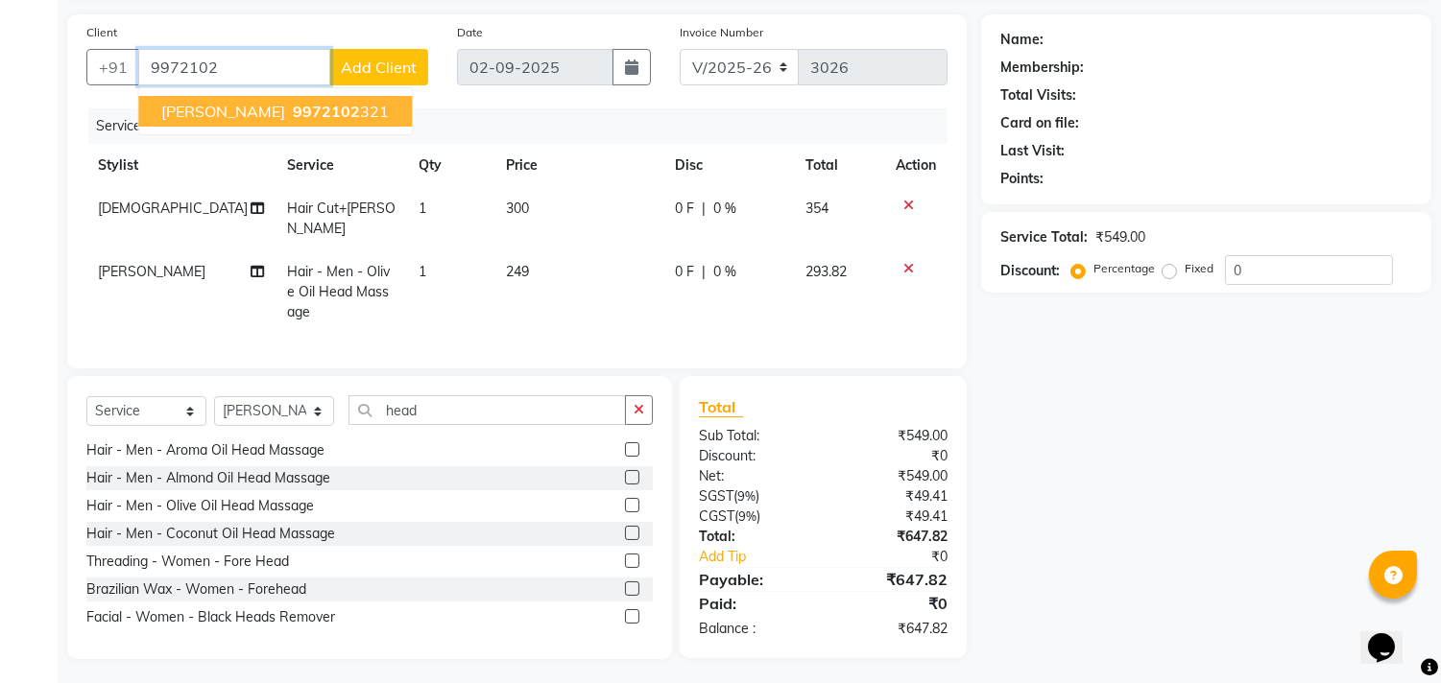
click at [293, 103] on span "9972102" at bounding box center [326, 111] width 67 height 19
type input "9972102321"
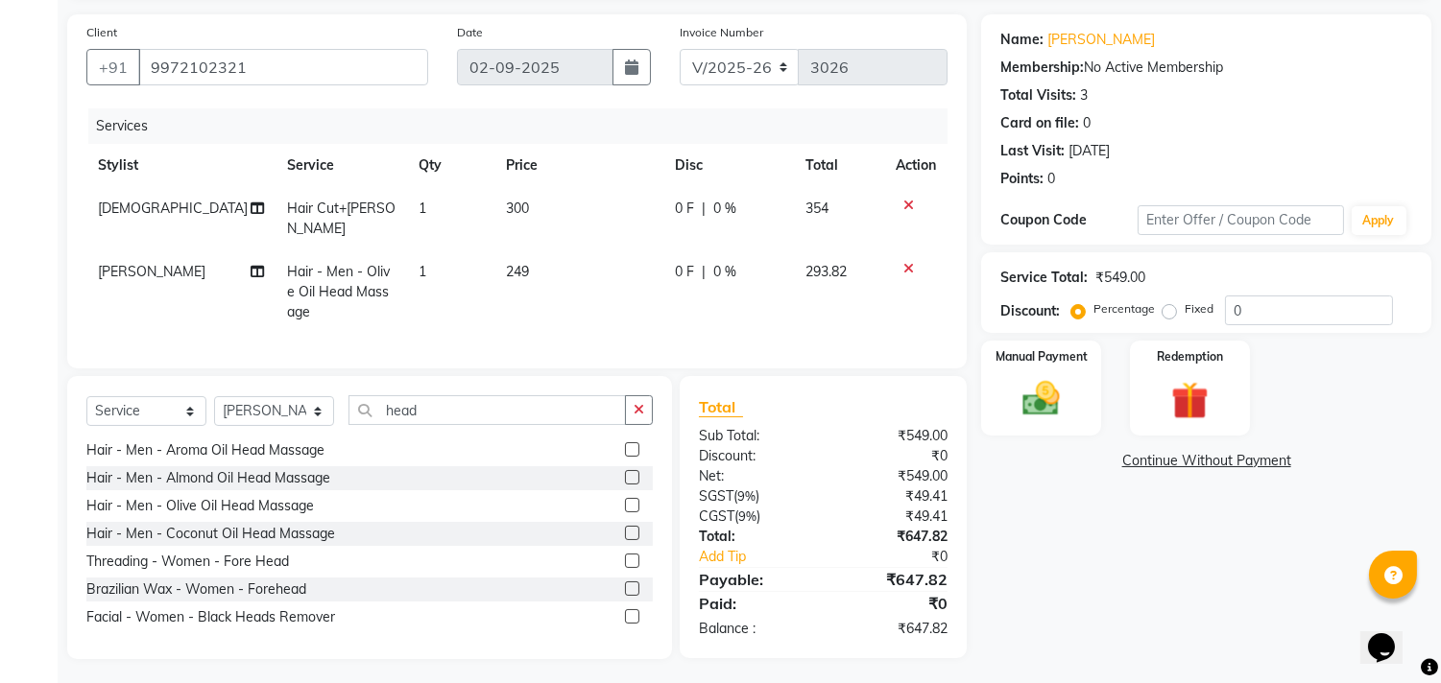
click at [723, 207] on span "0 %" at bounding box center [724, 209] width 23 height 20
select select "84239"
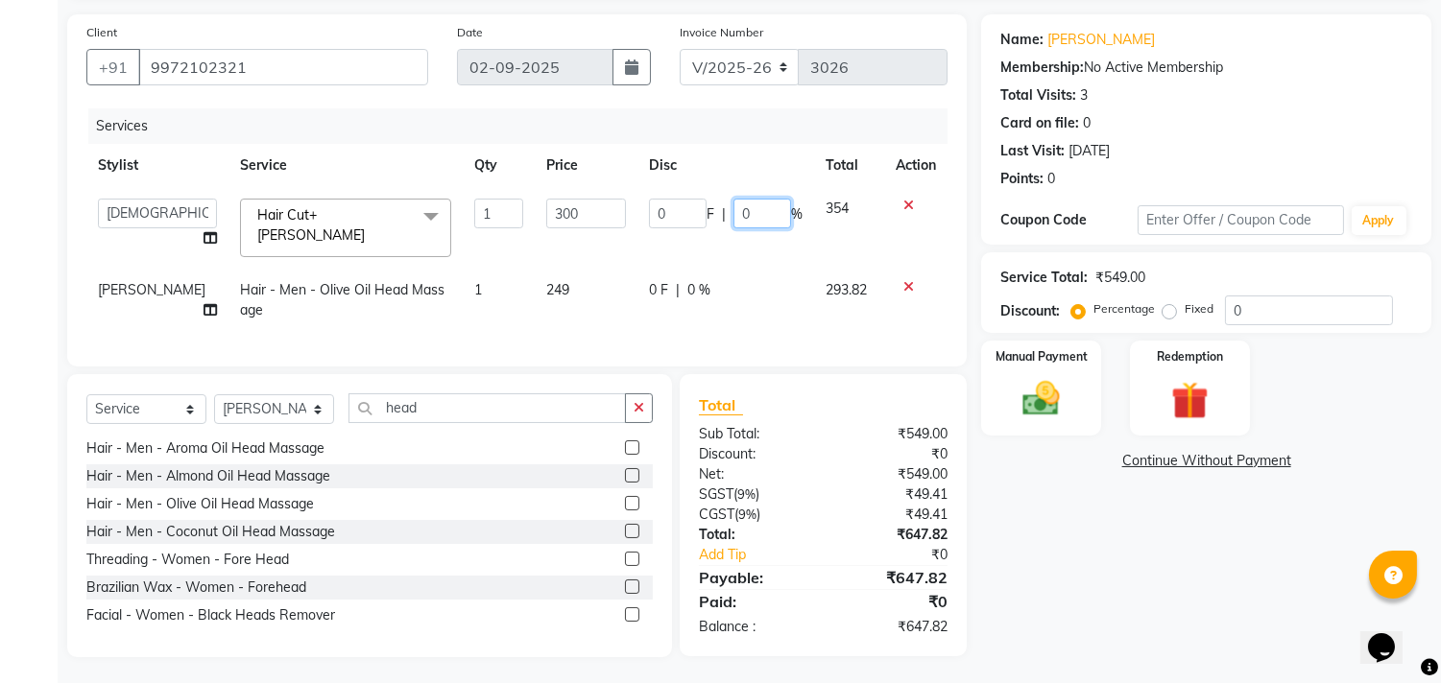
click at [754, 212] on input "0" at bounding box center [762, 214] width 58 height 30
type input "15"
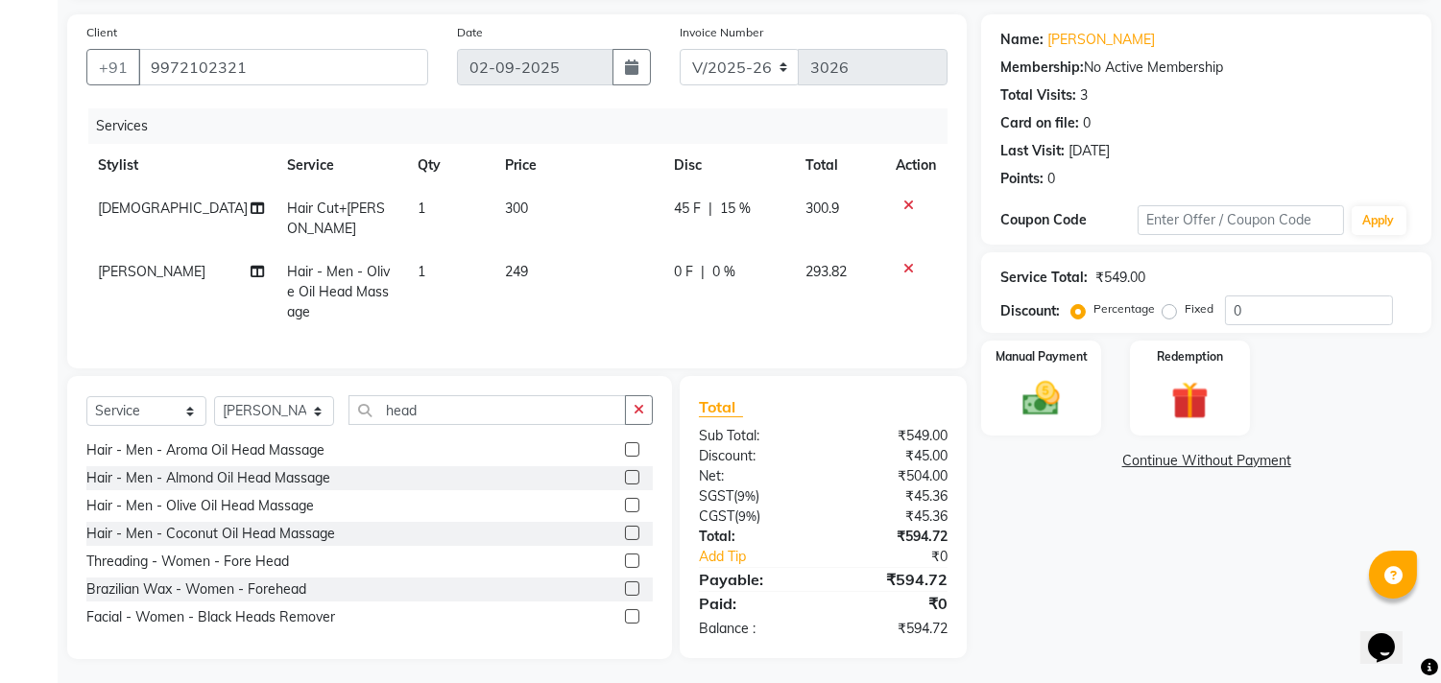
click at [1069, 497] on div "Name: [PERSON_NAME] Membership: No Active Membership Total Visits: 3 Card on fi…" at bounding box center [1213, 336] width 465 height 645
click at [1059, 396] on img at bounding box center [1041, 399] width 63 height 45
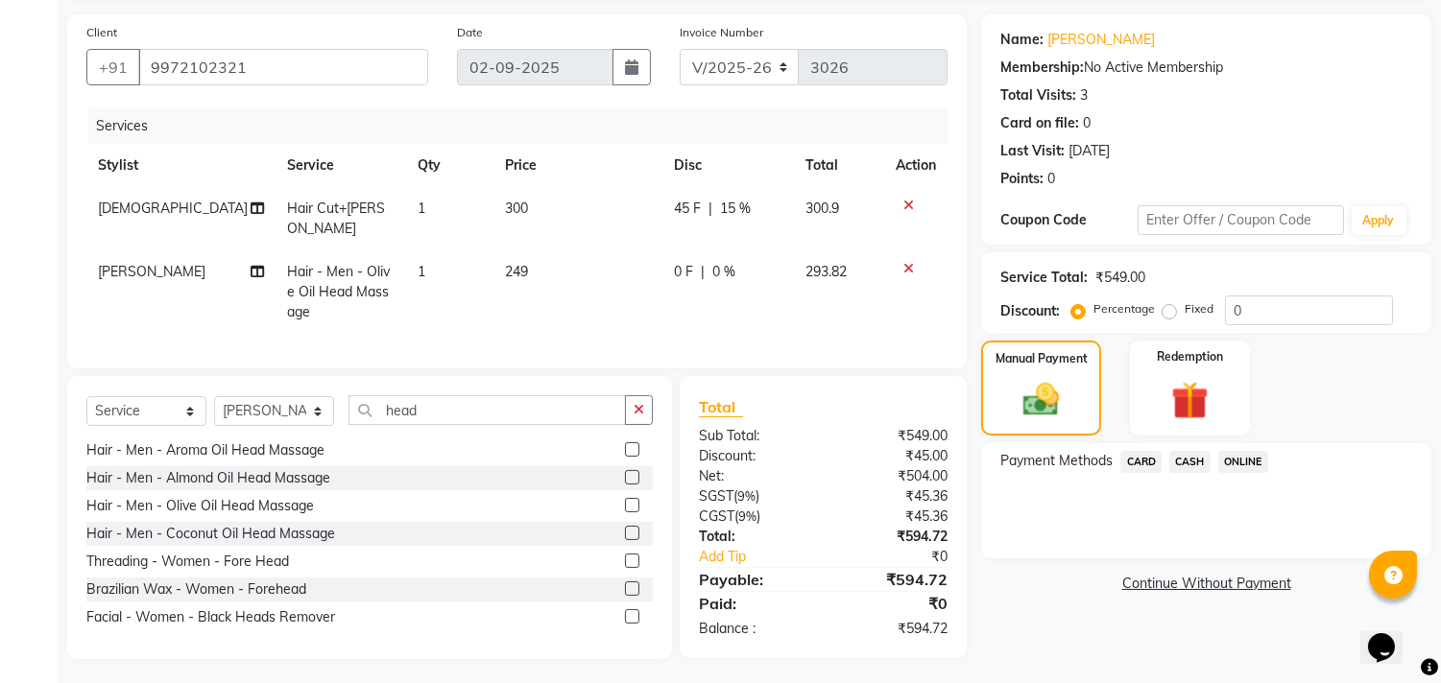
click at [1146, 461] on span "CARD" at bounding box center [1140, 462] width 41 height 22
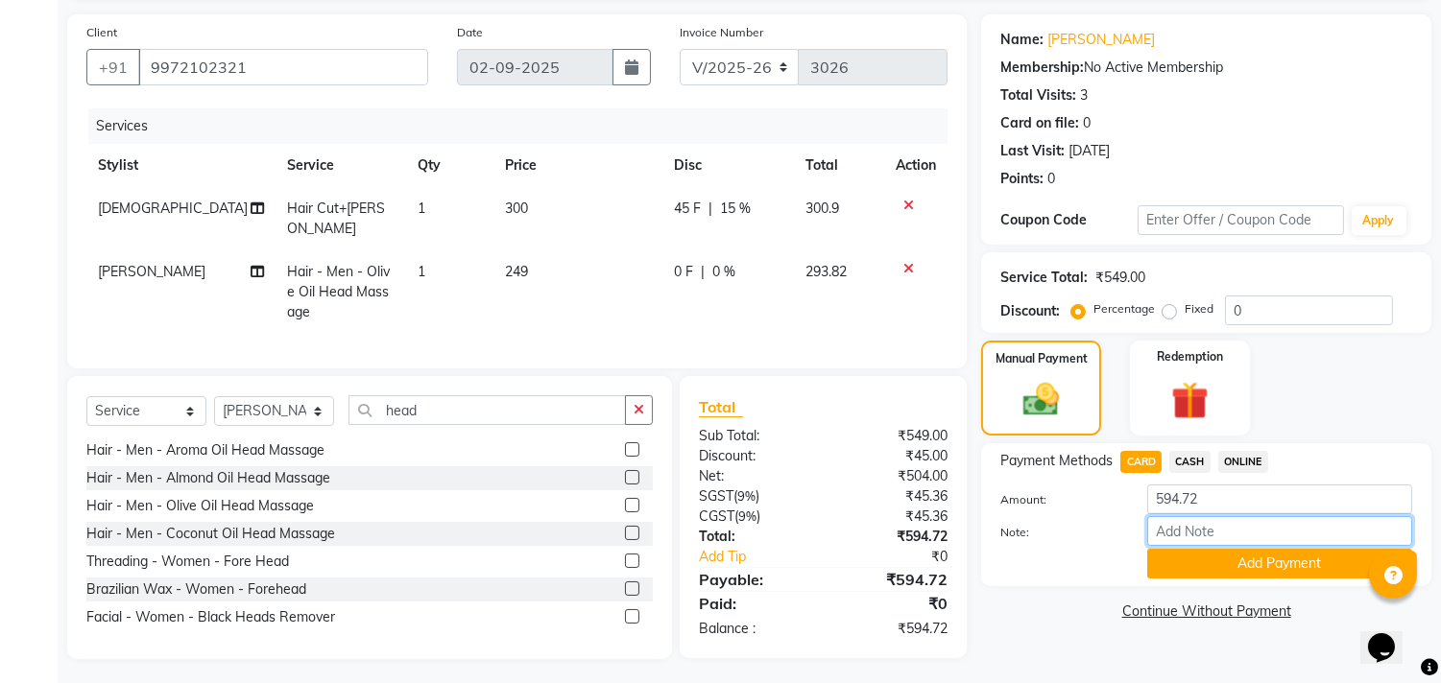
click at [1231, 534] on input "Note:" at bounding box center [1279, 531] width 265 height 30
type input "THANK YOU VISIT AGAIN"
click at [1272, 571] on button "Add Payment" at bounding box center [1279, 564] width 265 height 30
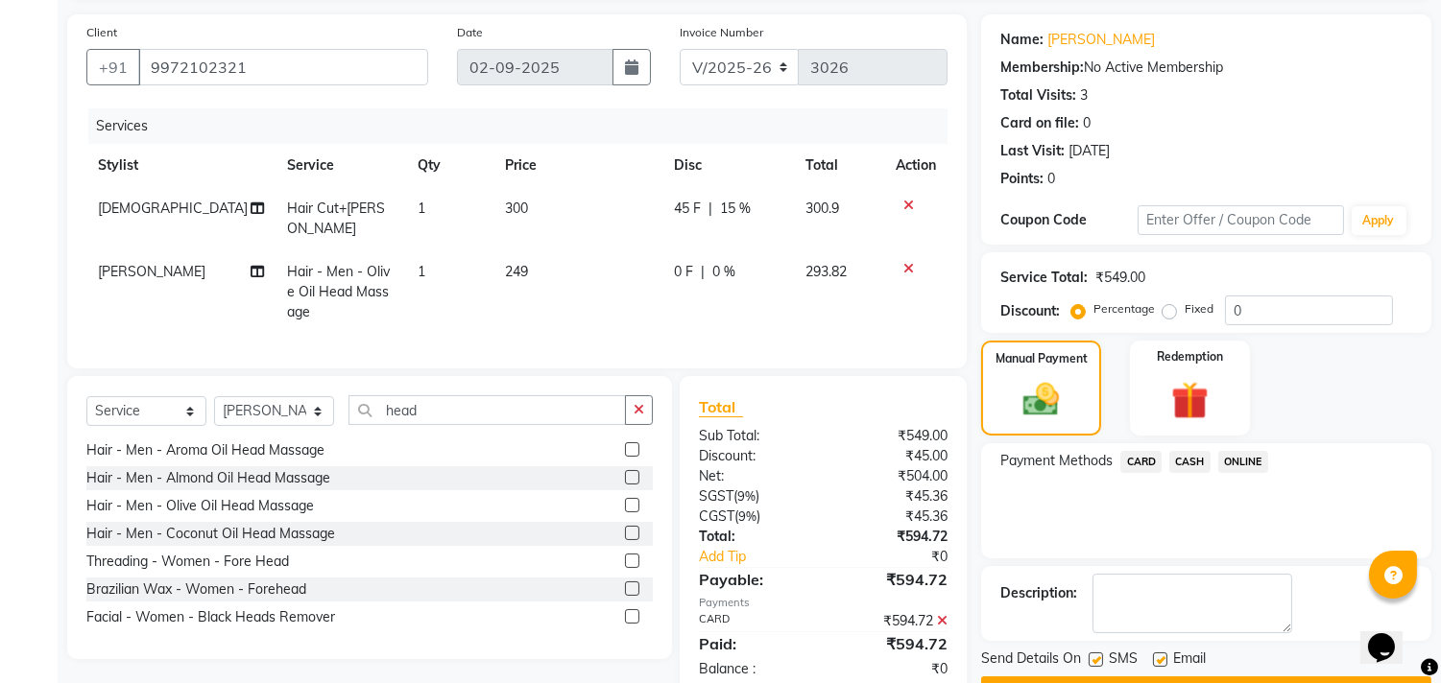
click at [1155, 654] on label at bounding box center [1160, 660] width 14 height 14
click at [1155, 655] on input "checkbox" at bounding box center [1159, 661] width 12 height 12
checkbox input "false"
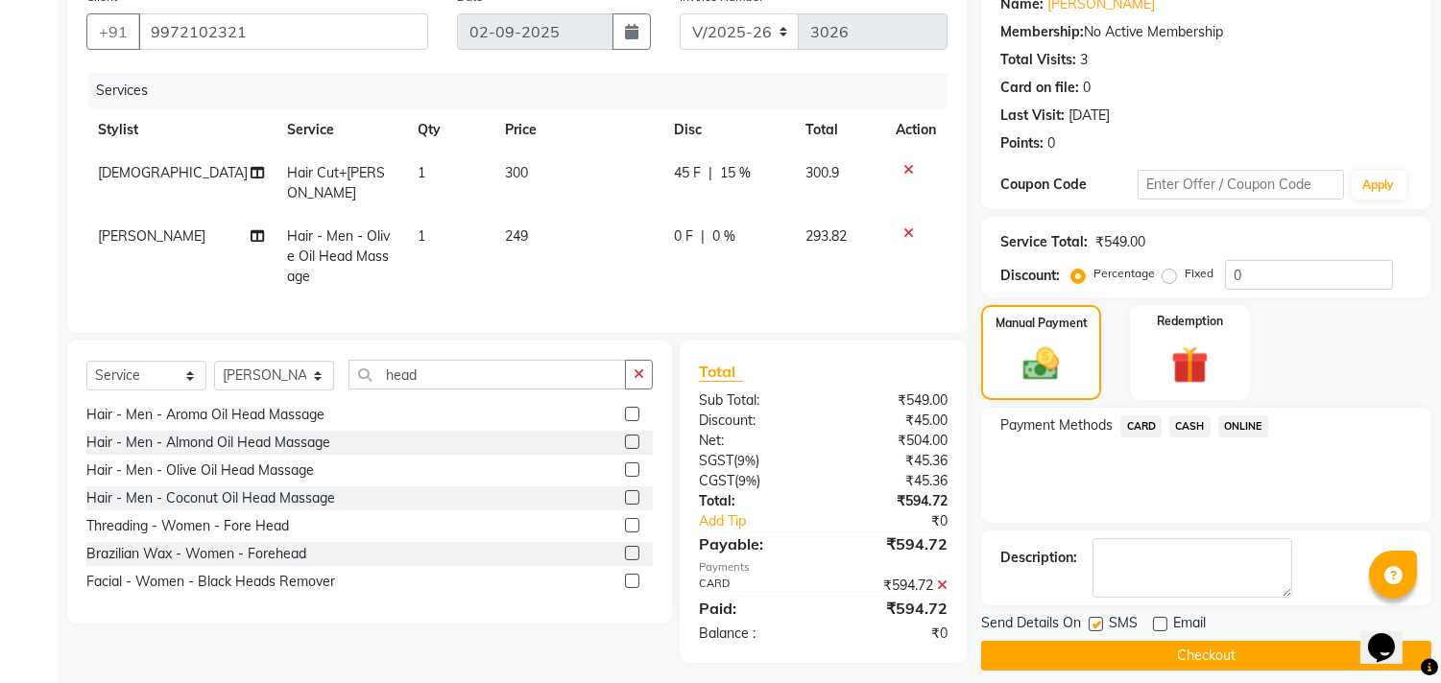
scroll to position [180, 0]
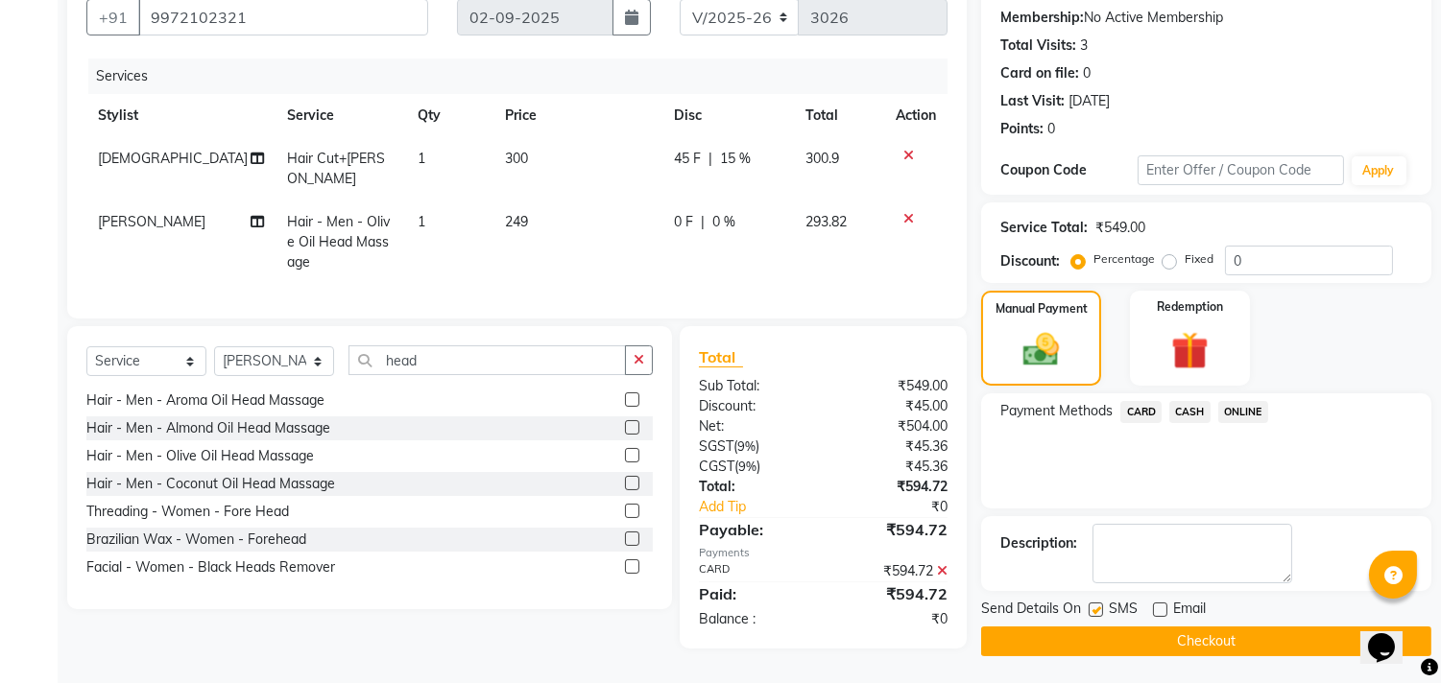
click at [1162, 634] on button "Checkout" at bounding box center [1206, 642] width 450 height 30
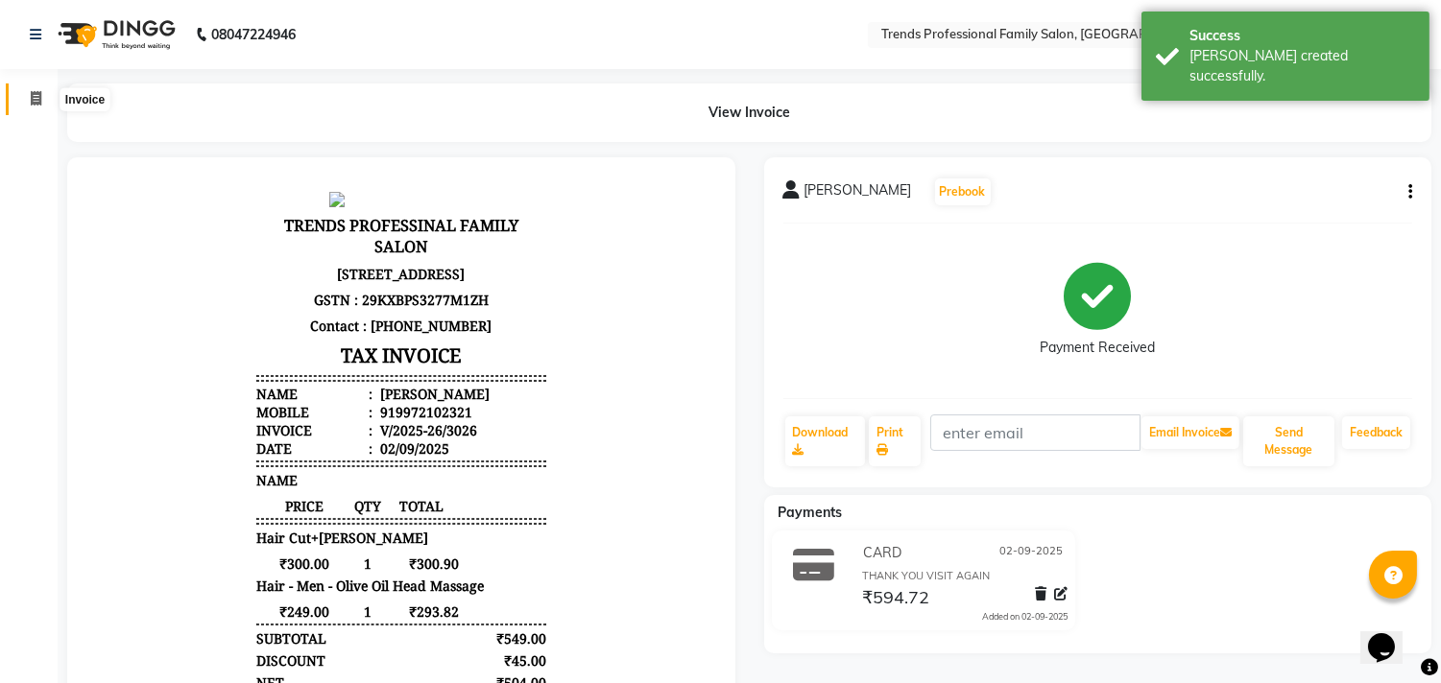
click at [35, 104] on icon at bounding box center [36, 98] width 11 height 14
select select "service"
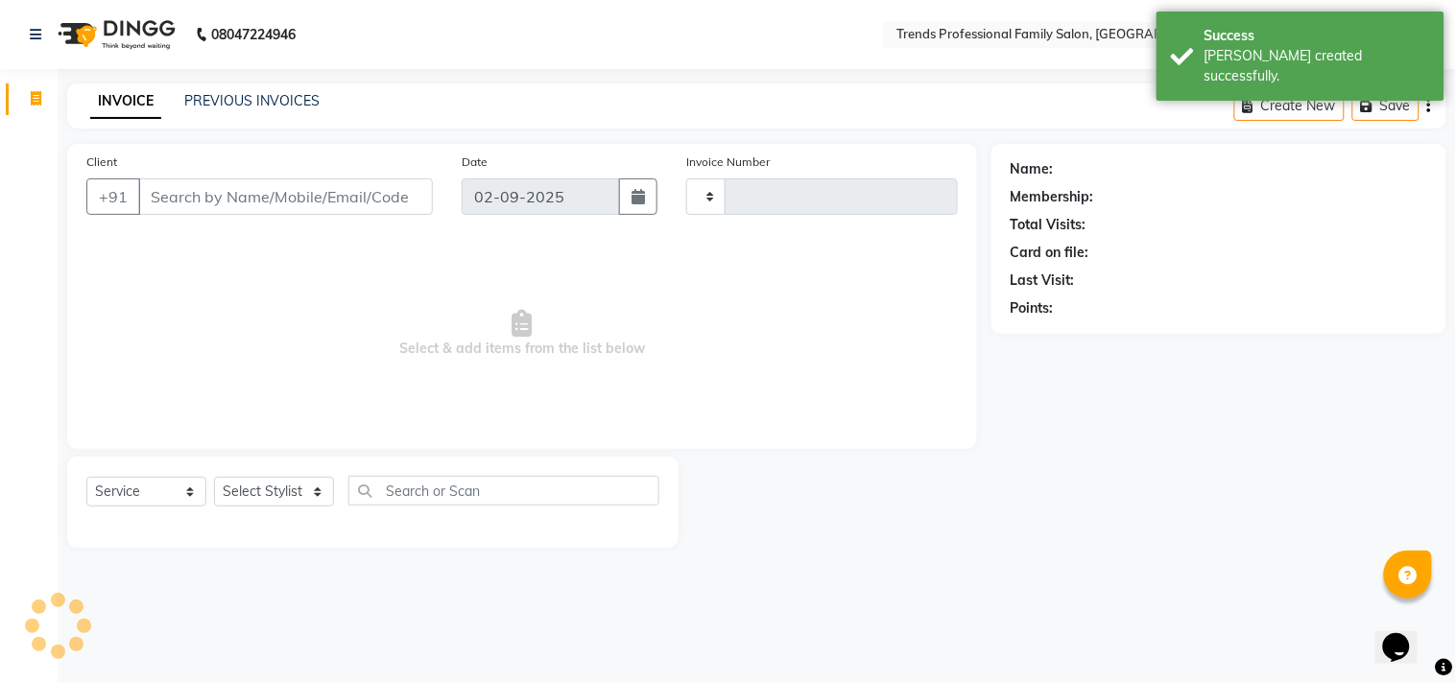
type input "3027"
select select "7345"
